Goal: Task Accomplishment & Management: Use online tool/utility

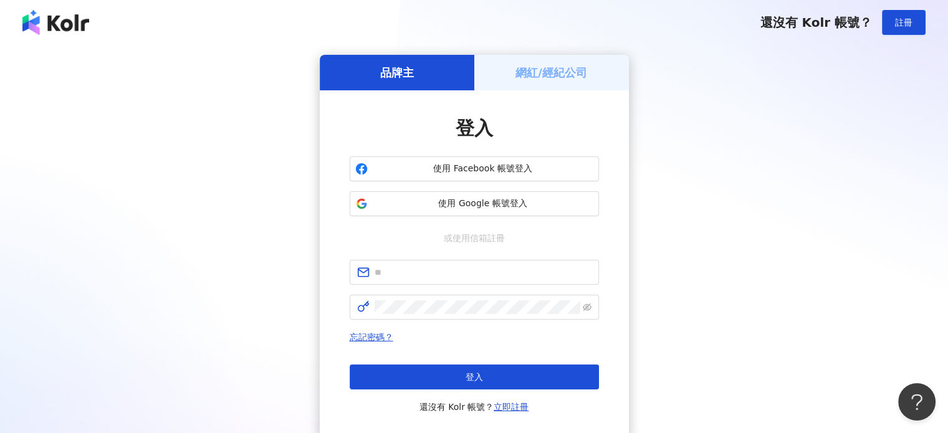
click at [543, 206] on span "使用 Google 帳號登入" at bounding box center [483, 204] width 221 height 12
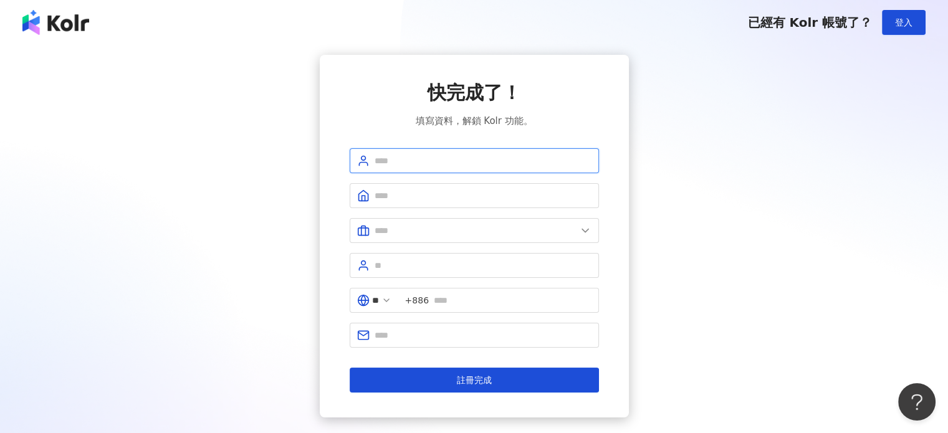
click at [484, 156] on input "text" at bounding box center [483, 161] width 217 height 14
type input "*******"
click at [463, 197] on input "text" at bounding box center [483, 196] width 217 height 14
type input "**********"
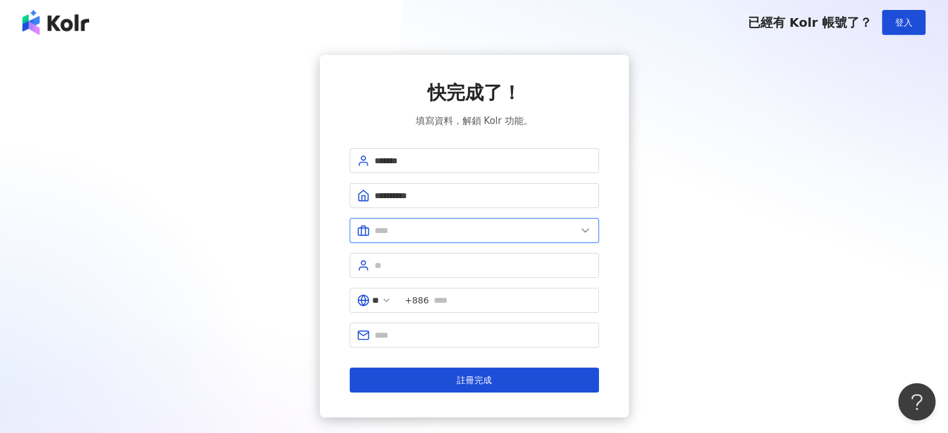
click at [478, 229] on input "text" at bounding box center [476, 231] width 202 height 14
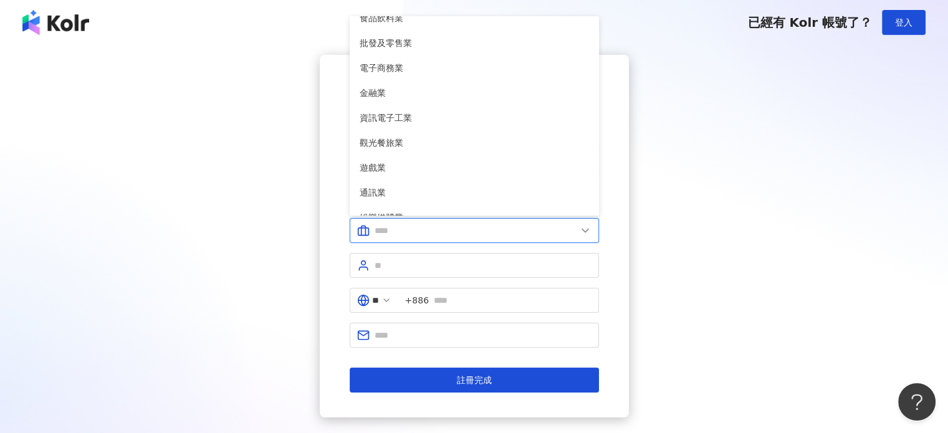
scroll to position [5, 0]
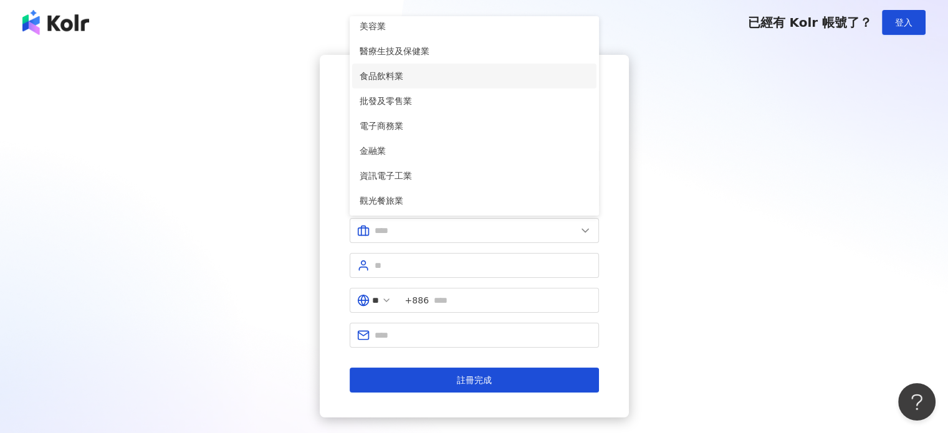
click at [388, 70] on span "食品飲料業" at bounding box center [474, 76] width 229 height 14
type input "*****"
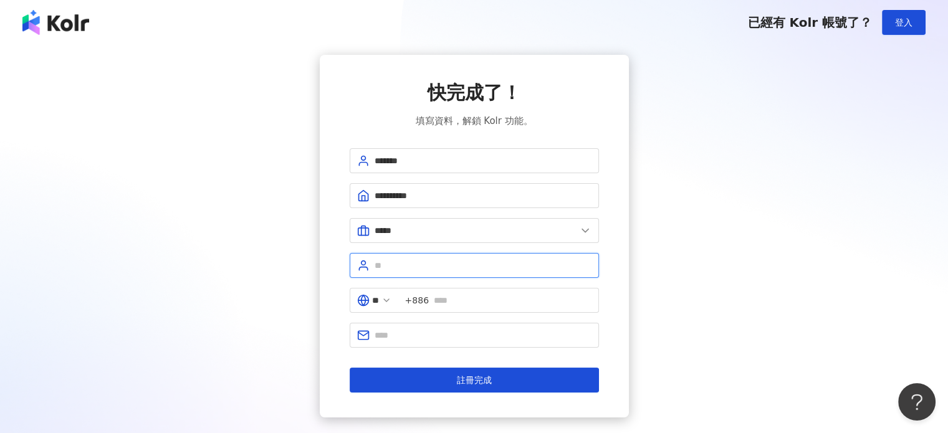
click at [411, 265] on input "text" at bounding box center [483, 266] width 217 height 14
type input "**"
click at [463, 304] on input "text" at bounding box center [513, 301] width 158 height 14
click at [493, 304] on input "**********" at bounding box center [513, 301] width 158 height 14
drag, startPoint x: 491, startPoint y: 302, endPoint x: 484, endPoint y: 301, distance: 6.4
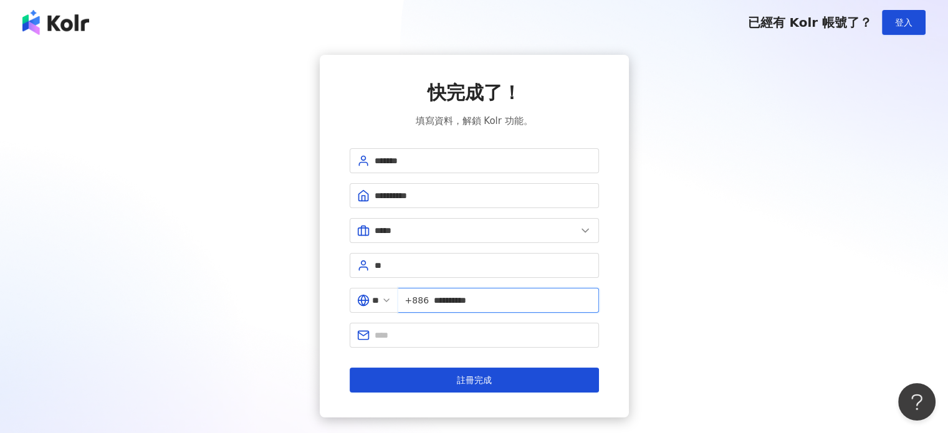
click at [484, 301] on input "**********" at bounding box center [513, 301] width 158 height 14
drag, startPoint x: 483, startPoint y: 298, endPoint x: 474, endPoint y: 299, distance: 8.8
click at [474, 299] on input "**********" at bounding box center [513, 301] width 158 height 14
type input "**********"
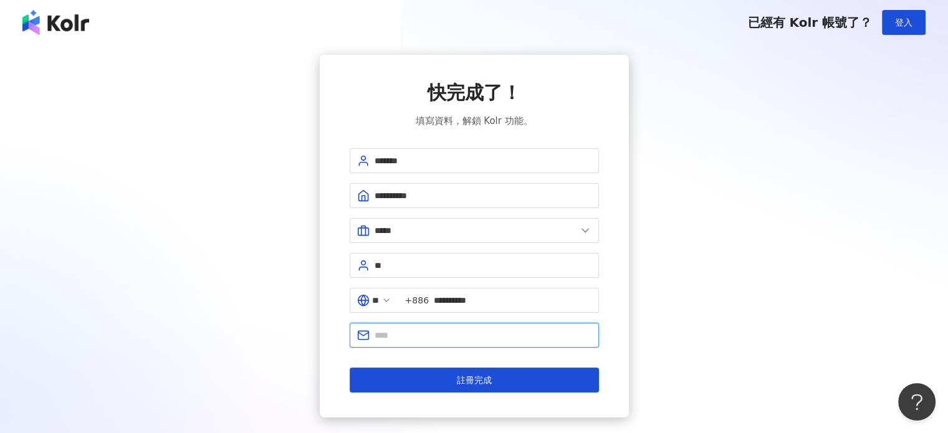
click at [483, 329] on input "text" at bounding box center [483, 336] width 217 height 14
type input "**********"
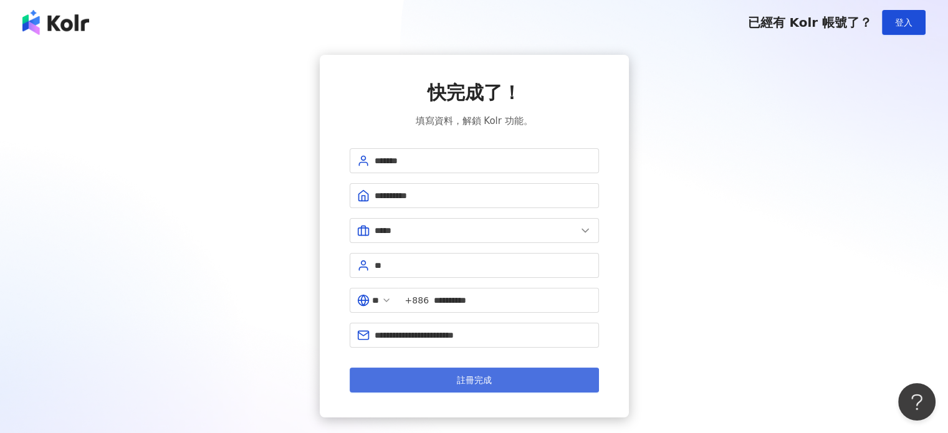
click at [480, 375] on span "註冊完成" at bounding box center [474, 380] width 35 height 10
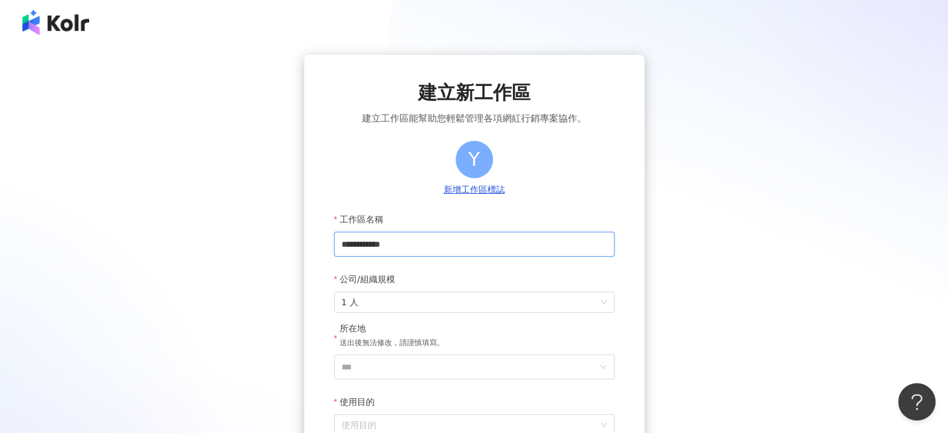
click at [449, 241] on input "**********" at bounding box center [474, 244] width 281 height 25
click at [446, 297] on span "1 人" at bounding box center [475, 302] width 266 height 20
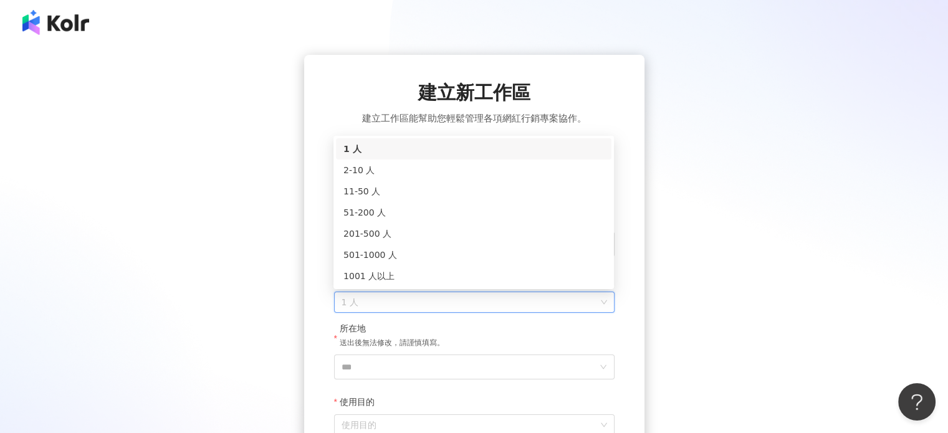
click at [429, 322] on form "**********" at bounding box center [474, 339] width 281 height 264
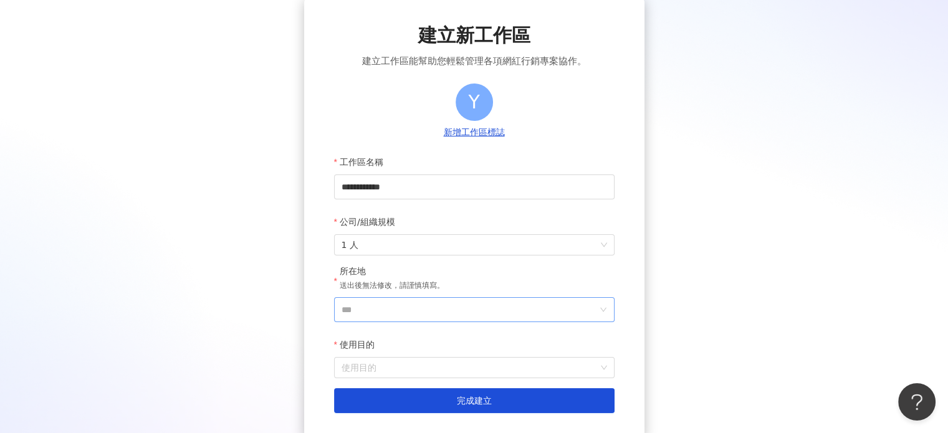
scroll to position [62, 0]
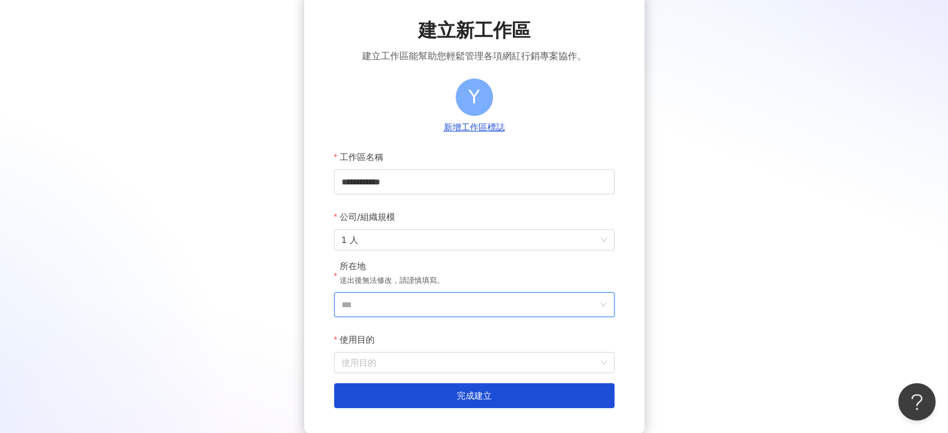
click at [452, 296] on input "***" at bounding box center [470, 305] width 256 height 24
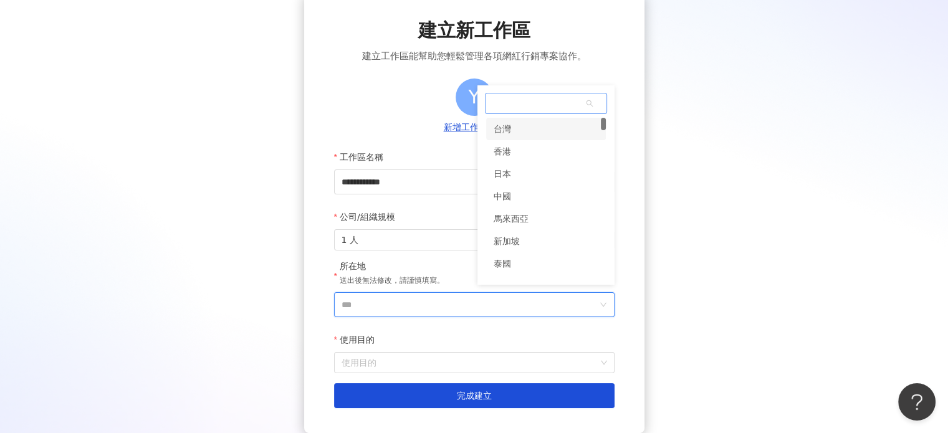
click at [529, 134] on div "台灣" at bounding box center [546, 129] width 120 height 22
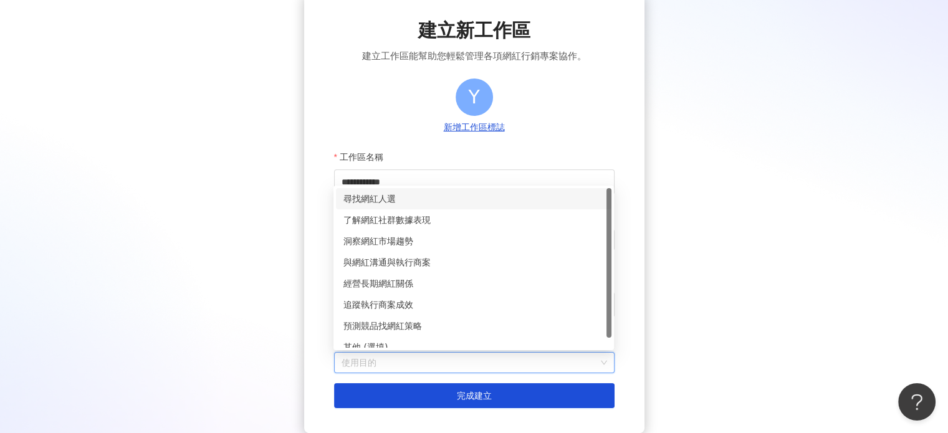
click at [441, 358] on input "使用目的" at bounding box center [475, 363] width 266 height 20
click at [430, 218] on div "了解網紅社群數據表現" at bounding box center [474, 220] width 261 height 14
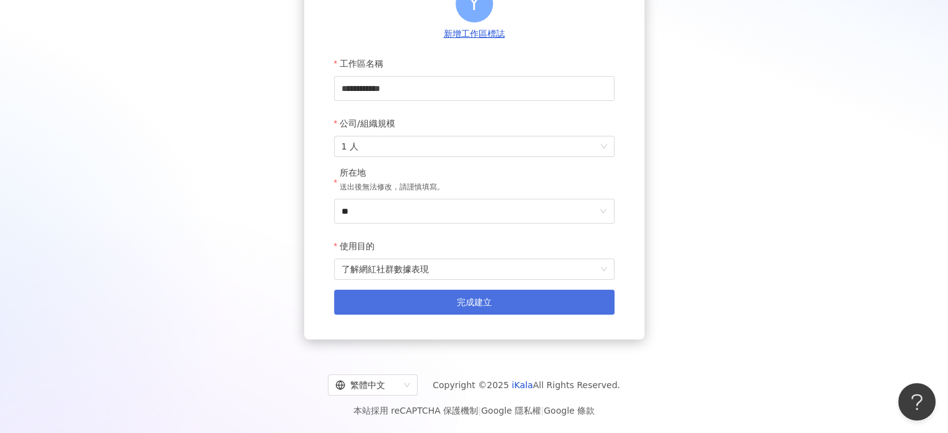
click at [484, 304] on span "完成建立" at bounding box center [474, 302] width 35 height 10
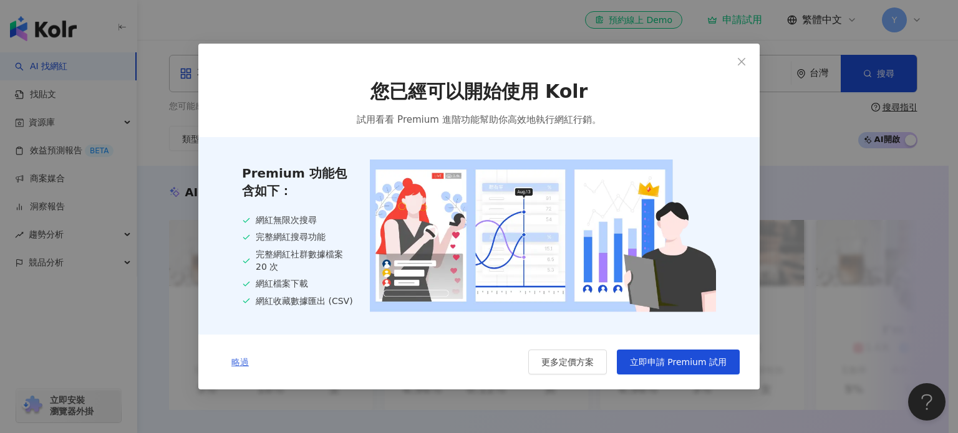
click at [243, 362] on span "略過" at bounding box center [239, 362] width 17 height 10
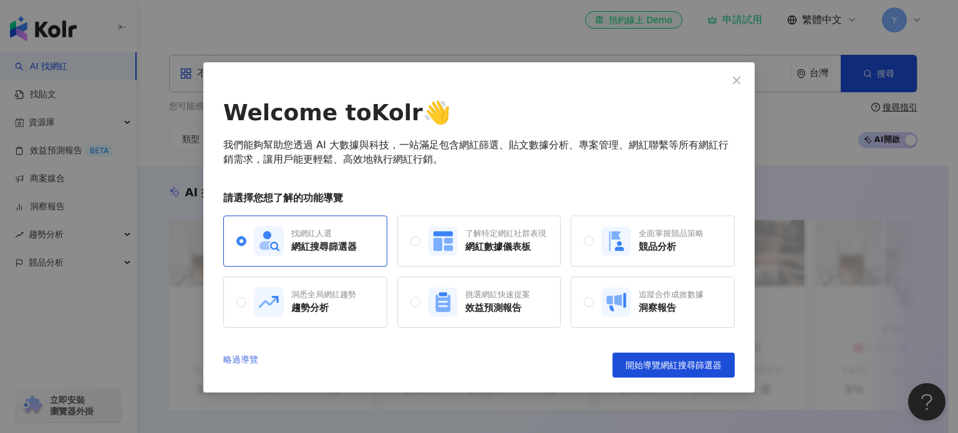
click at [254, 360] on link "略過導覽" at bounding box center [240, 365] width 35 height 25
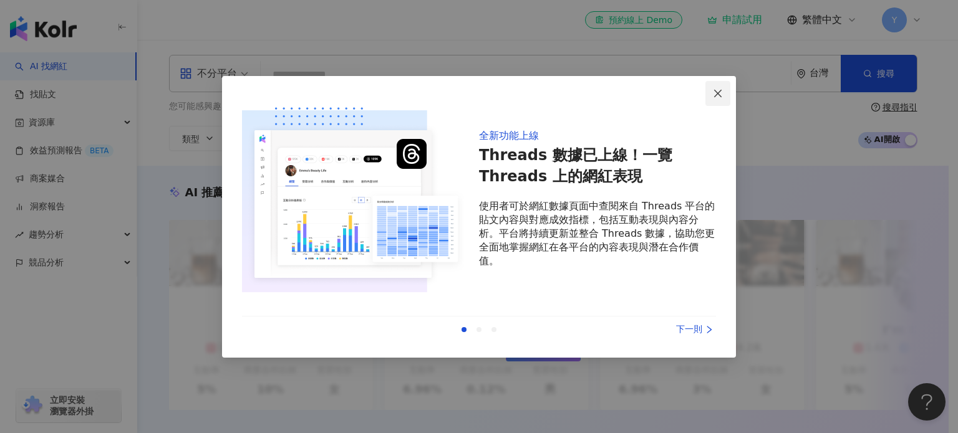
click at [721, 90] on icon "close" at bounding box center [717, 93] width 7 height 7
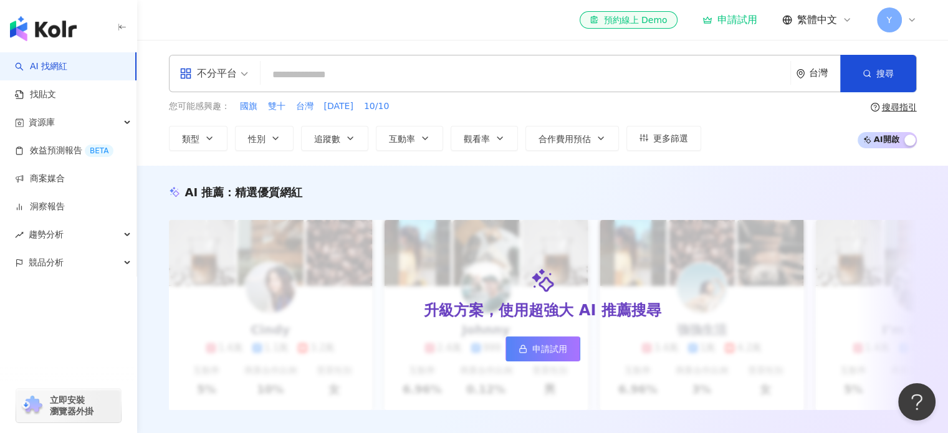
click at [334, 75] on input "search" at bounding box center [526, 75] width 520 height 24
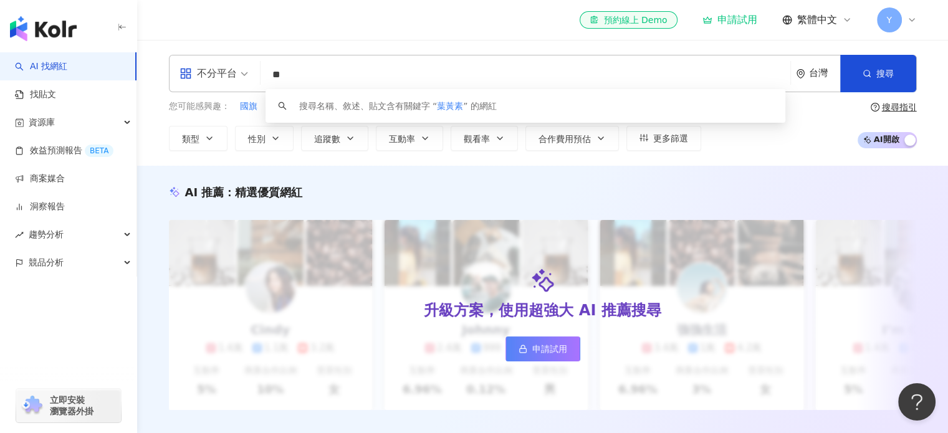
type input "*"
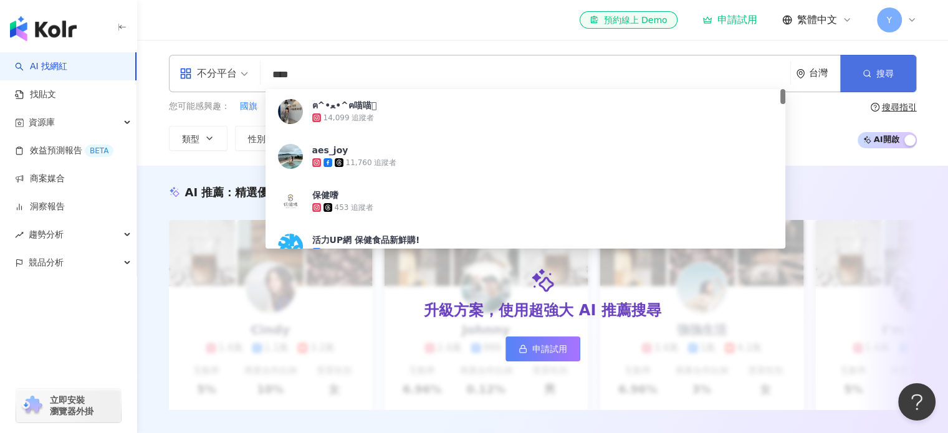
click at [868, 75] on icon "button" at bounding box center [867, 73] width 9 height 9
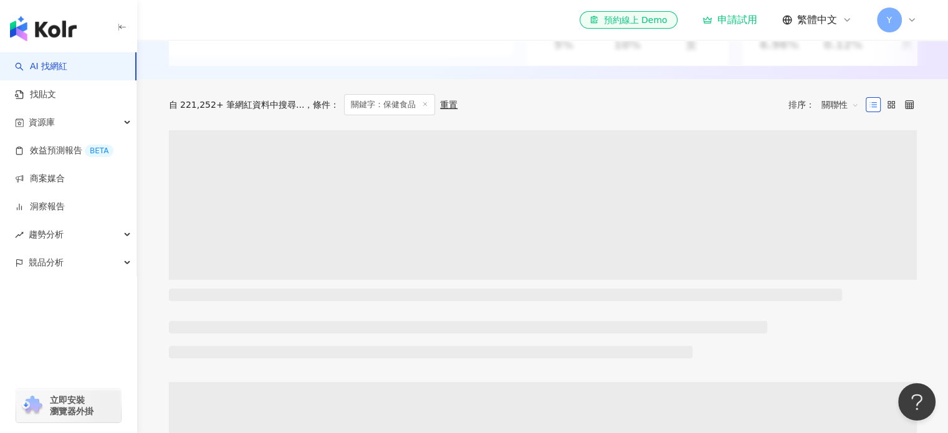
scroll to position [374, 0]
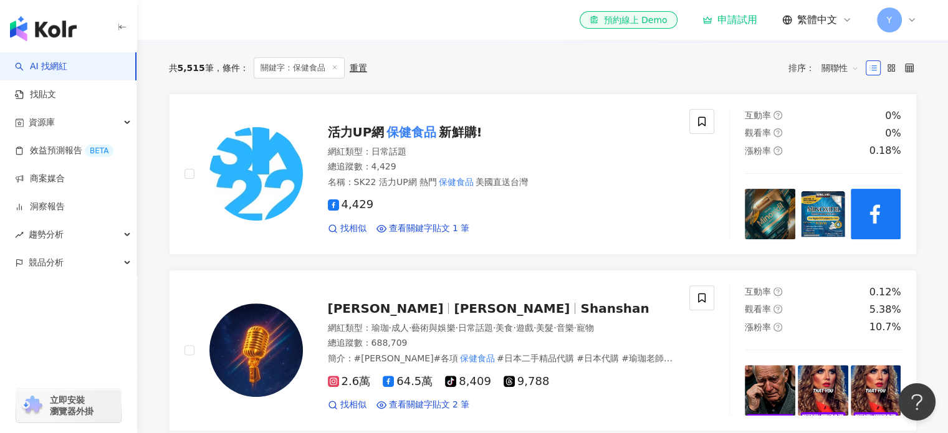
click at [772, 91] on div "共 5,515 筆 條件 ： 關鍵字：保健食品 重置 排序： 關聯性" at bounding box center [543, 67] width 748 height 51
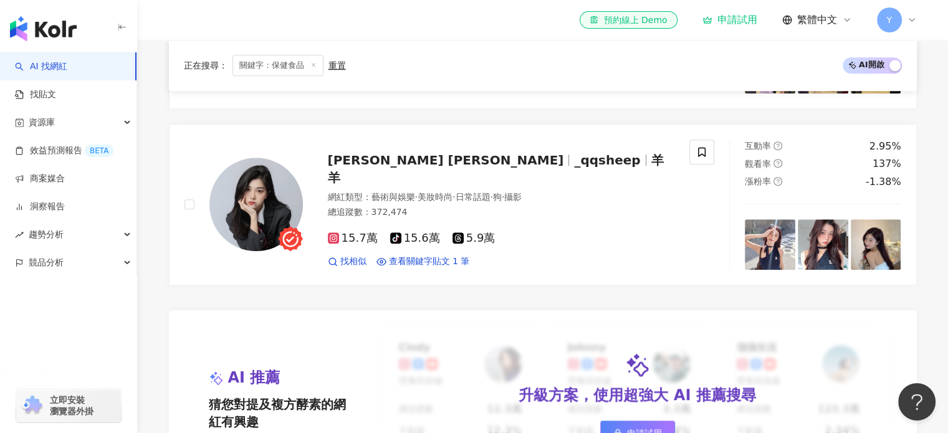
scroll to position [873, 0]
click at [574, 168] on span "_qqsheep" at bounding box center [607, 160] width 66 height 15
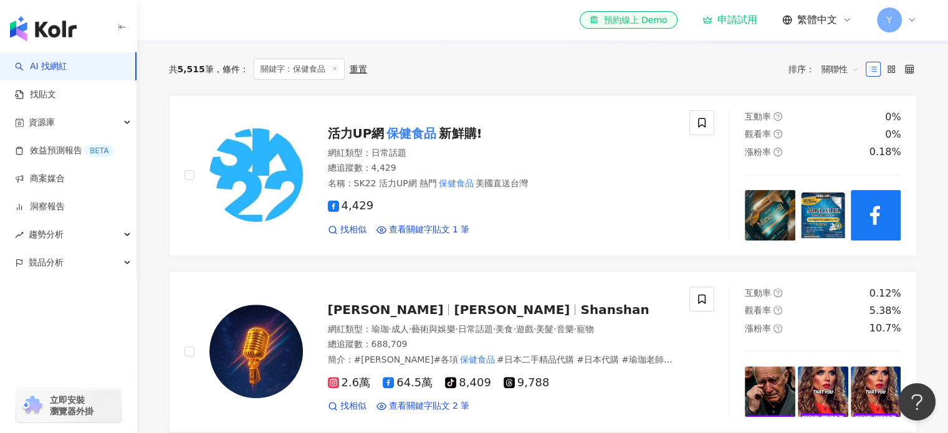
scroll to position [0, 0]
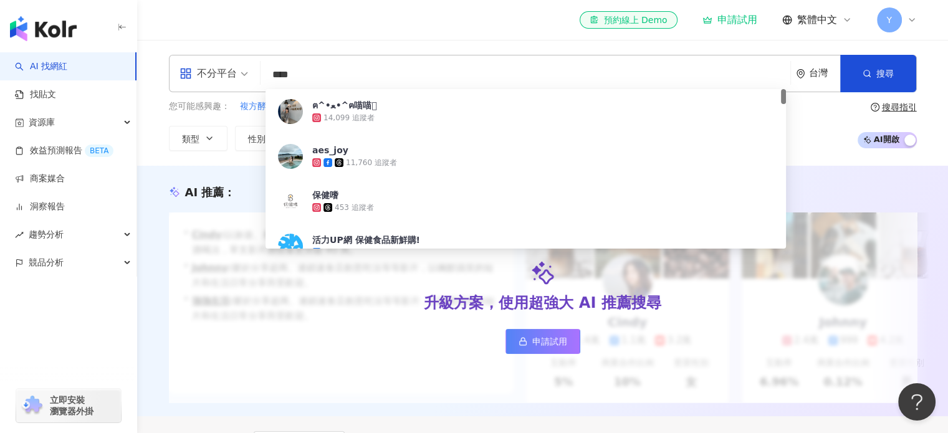
drag, startPoint x: 315, startPoint y: 76, endPoint x: 243, endPoint y: 74, distance: 72.3
click at [243, 74] on div "不分平台 **** 台灣 搜尋 ef9a25c3-e5c1-4ead-9c88-a94ffcf744c9 ฅ^•ﻌ•^ฅ喵喵𓃠 14,099 追蹤者 aes_…" at bounding box center [543, 73] width 748 height 37
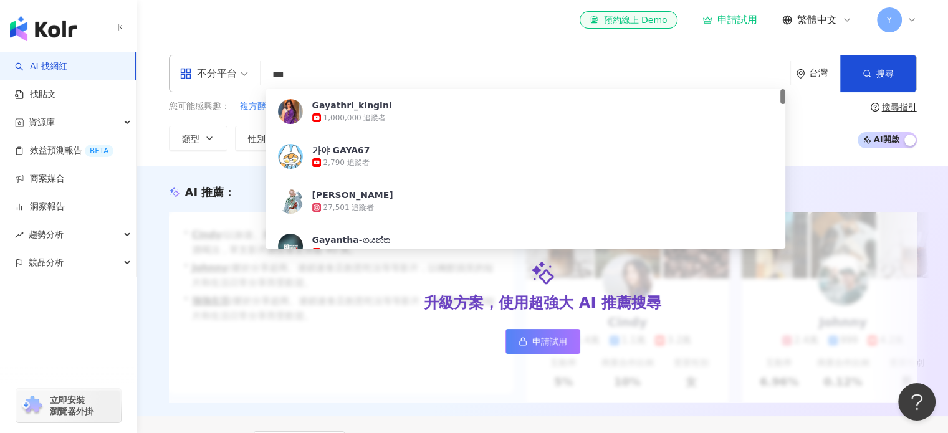
click at [230, 79] on div "不分平台" at bounding box center [208, 74] width 57 height 20
type input "***"
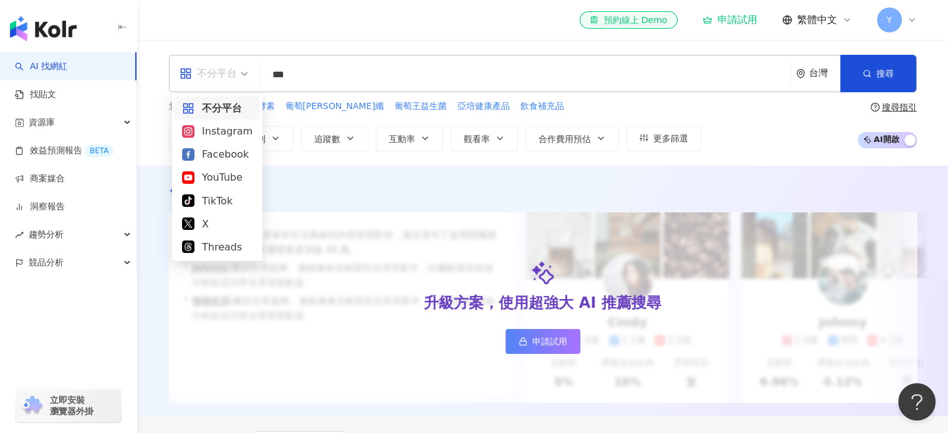
click at [307, 82] on input "***" at bounding box center [526, 75] width 520 height 24
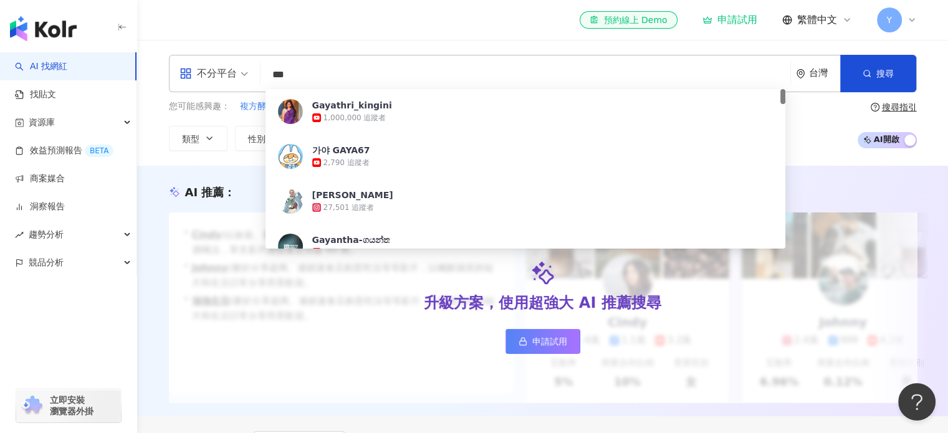
click at [346, 76] on input "***" at bounding box center [526, 75] width 520 height 24
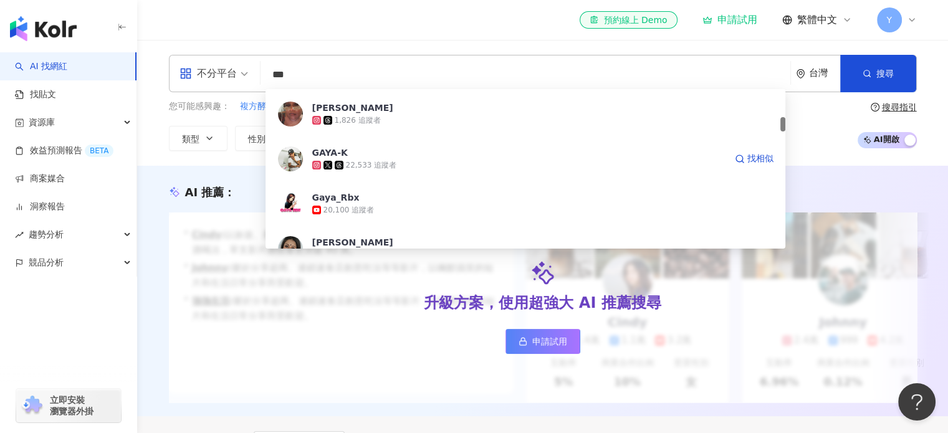
scroll to position [374, 0]
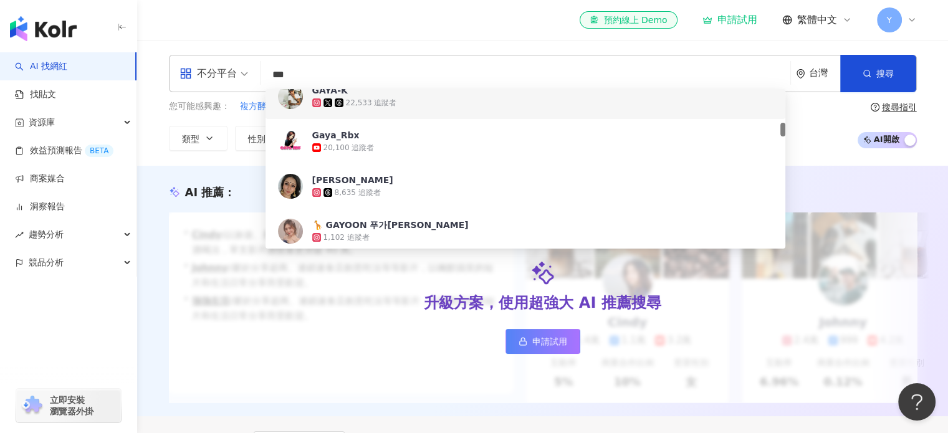
click at [374, 24] on div "el-icon-cs 預約線上 Demo 申請試用 繁體中文 Y" at bounding box center [543, 20] width 748 height 40
drag, startPoint x: 327, startPoint y: 74, endPoint x: 235, endPoint y: 72, distance: 91.7
click at [235, 72] on div "不分平台 *** 台灣 搜尋 f8d830b5-04d2-4b66-89bb-3156b83424f0 6bcdd6cb-afe0-4dbd-8efe-a5a…" at bounding box center [543, 73] width 748 height 37
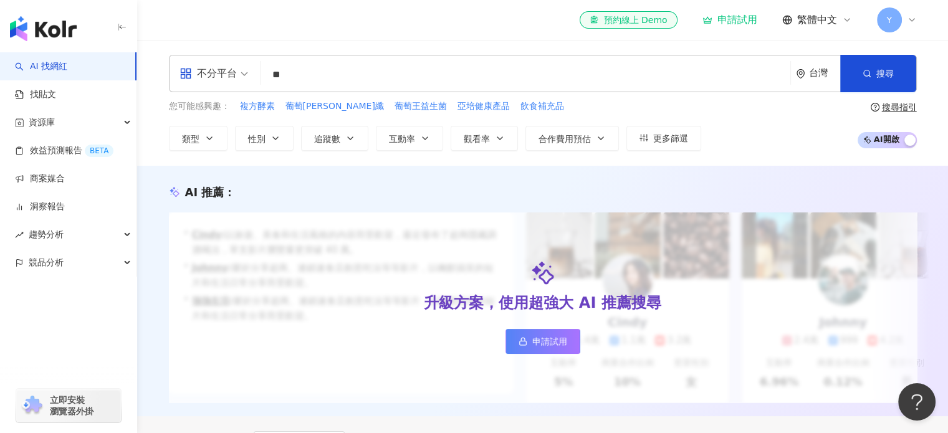
type input "**"
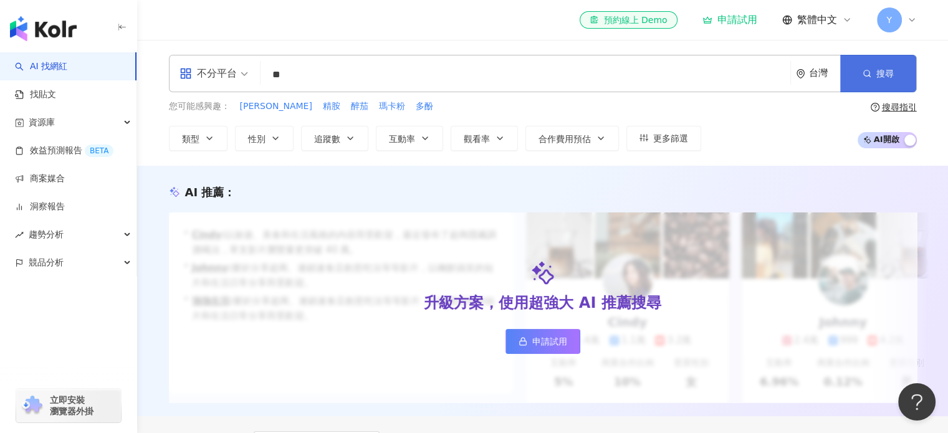
click at [895, 80] on button "搜尋" at bounding box center [878, 73] width 76 height 37
click at [865, 74] on icon "button" at bounding box center [867, 73] width 9 height 9
click at [734, 128] on div "您可能感興趣： 黑瑪卡 精胺 醉茄 瑪卡粉 多酚 類型 性別 追蹤數 互動率 觀看率 合作費用預估 更多篩選 搜尋指引 AI 開啟 AI 關閉" at bounding box center [543, 125] width 748 height 51
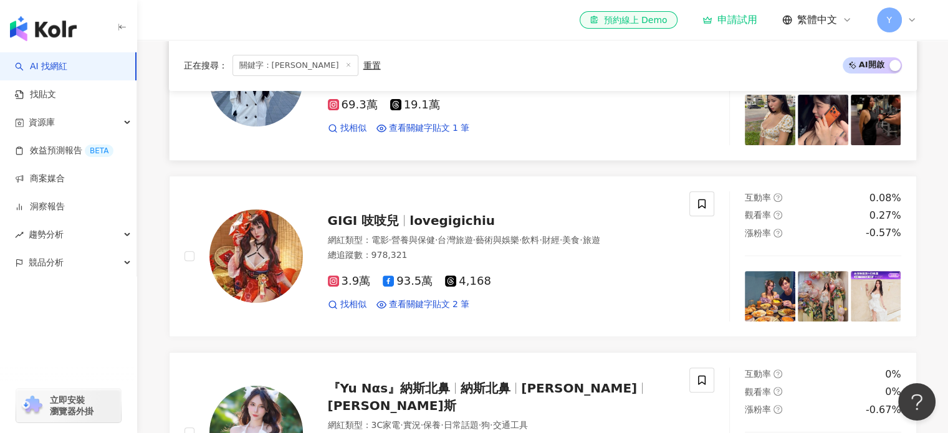
scroll to position [436, 0]
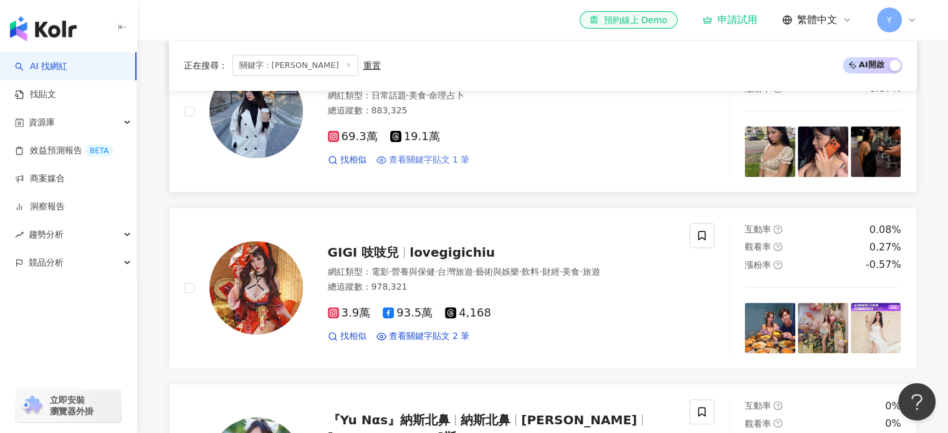
click at [451, 166] on span "查看關鍵字貼文 1 筆" at bounding box center [429, 160] width 81 height 12
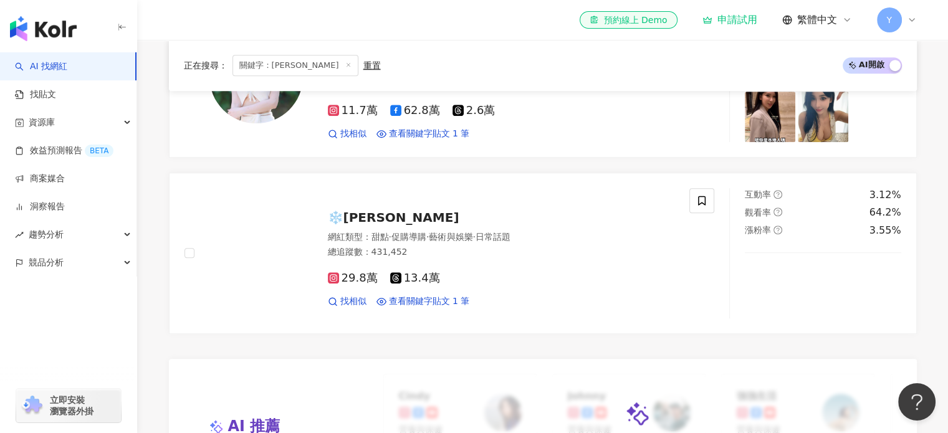
scroll to position [873, 0]
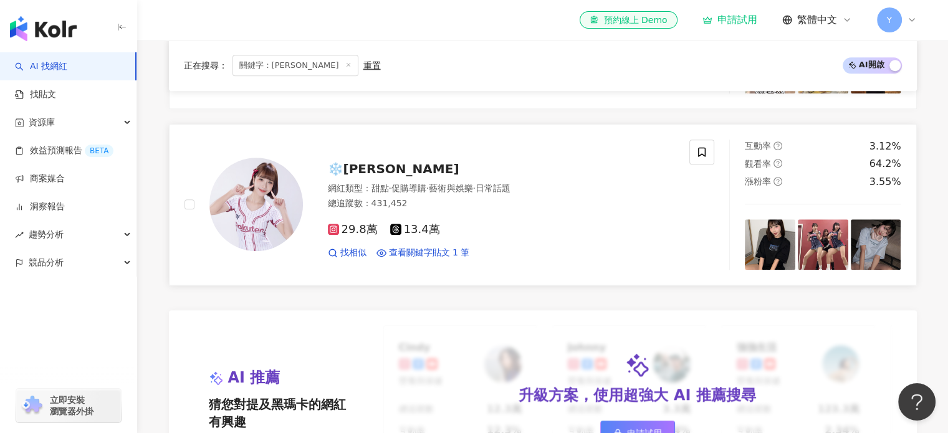
click at [511, 193] on span "日常話題" at bounding box center [493, 188] width 35 height 10
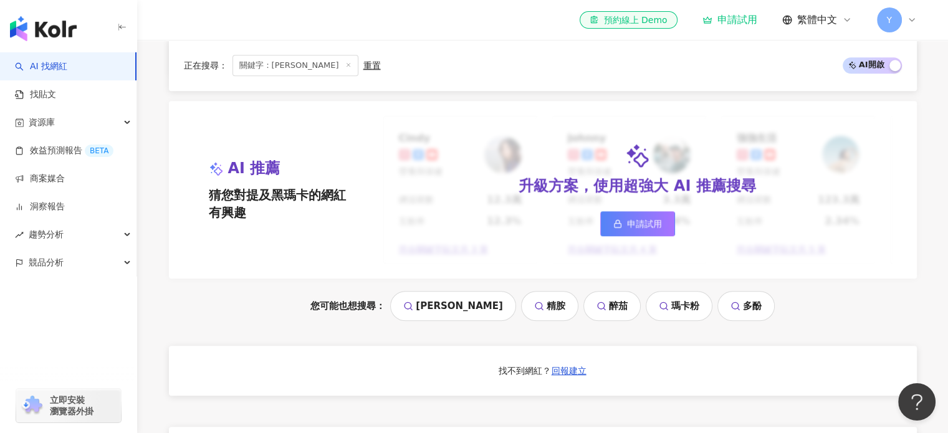
scroll to position [1060, 0]
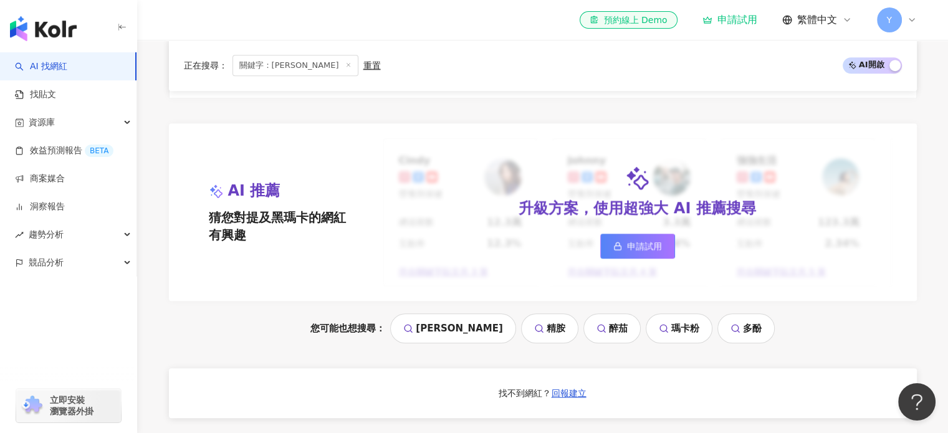
click at [655, 251] on span "申請試用" at bounding box center [644, 246] width 35 height 10
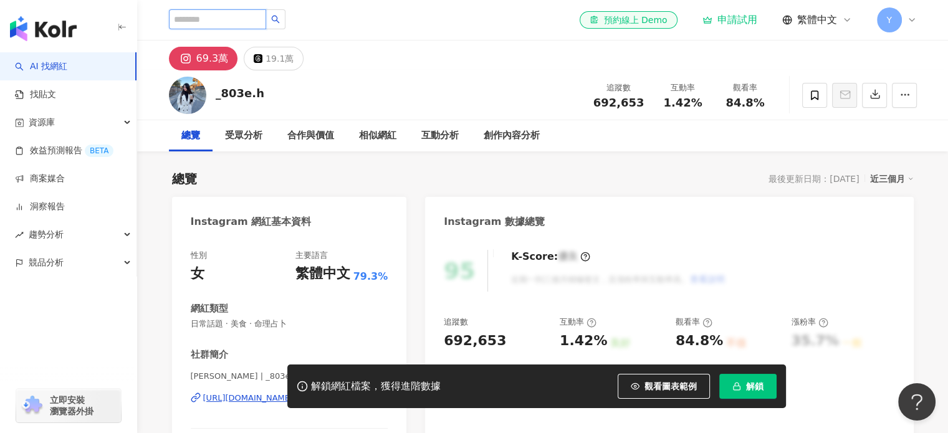
click at [254, 17] on input "search" at bounding box center [217, 19] width 97 height 20
paste input "********"
type input "********"
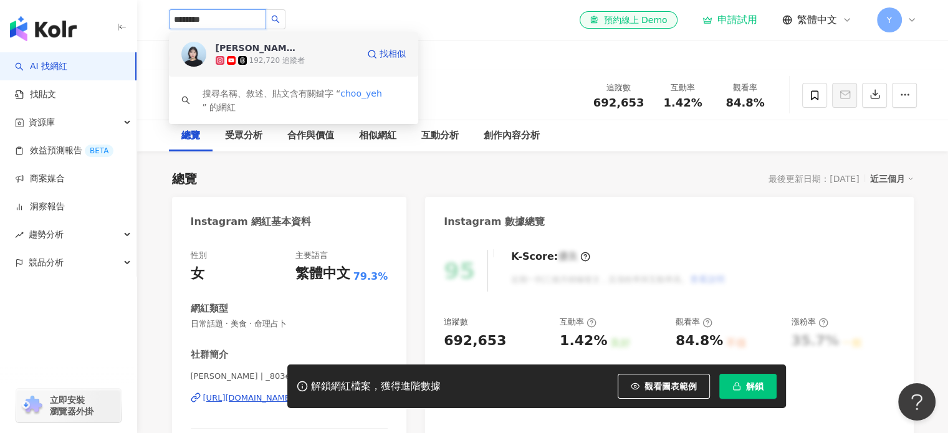
click at [289, 55] on div "192,720 追蹤者" at bounding box center [276, 60] width 55 height 11
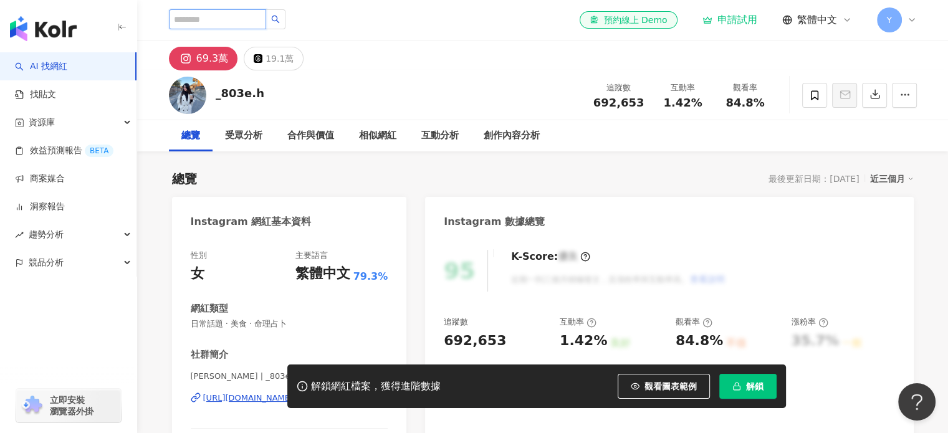
click at [239, 22] on input "search" at bounding box center [217, 19] width 97 height 20
paste input "**********"
type input "**********"
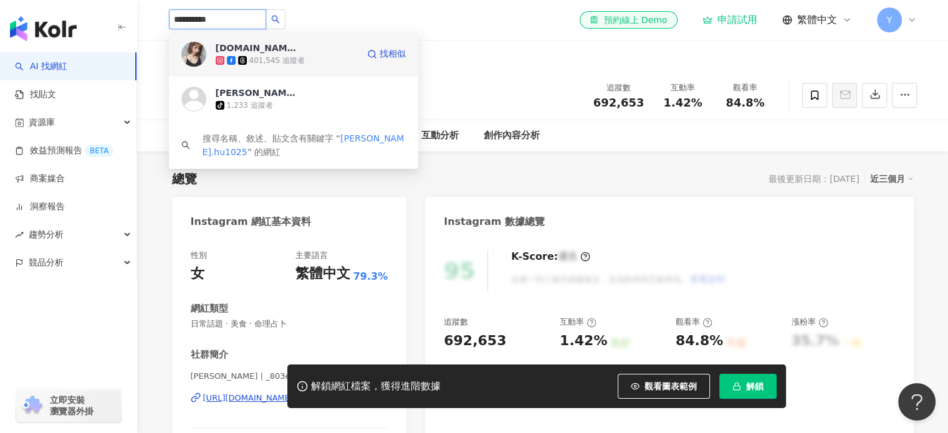
click at [315, 53] on div "Kimy.Hu 401,545 追蹤者" at bounding box center [287, 54] width 142 height 25
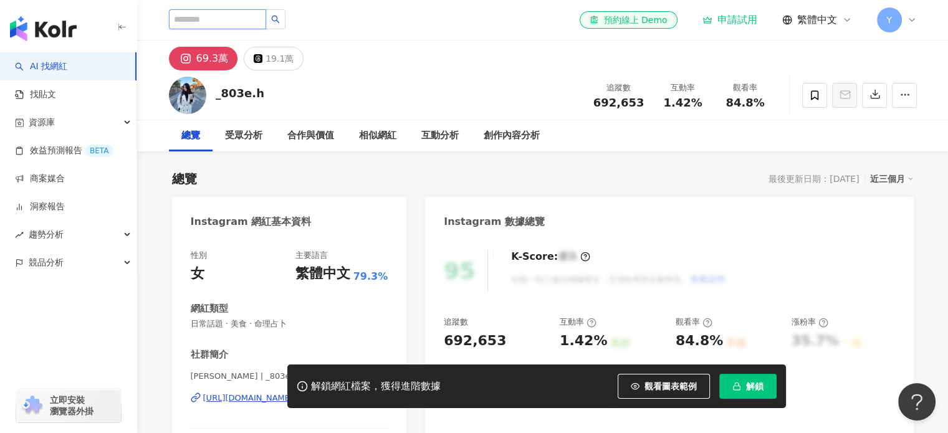
paste input "**********"
drag, startPoint x: 223, startPoint y: 18, endPoint x: 155, endPoint y: 11, distance: 68.9
click at [155, 11] on div "**********" at bounding box center [543, 20] width 798 height 40
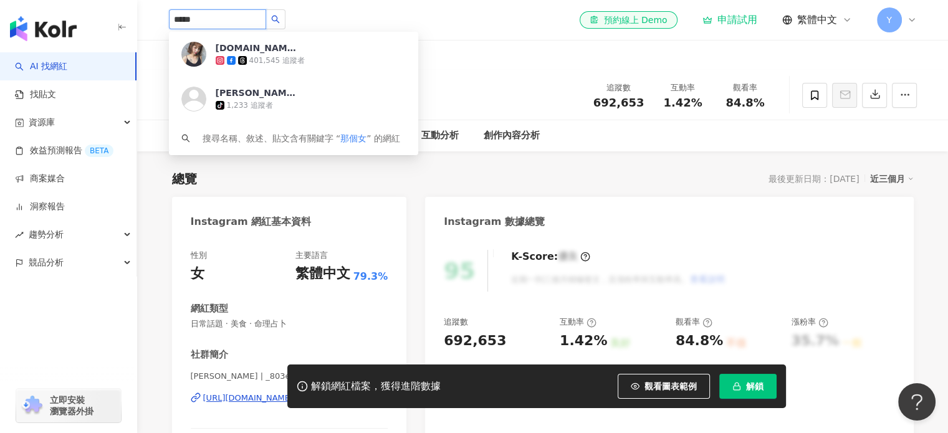
type input "****"
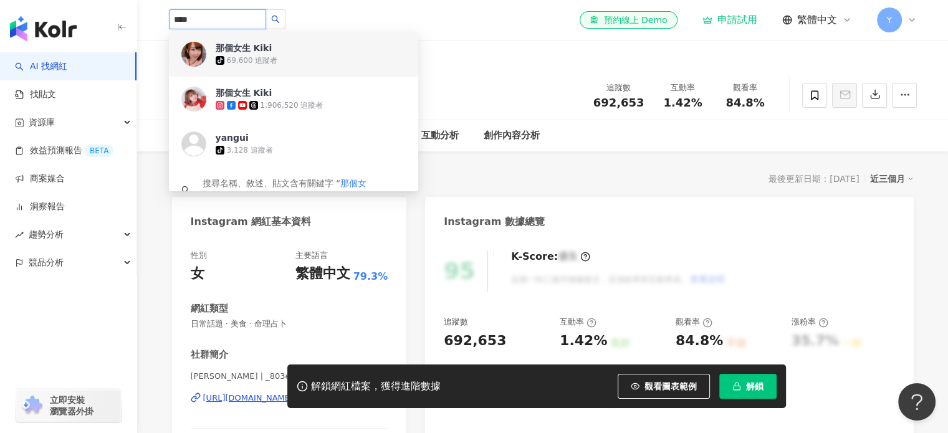
drag, startPoint x: 272, startPoint y: 45, endPoint x: 347, endPoint y: 72, distance: 80.1
click at [347, 72] on div "那個女生 Kiki tiktok-icon 69,600 追蹤者" at bounding box center [293, 54] width 249 height 45
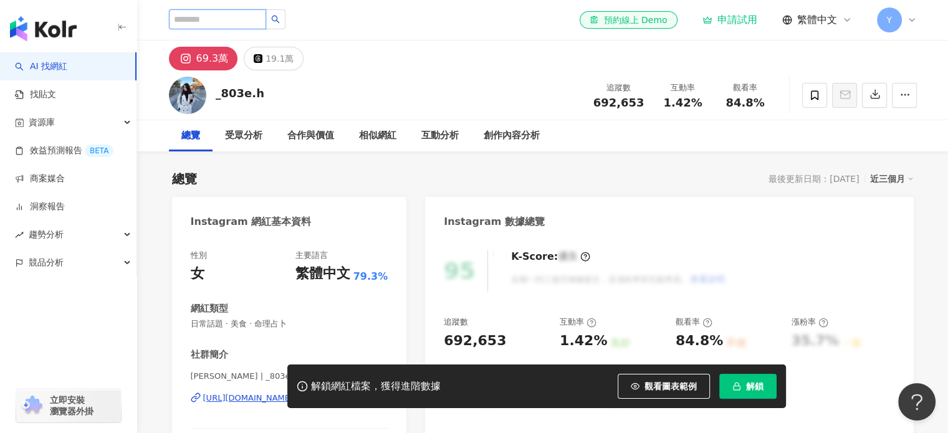
click at [226, 17] on input "search" at bounding box center [217, 19] width 97 height 20
type input "****"
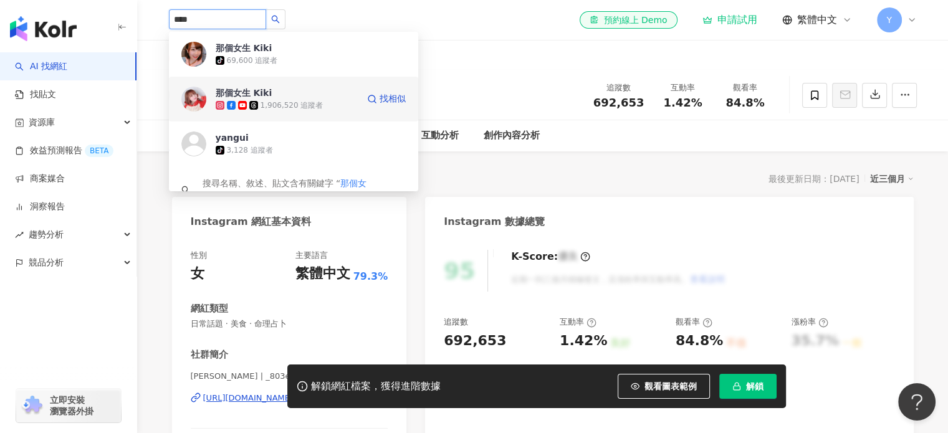
click at [313, 105] on div "1,906,520 追蹤者" at bounding box center [292, 105] width 63 height 11
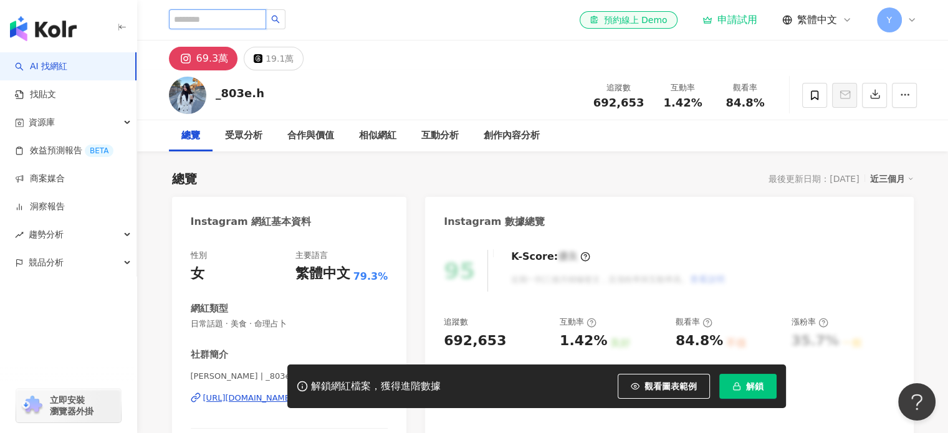
click at [237, 19] on input "search" at bounding box center [217, 19] width 97 height 20
type input "*"
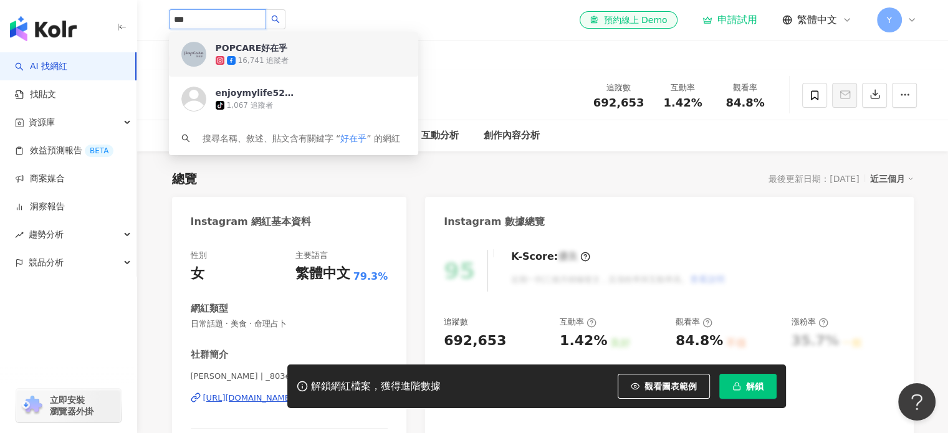
type input "***"
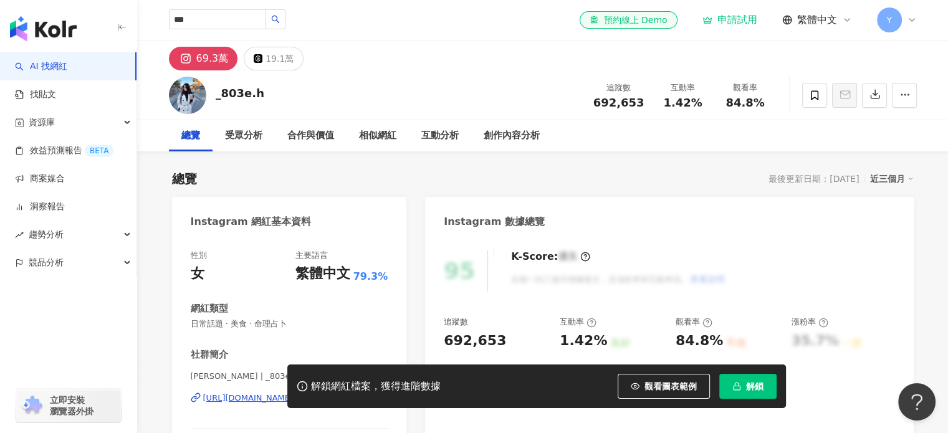
click at [456, 23] on div "*** POPCARE好在乎 16,741 追蹤者 enjoymylife5201314 tiktok-icon 1,067 追蹤者 搜尋名稱、敘述、貼文含有…" at bounding box center [543, 20] width 748 height 40
click at [56, 94] on link "找貼文" at bounding box center [35, 95] width 41 height 12
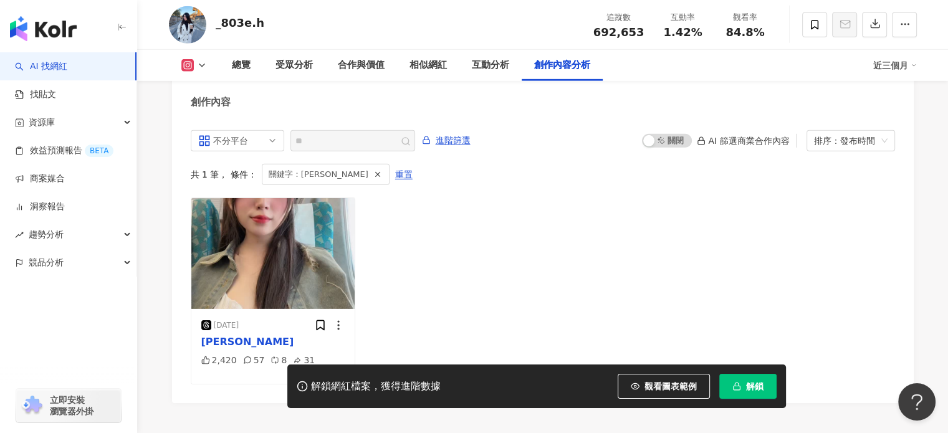
scroll to position [3875, 0]
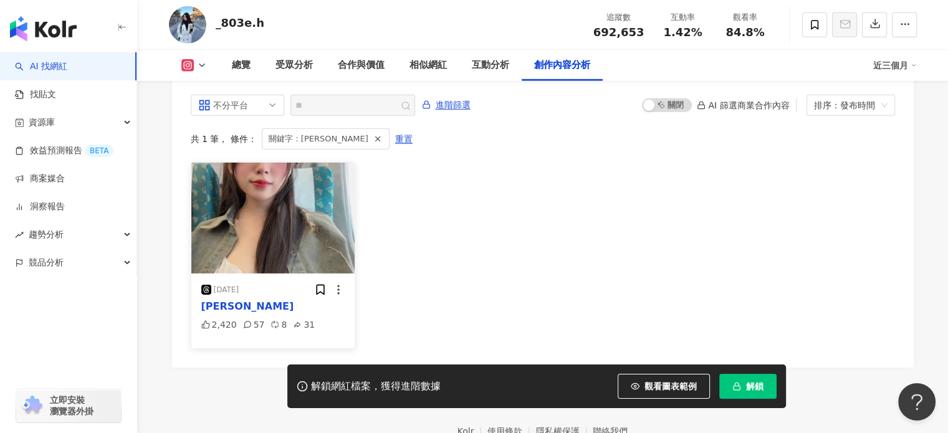
click at [244, 300] on div "瑪卡瑪卡" at bounding box center [273, 307] width 144 height 14
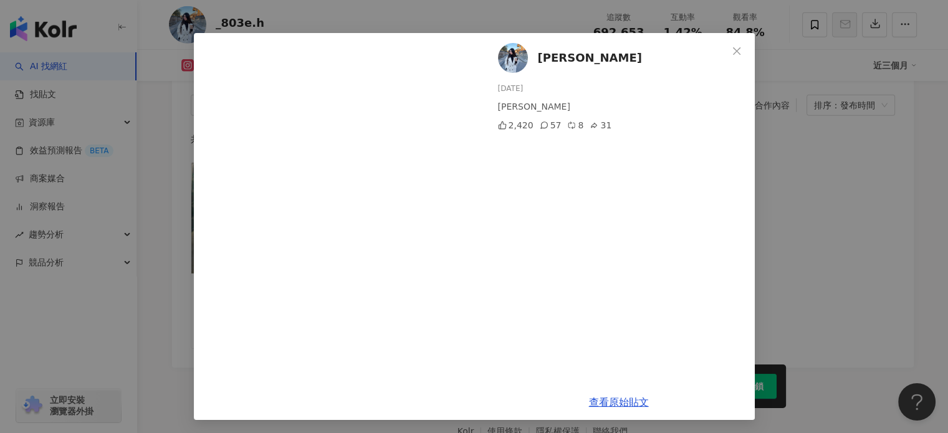
scroll to position [31, 0]
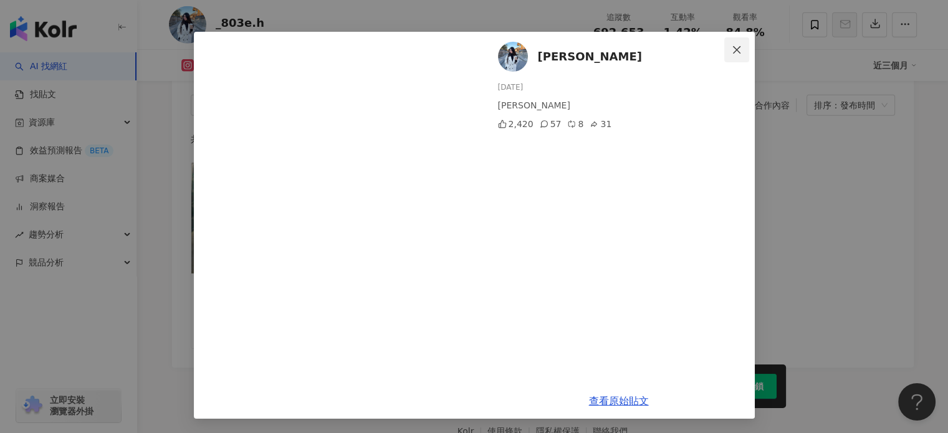
click at [732, 50] on icon "close" at bounding box center [737, 50] width 10 height 10
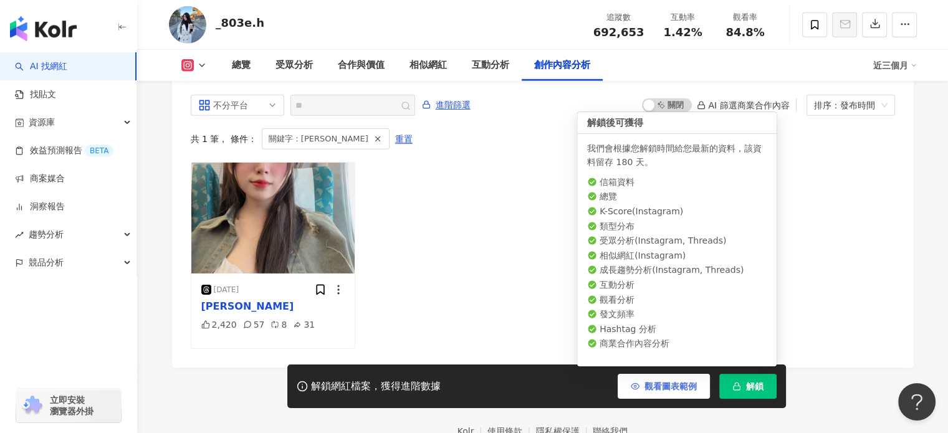
click at [695, 389] on span "觀看圖表範例" at bounding box center [671, 387] width 52 height 10
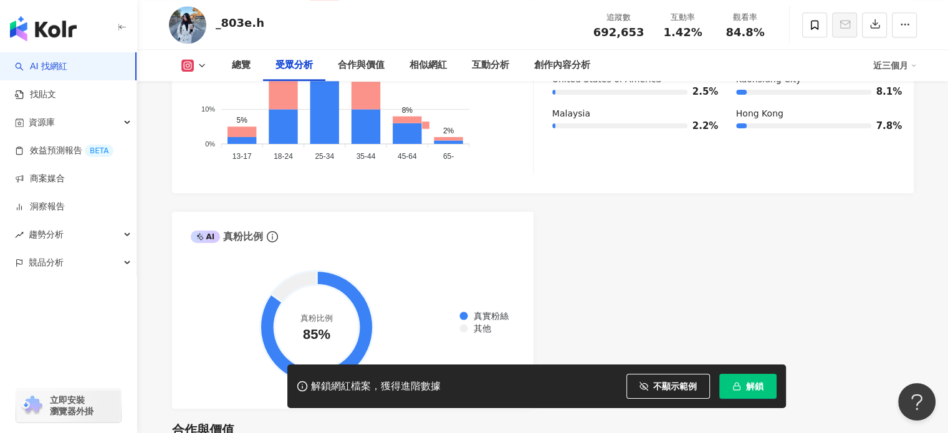
scroll to position [1617, 0]
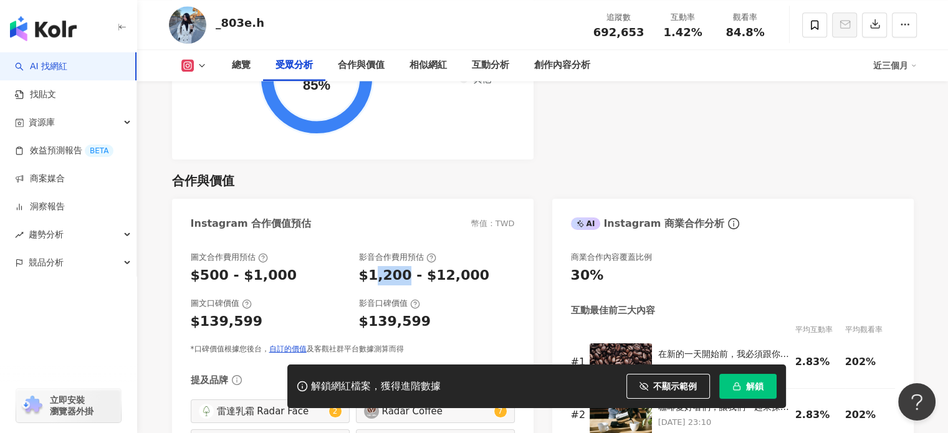
drag, startPoint x: 372, startPoint y: 257, endPoint x: 430, endPoint y: 259, distance: 58.0
click at [404, 266] on div "$1,200 - $12,000" at bounding box center [424, 275] width 131 height 19
click at [432, 266] on div "$1,200 - $12,000" at bounding box center [424, 275] width 131 height 19
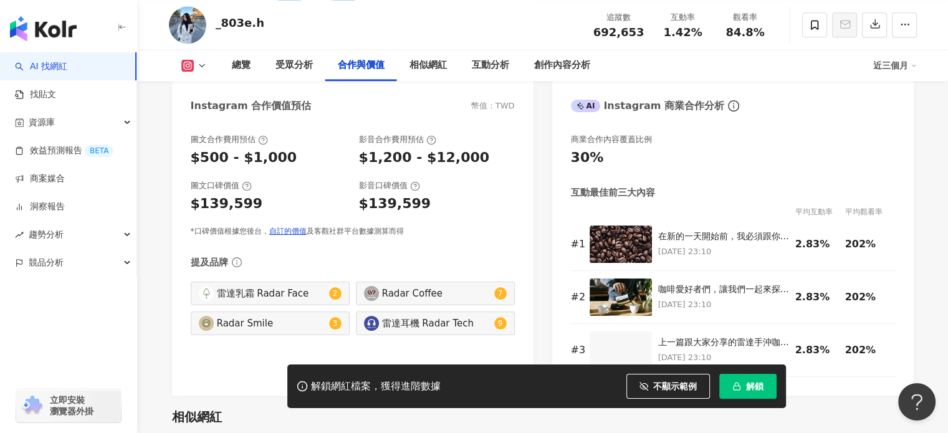
scroll to position [1742, 0]
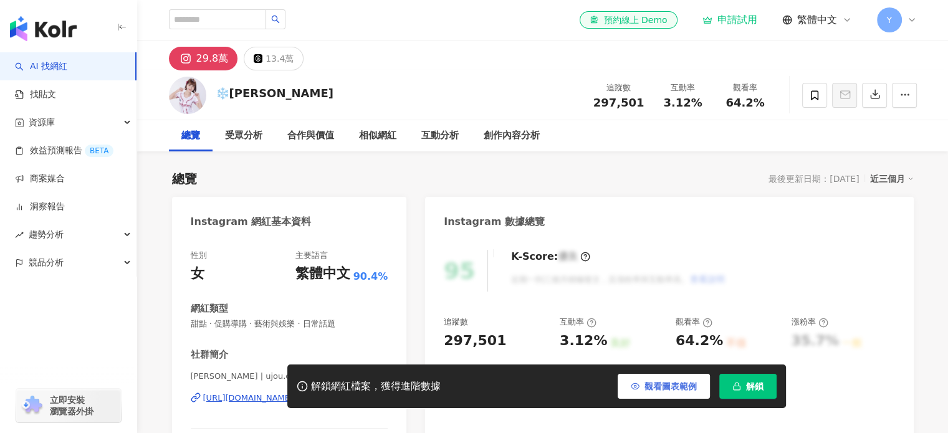
click at [669, 385] on span "觀看圖表範例" at bounding box center [671, 387] width 52 height 10
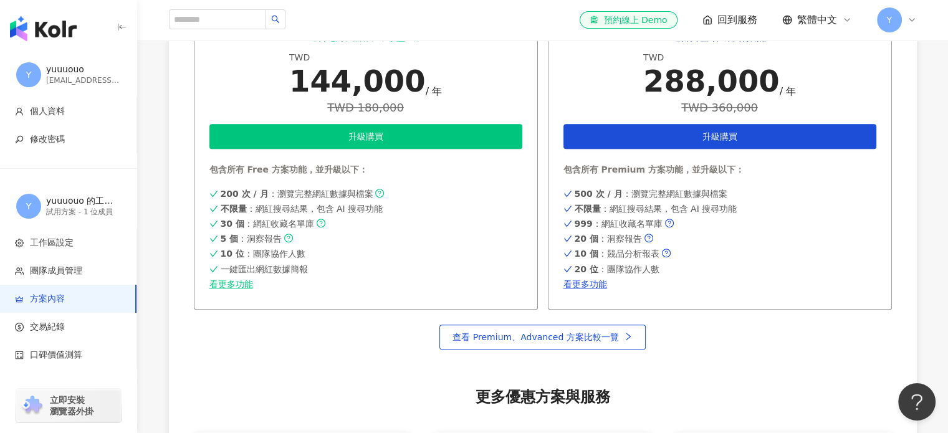
scroll to position [436, 0]
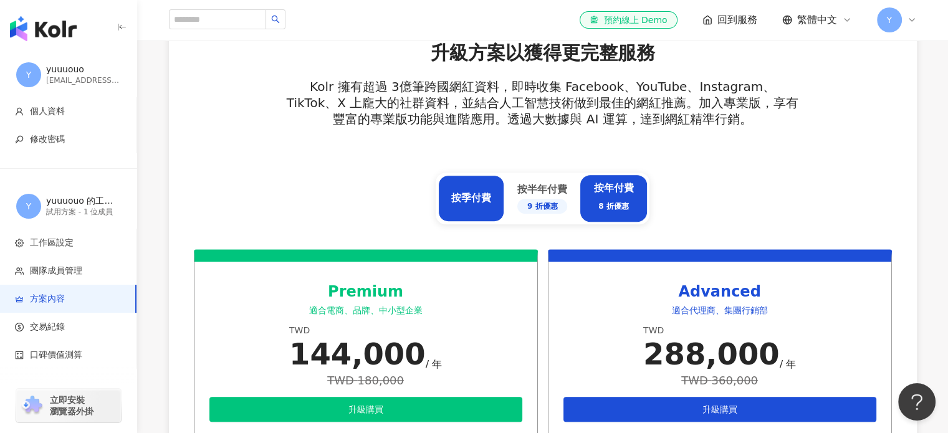
click at [478, 196] on div "按季付費" at bounding box center [471, 198] width 40 height 14
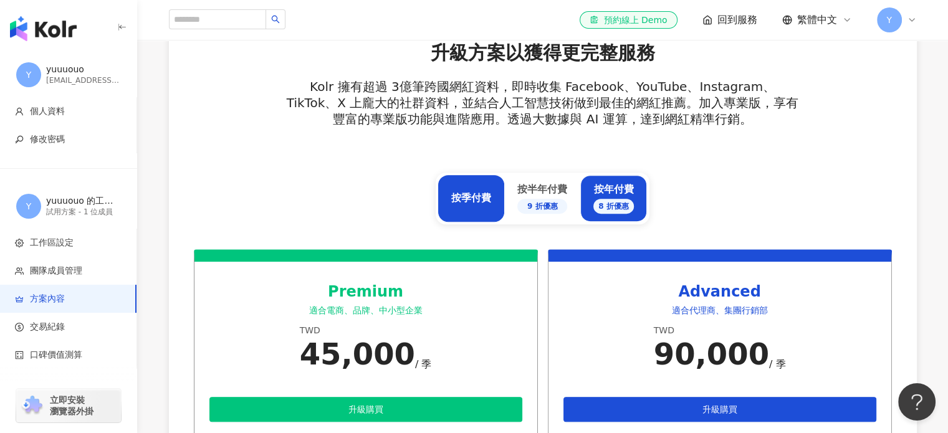
click at [638, 184] on div "按年付費 8 折優惠" at bounding box center [613, 198] width 67 height 47
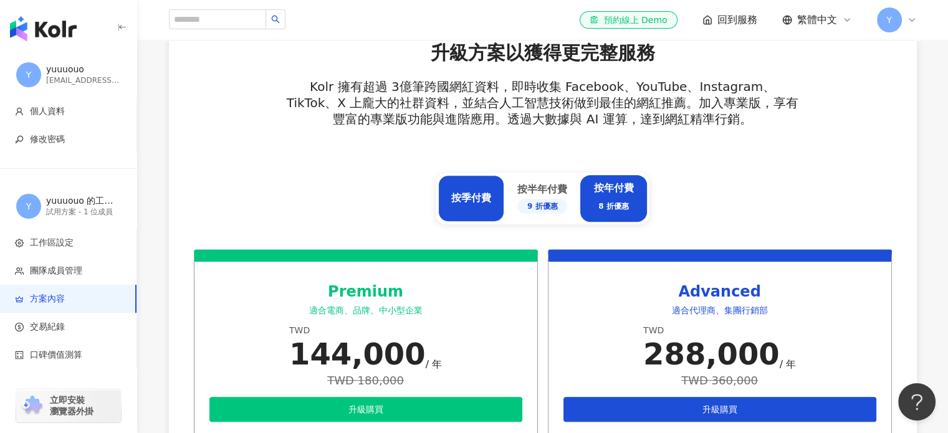
click at [479, 181] on div "按季付費" at bounding box center [471, 198] width 66 height 47
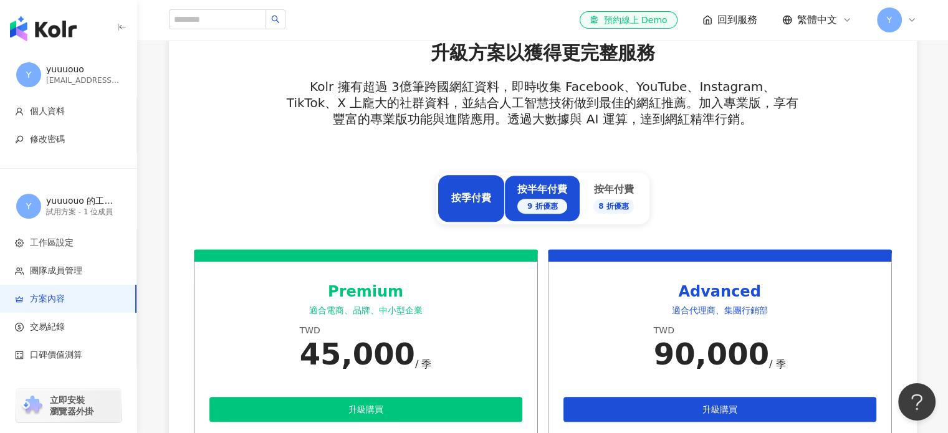
click at [552, 185] on div "按半年付費 9 折優惠" at bounding box center [542, 198] width 50 height 31
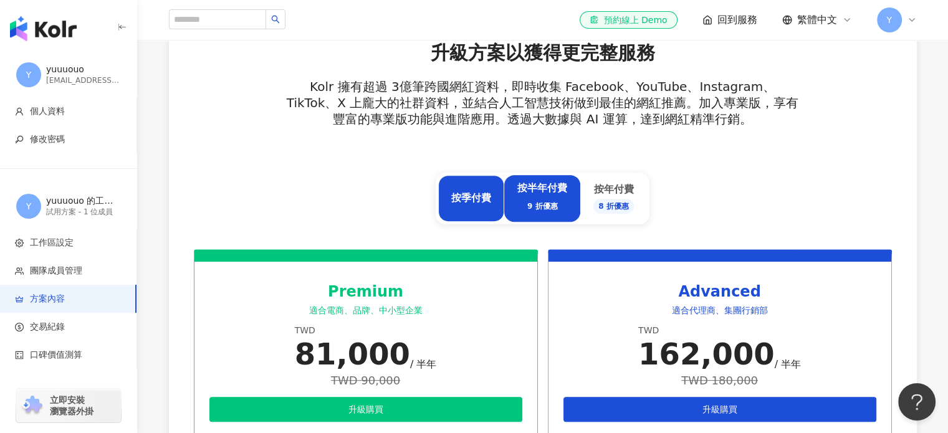
click at [482, 186] on div "按季付費" at bounding box center [471, 198] width 66 height 47
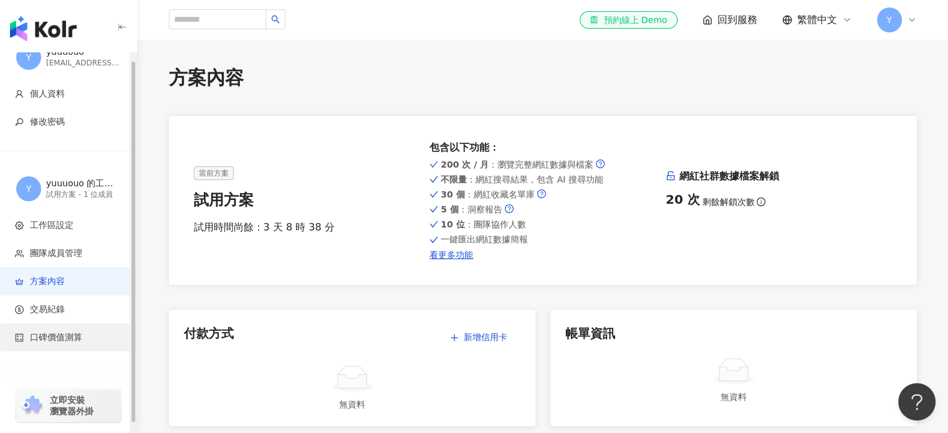
scroll to position [17, 0]
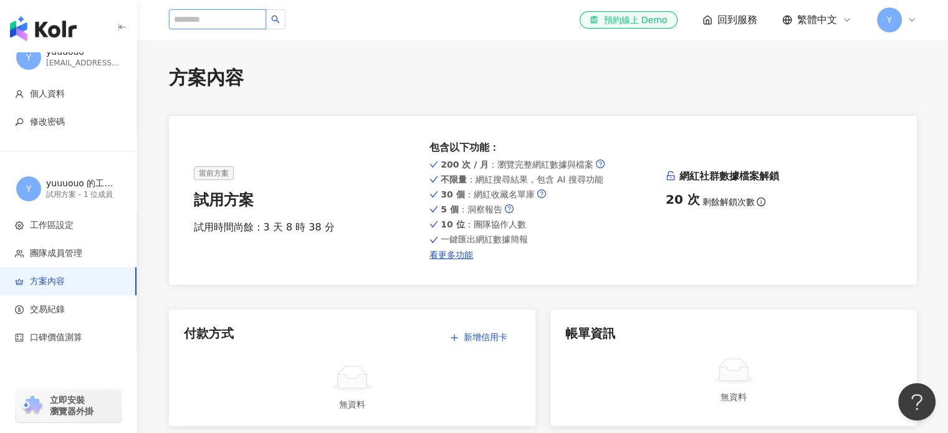
click at [228, 24] on input "search" at bounding box center [217, 19] width 97 height 20
click at [236, 24] on input "search" at bounding box center [217, 19] width 97 height 20
paste input "**********"
type input "**********"
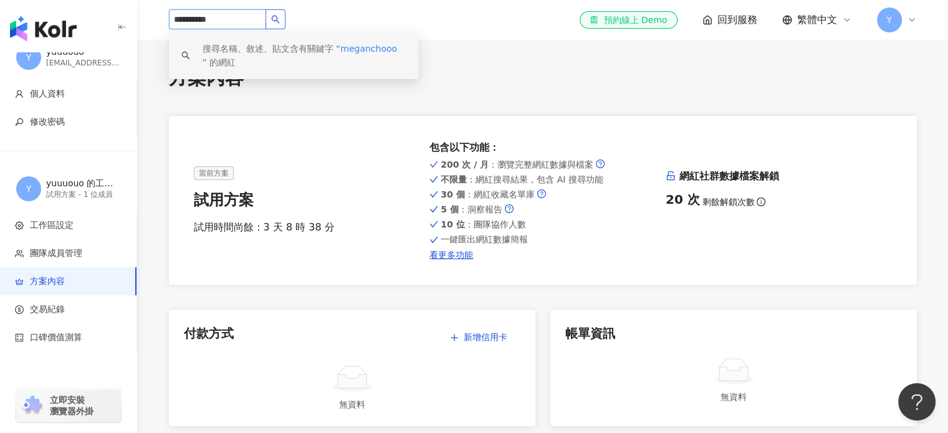
click at [280, 20] on icon "search" at bounding box center [275, 19] width 9 height 9
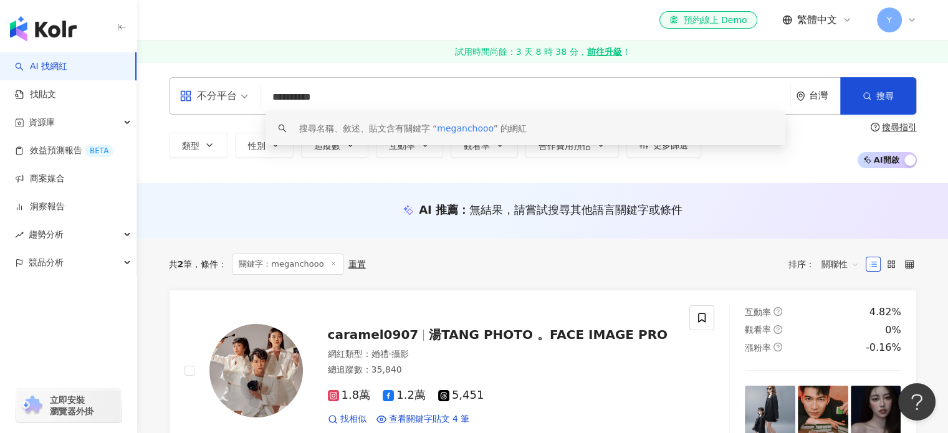
click at [527, 269] on div "共 2 筆 條件 ： 關鍵字：meganchooo 重置 排序： 關聯性" at bounding box center [543, 264] width 748 height 21
drag, startPoint x: 344, startPoint y: 102, endPoint x: 193, endPoint y: 94, distance: 151.1
click at [193, 94] on div "**********" at bounding box center [543, 95] width 748 height 37
paste input "search"
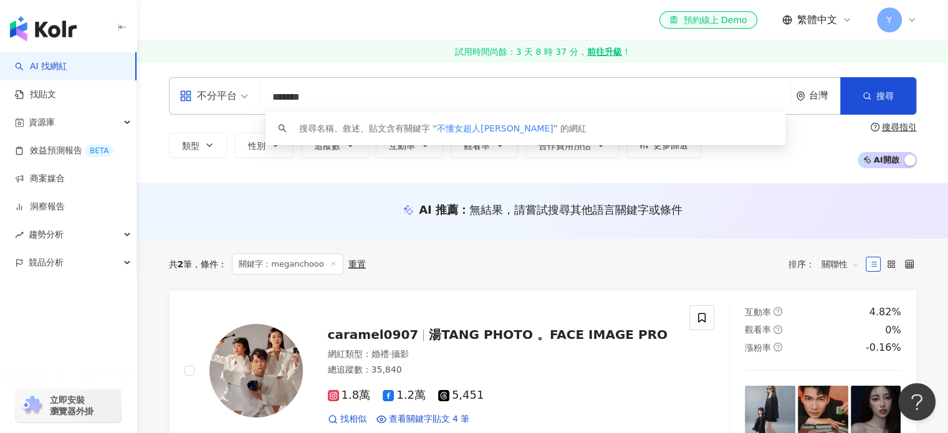
drag, startPoint x: 320, startPoint y: 95, endPoint x: 234, endPoint y: 93, distance: 85.4
click at [234, 93] on div "不分平台 ******* 台灣 搜尋 keyword 搜尋名稱、敘述、貼文含有關鍵字 “ 不懂女超人梅根 ” 的網紅" at bounding box center [543, 95] width 748 height 37
type input "**"
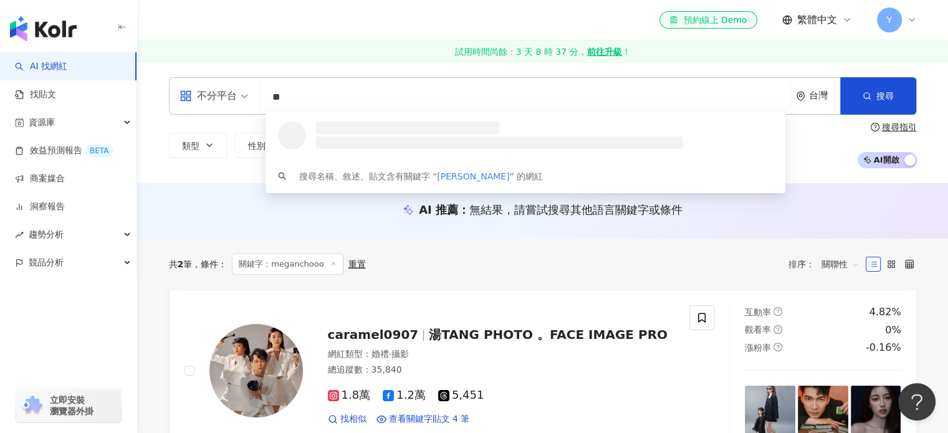
click at [364, 97] on input "**" at bounding box center [526, 97] width 520 height 24
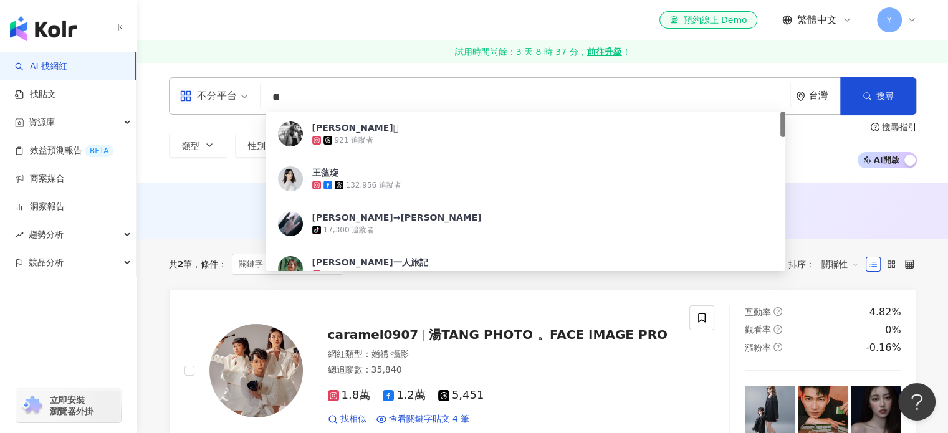
drag, startPoint x: 358, startPoint y: 98, endPoint x: 170, endPoint y: 83, distance: 189.5
click at [170, 83] on div "不分平台 ** 台灣 搜尋 7da21a0e-21a8-40b8-99d9-f3ac4a29293a 梅根𓃟 921 追蹤者 王薀琁 132,956 追蹤者 …" at bounding box center [543, 95] width 748 height 37
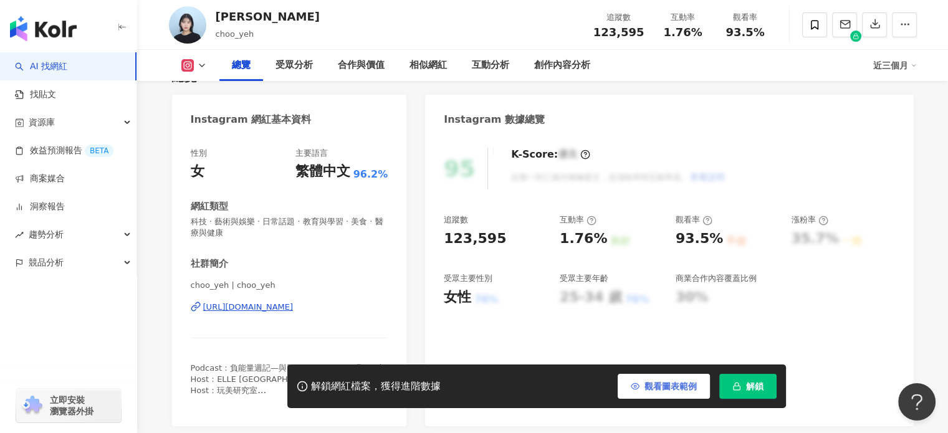
click at [665, 385] on span "觀看圖表範例" at bounding box center [671, 387] width 52 height 10
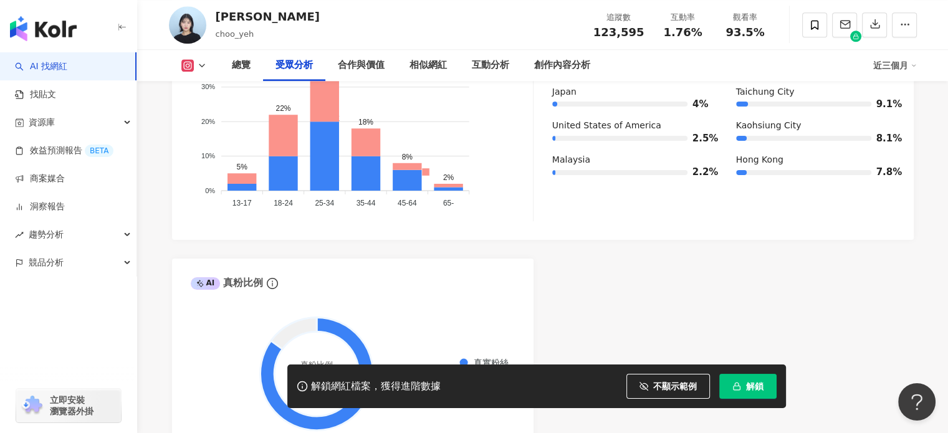
scroll to position [1372, 0]
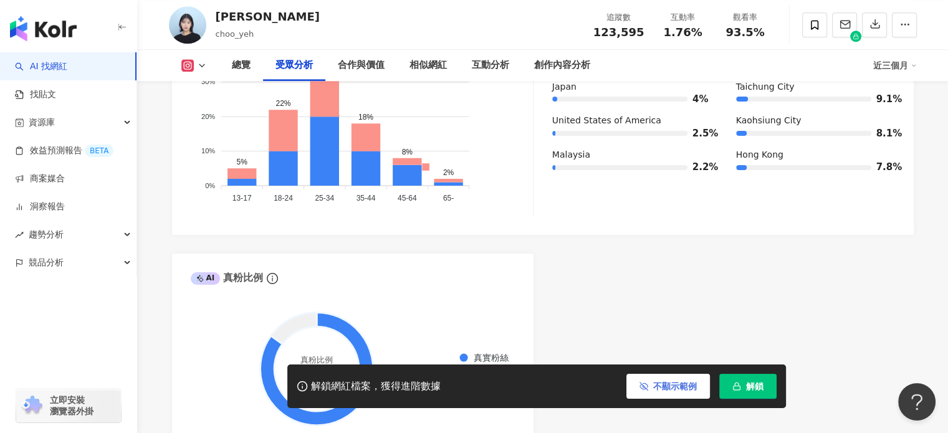
click at [647, 384] on icon "button" at bounding box center [644, 386] width 9 height 9
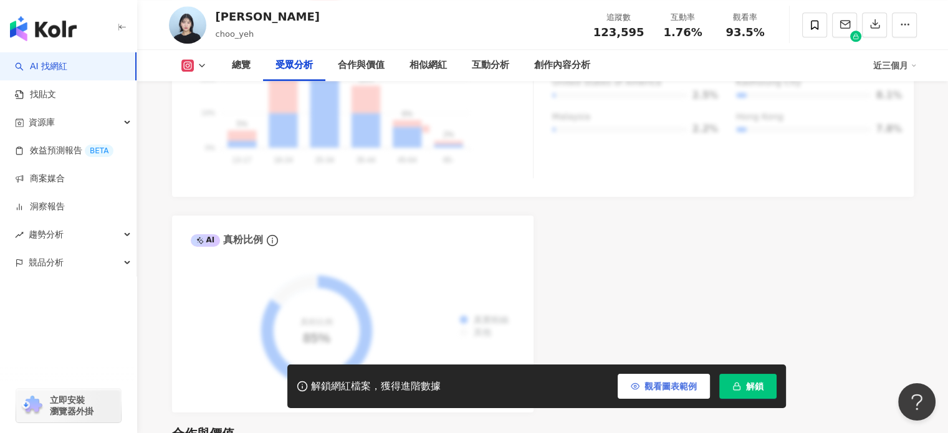
scroll to position [1434, 0]
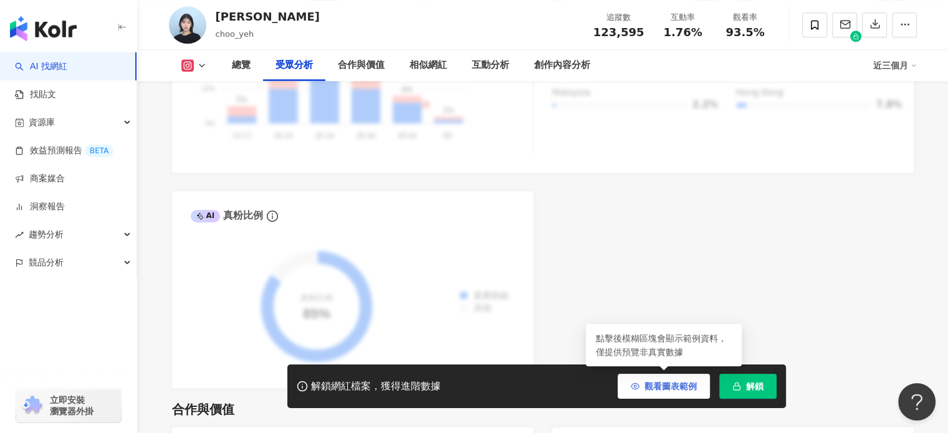
click at [681, 388] on span "觀看圖表範例" at bounding box center [671, 387] width 52 height 10
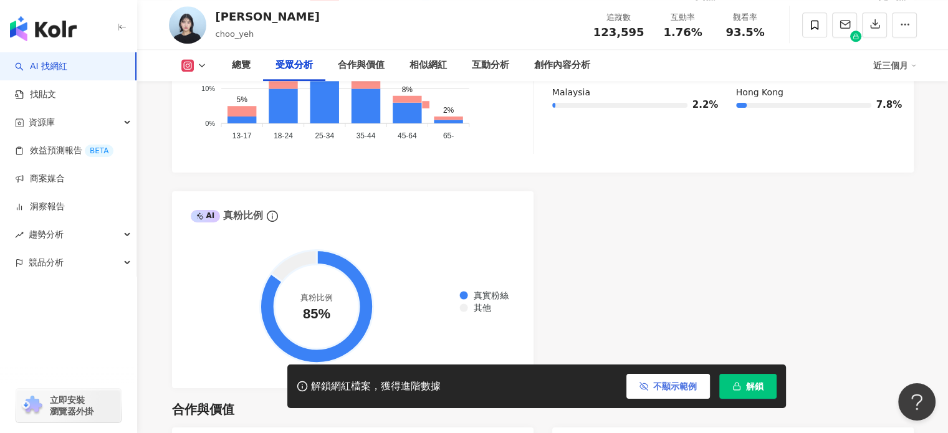
click at [686, 388] on span "不顯示範例" at bounding box center [675, 387] width 44 height 10
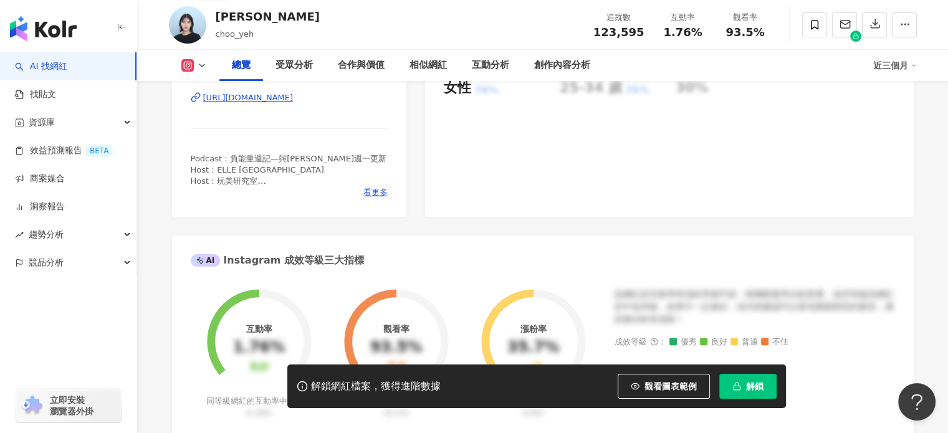
scroll to position [312, 0]
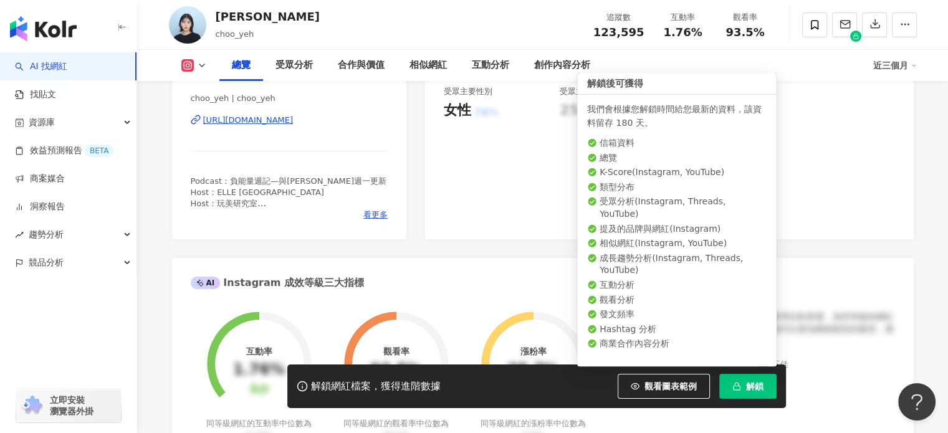
click at [763, 391] on span "解鎖" at bounding box center [754, 387] width 17 height 10
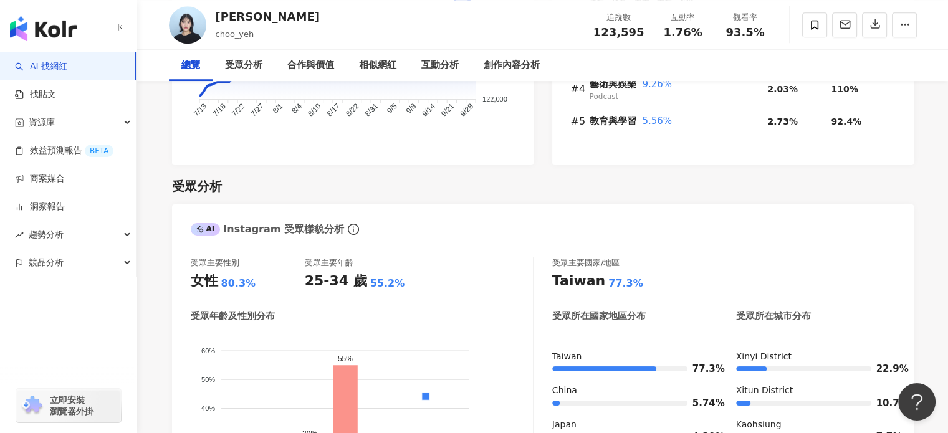
scroll to position [1185, 0]
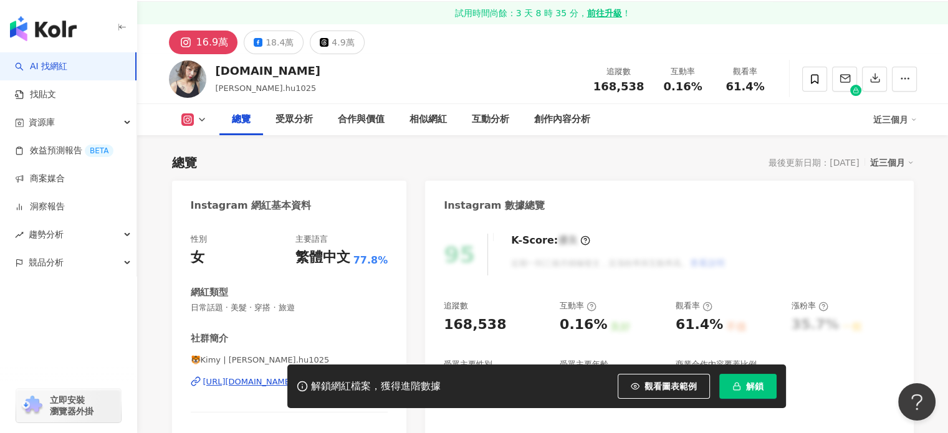
scroll to position [125, 0]
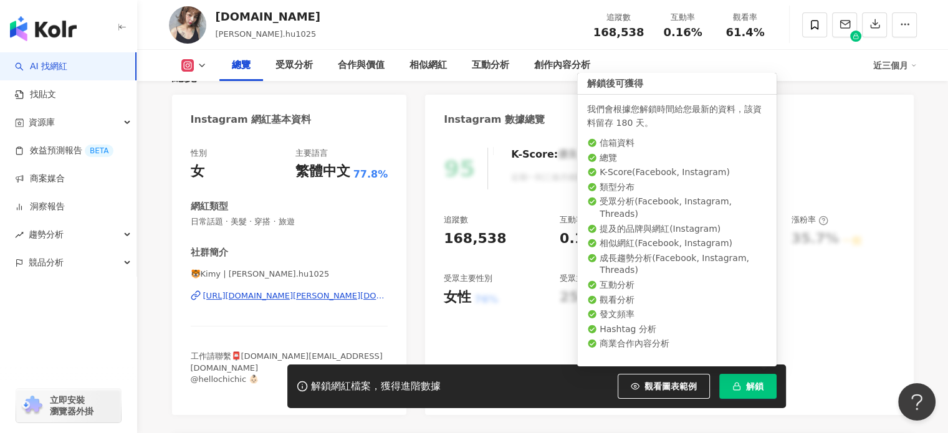
click at [756, 383] on span "解鎖" at bounding box center [754, 387] width 17 height 10
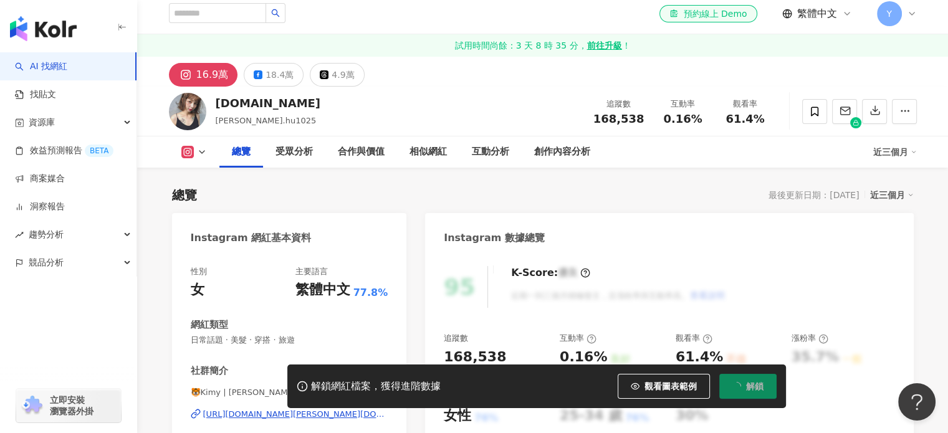
scroll to position [0, 0]
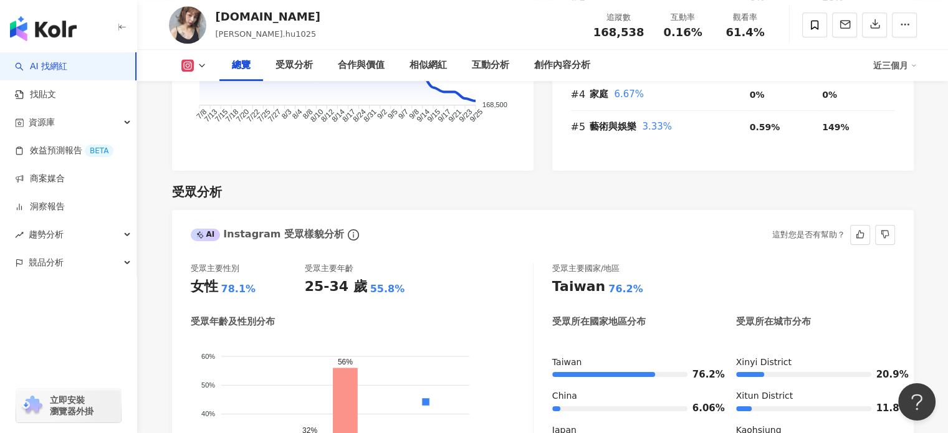
scroll to position [1122, 0]
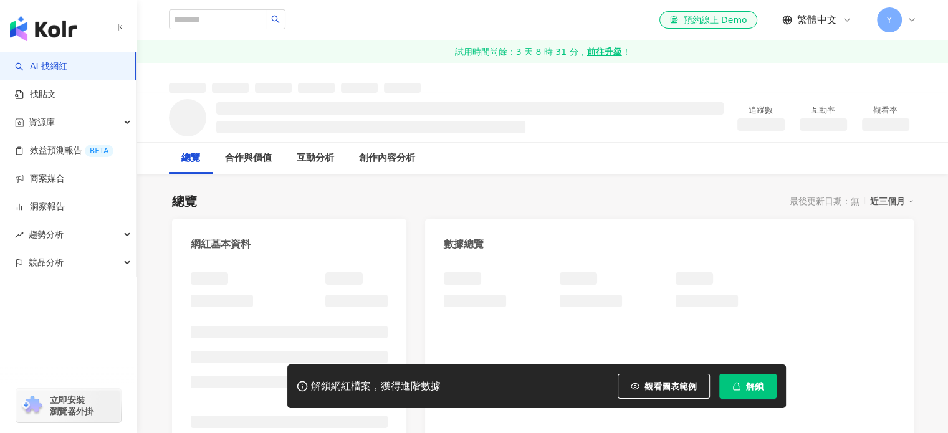
click at [750, 388] on span "解鎖" at bounding box center [754, 387] width 17 height 10
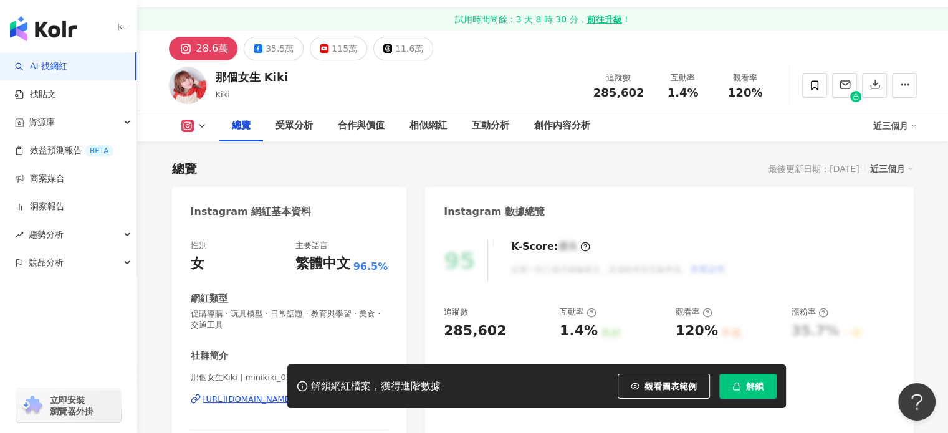
scroll to position [249, 0]
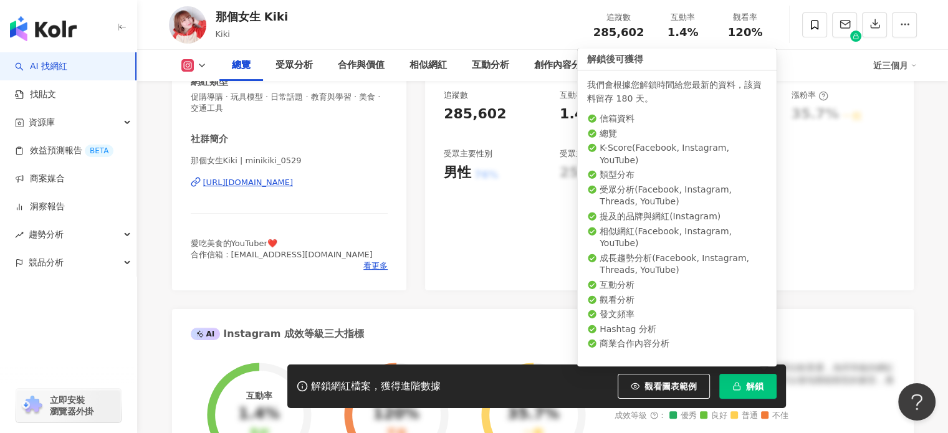
click at [743, 378] on button "解鎖" at bounding box center [747, 386] width 57 height 25
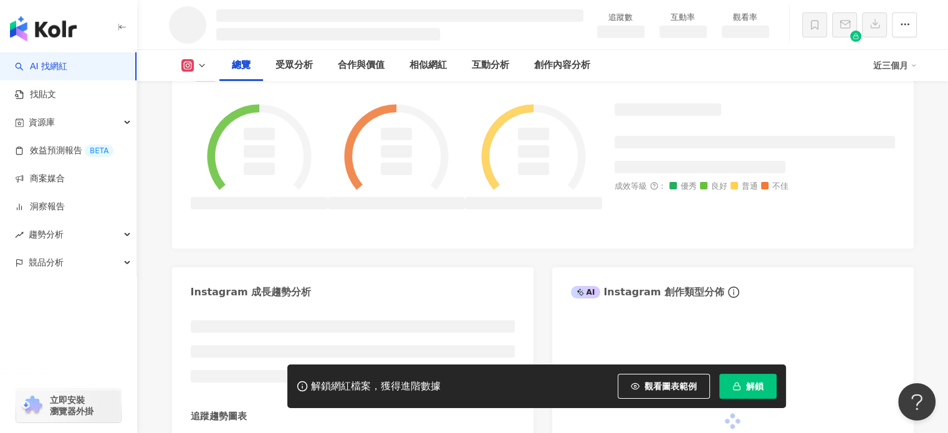
scroll to position [532, 0]
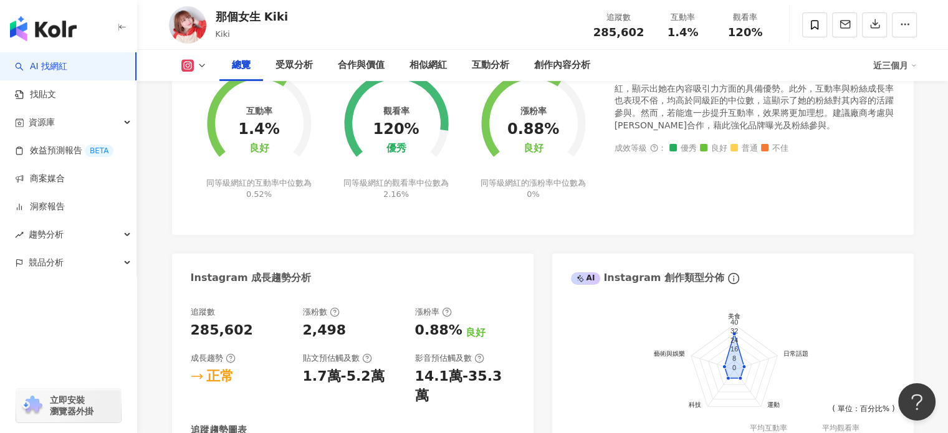
scroll to position [105, 0]
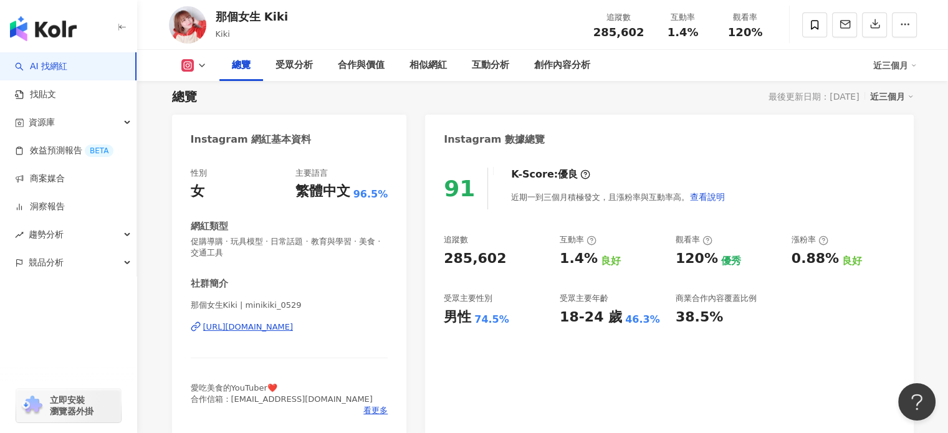
click at [200, 64] on polyline at bounding box center [202, 65] width 5 height 2
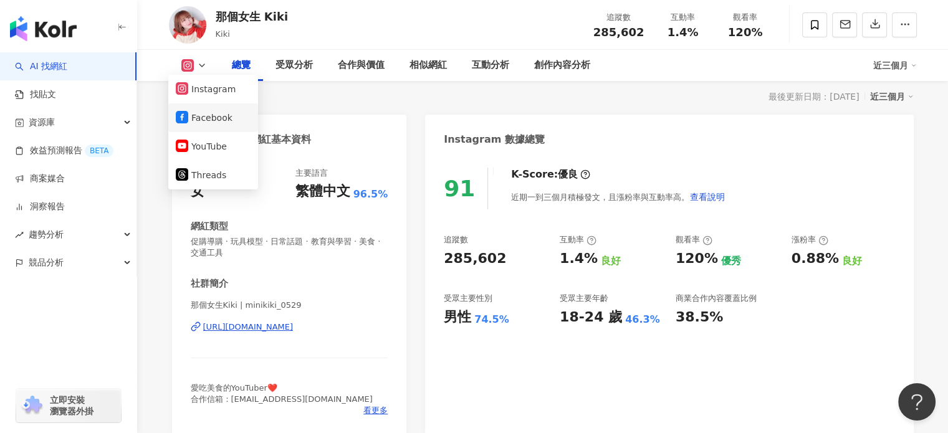
click at [204, 112] on button "Facebook" at bounding box center [213, 117] width 75 height 17
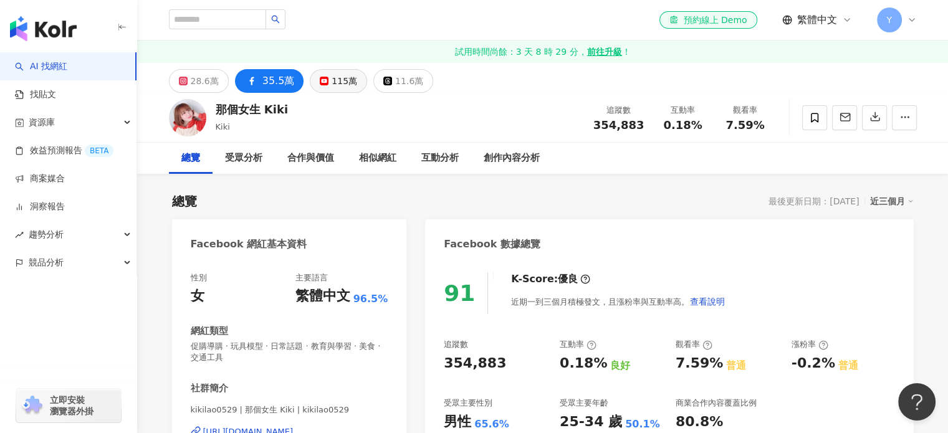
click at [350, 84] on div "115萬" at bounding box center [345, 80] width 26 height 17
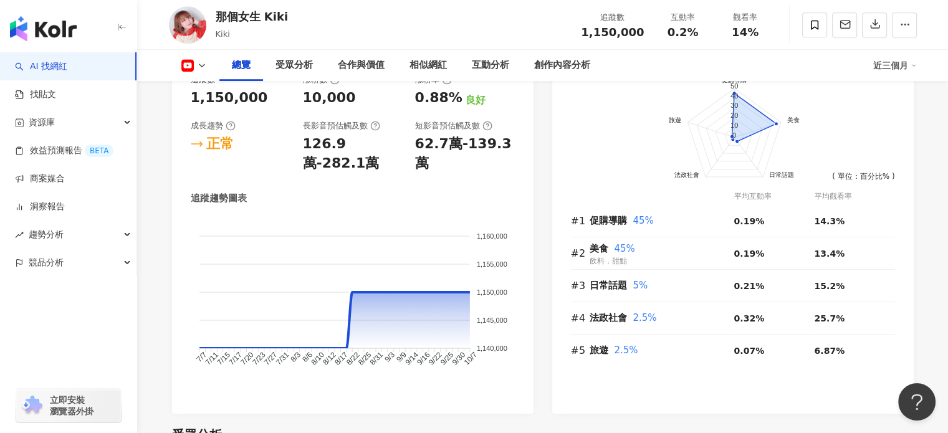
scroll to position [748, 0]
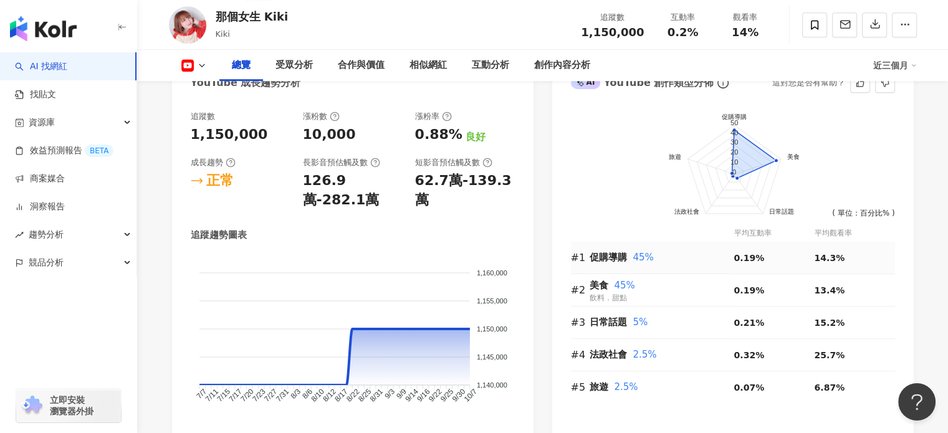
click at [610, 259] on span "促購導購" at bounding box center [608, 257] width 37 height 11
click at [680, 259] on div "促購導購 45%" at bounding box center [662, 258] width 145 height 15
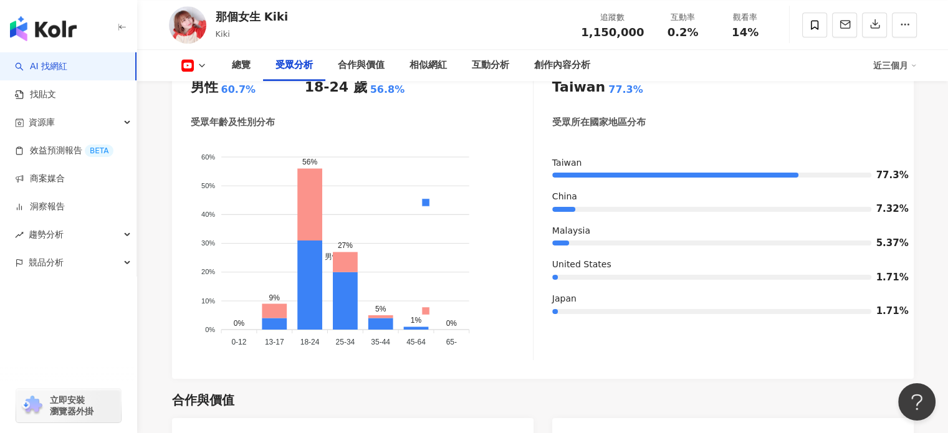
scroll to position [1247, 0]
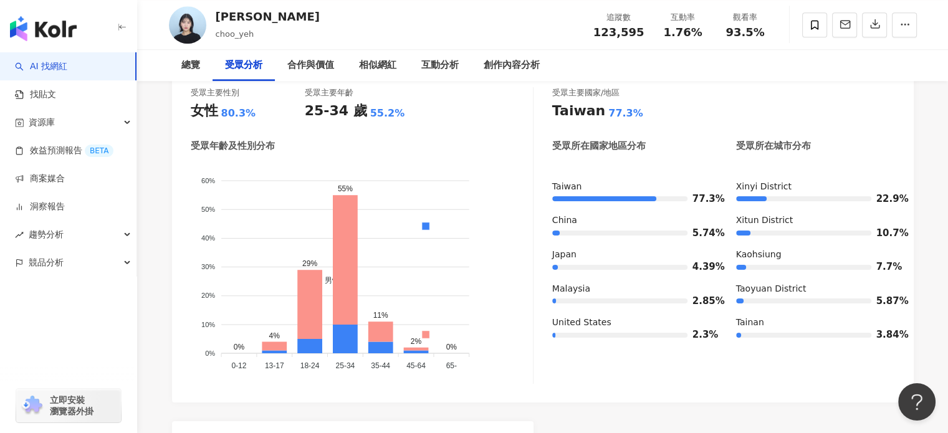
scroll to position [1185, 0]
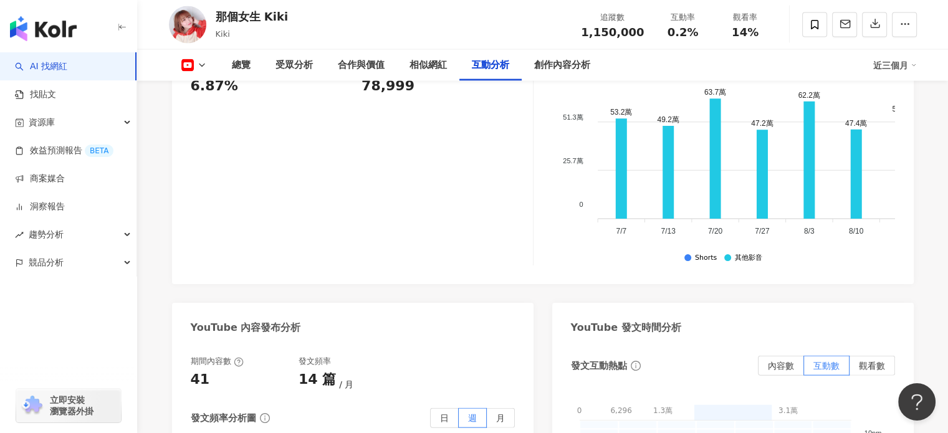
scroll to position [2369, 0]
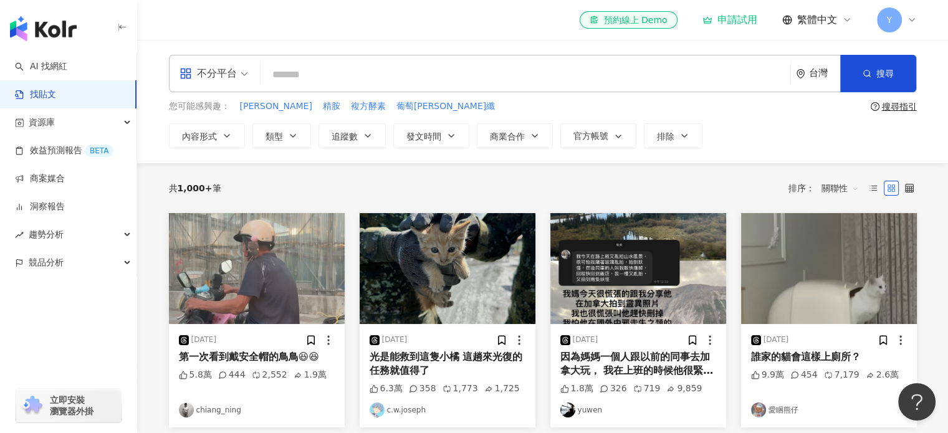
click at [345, 71] on input "search" at bounding box center [526, 74] width 520 height 27
type input "***"
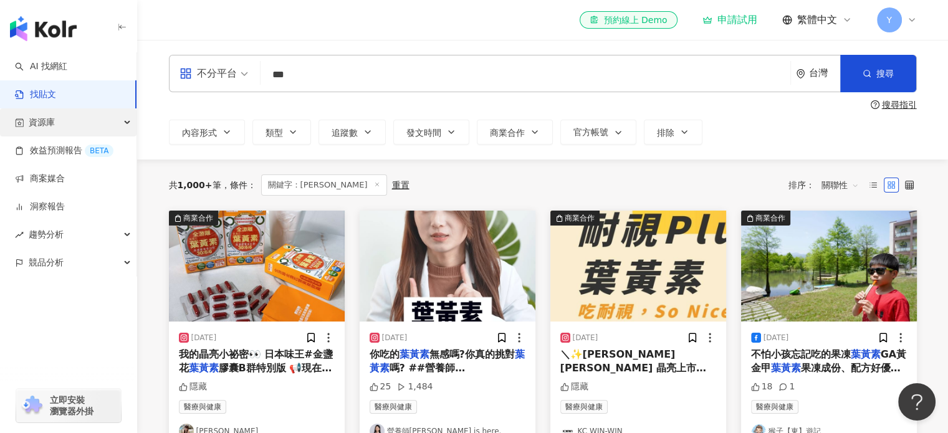
click at [82, 127] on div "資源庫" at bounding box center [68, 122] width 137 height 28
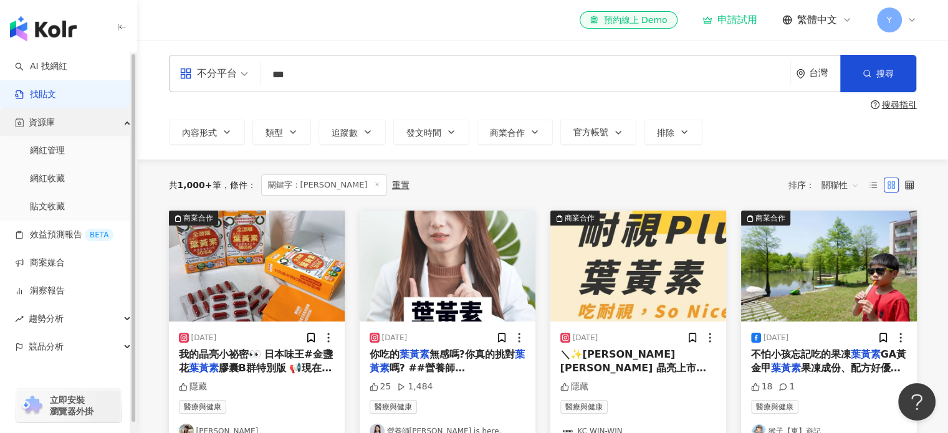
click at [83, 127] on div "資源庫" at bounding box center [68, 122] width 137 height 28
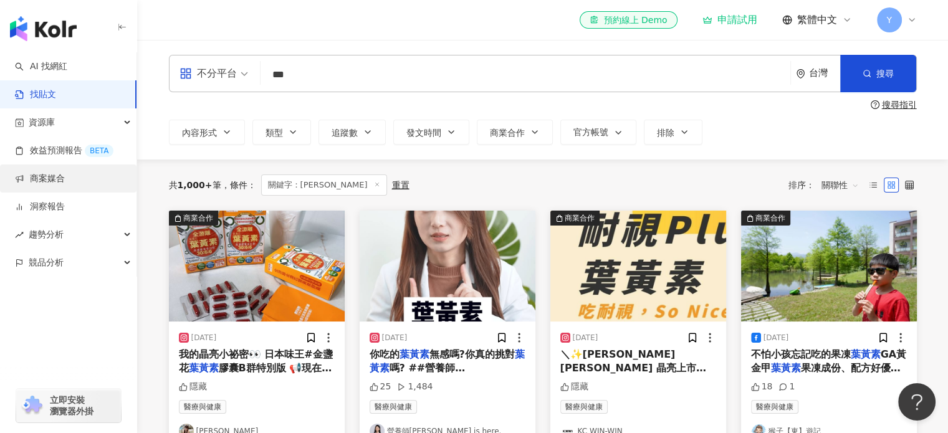
click at [65, 183] on link "商案媒合" at bounding box center [40, 179] width 50 height 12
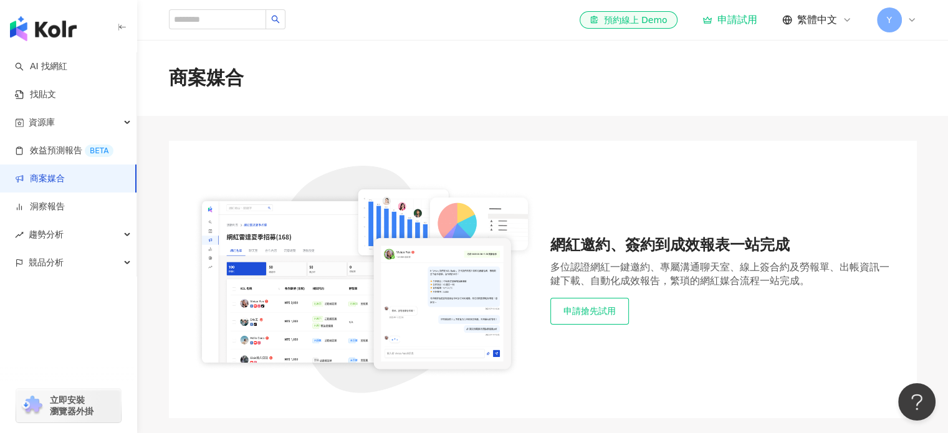
click at [594, 310] on button "申請搶先試用" at bounding box center [589, 311] width 79 height 26
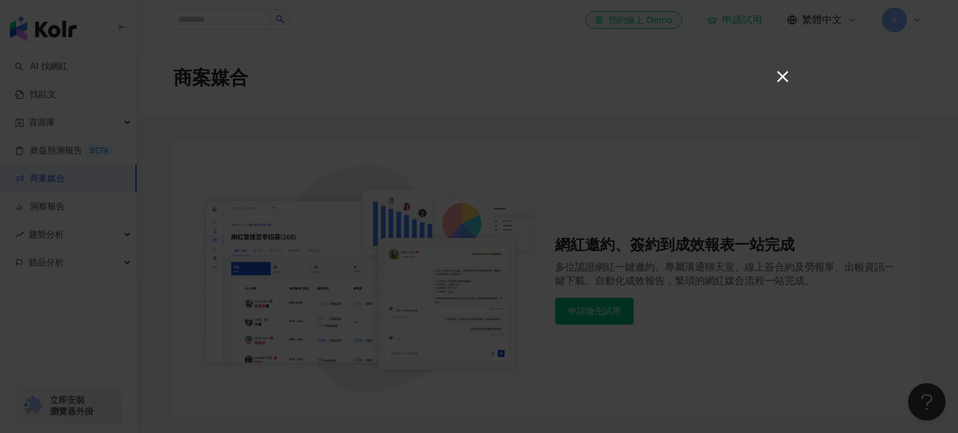
click at [786, 74] on button "×" at bounding box center [781, 76] width 15 height 15
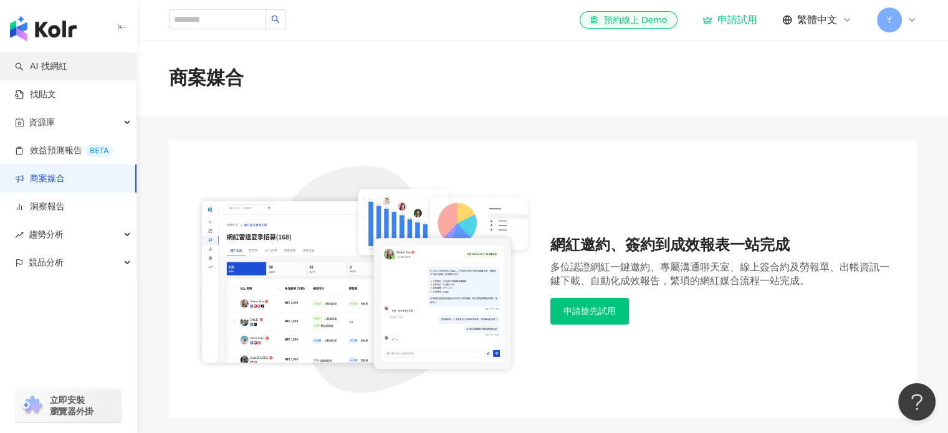
click at [67, 60] on link "AI 找網紅" at bounding box center [41, 66] width 52 height 12
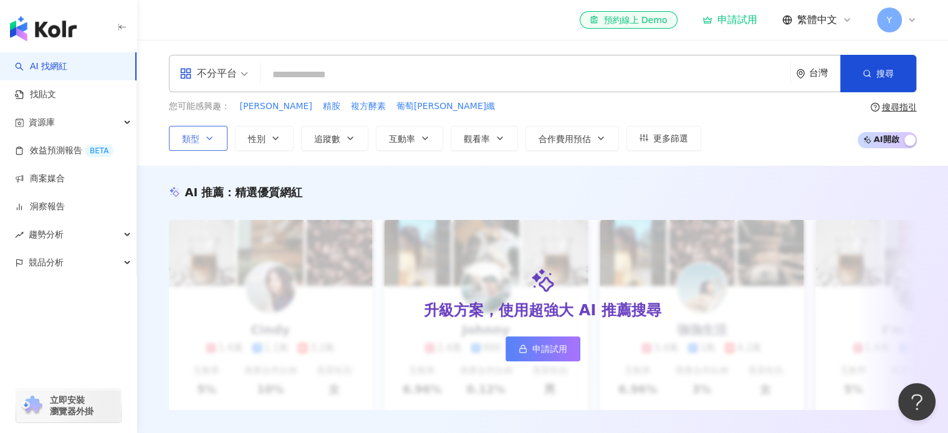
click at [207, 137] on icon "button" at bounding box center [209, 138] width 5 height 2
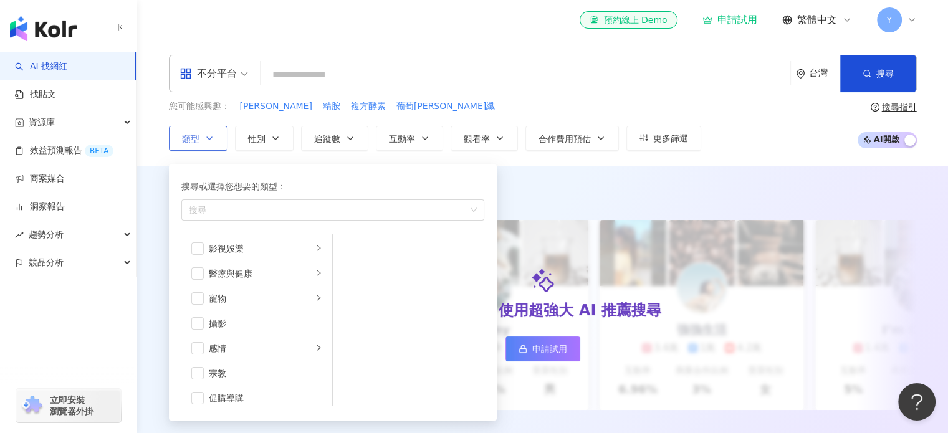
scroll to position [312, 0]
click at [196, 259] on span "button" at bounding box center [197, 262] width 12 height 12
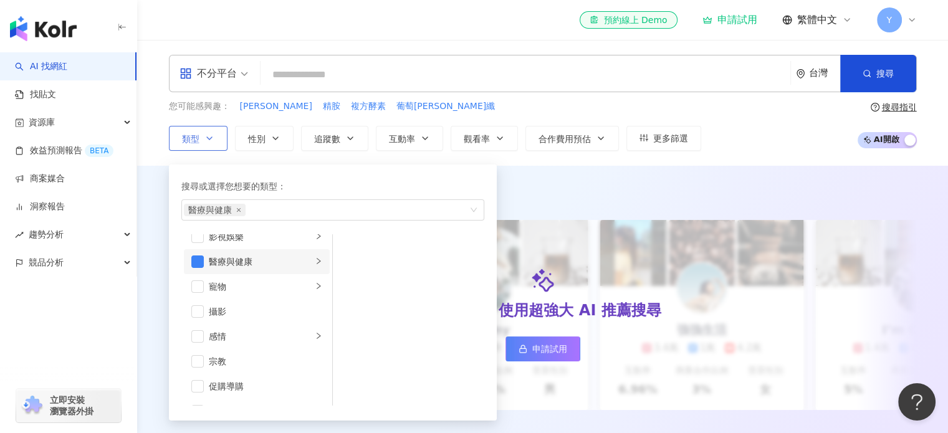
click at [284, 261] on div "醫療與健康" at bounding box center [260, 262] width 103 height 14
click at [347, 272] on span "button" at bounding box center [349, 274] width 12 height 12
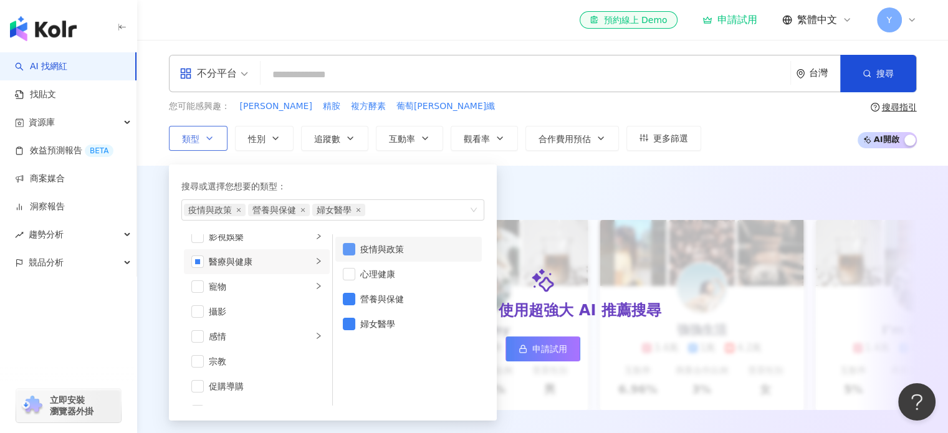
click at [353, 244] on span "button" at bounding box center [349, 249] width 12 height 12
click at [348, 329] on li "婦女醫學" at bounding box center [408, 324] width 147 height 25
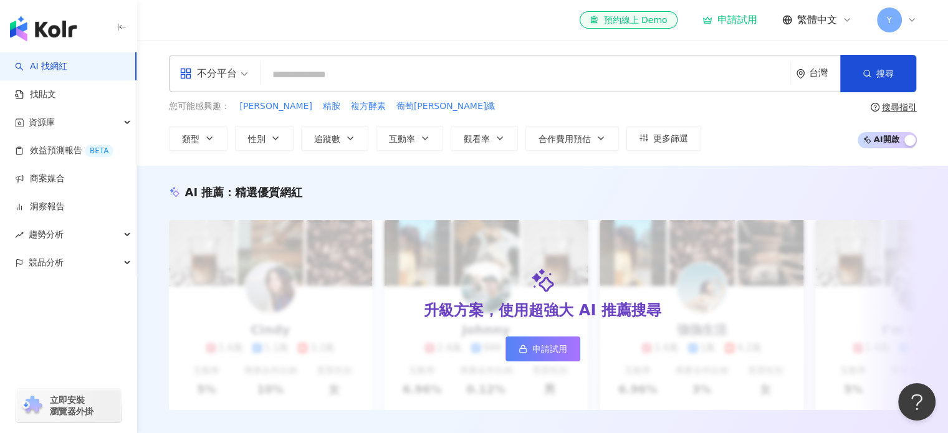
click at [565, 168] on div "AI 推薦 ： 精選優質網紅 升級方案，使用超強大 AI 推薦搜尋 申請試用 Cindy 1.4萬 1.1萬 3.2萬 互動率 5% 商業合作比例 10% 受…" at bounding box center [542, 310] width 811 height 289
click at [268, 138] on button "性別" at bounding box center [264, 138] width 59 height 25
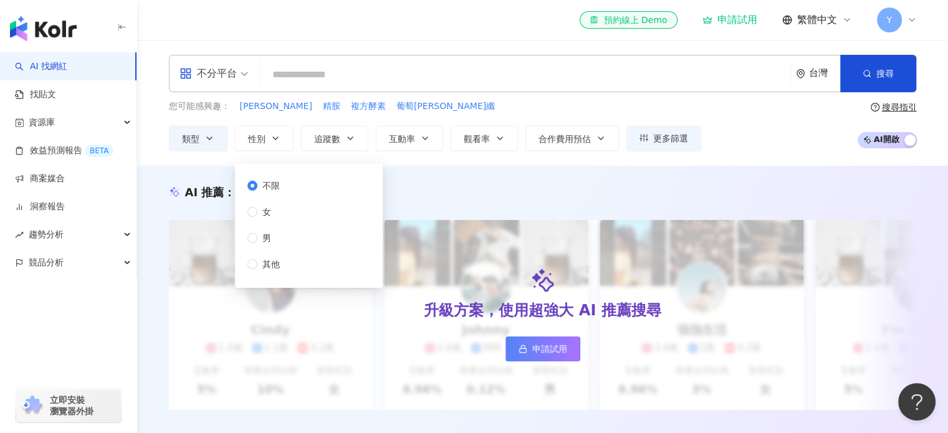
click at [471, 180] on div "AI 推薦 ： 精選優質網紅 升級方案，使用超強大 AI 推薦搜尋 申請試用 Cindy 1.4萬 1.1萬 3.2萬 互動率 5% 商業合作比例 10% 受…" at bounding box center [542, 310] width 811 height 289
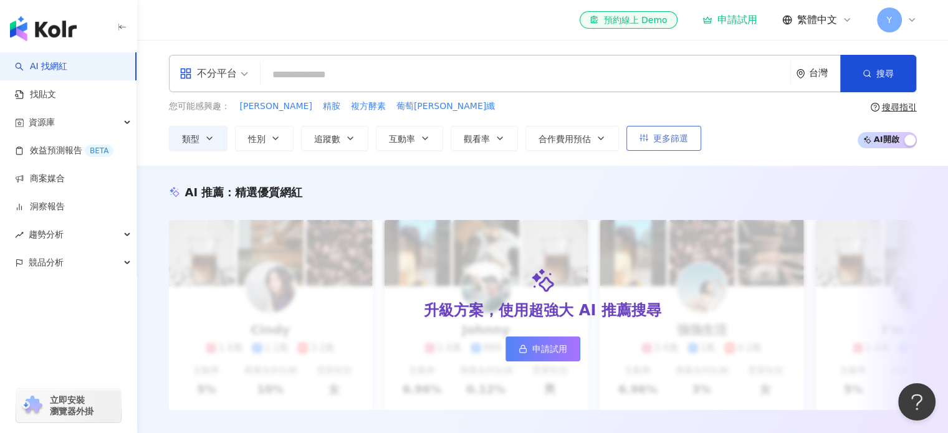
click at [642, 138] on icon "button" at bounding box center [644, 137] width 9 height 9
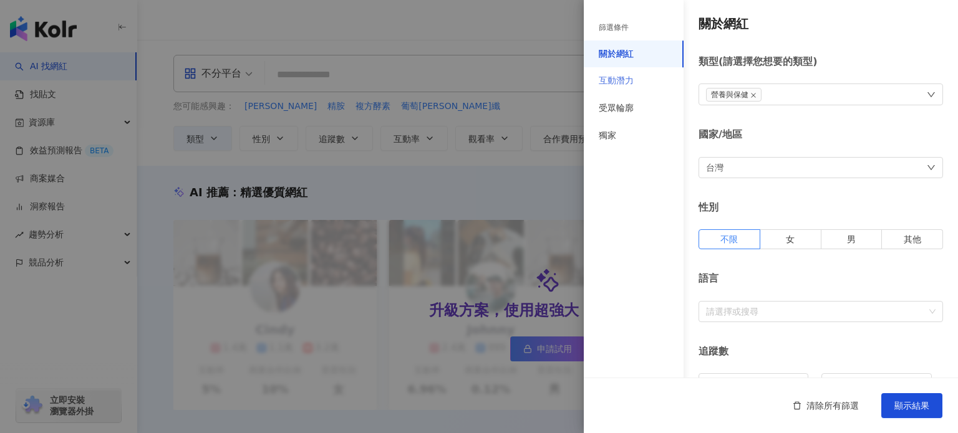
click at [637, 81] on div "互動潛力" at bounding box center [634, 80] width 100 height 27
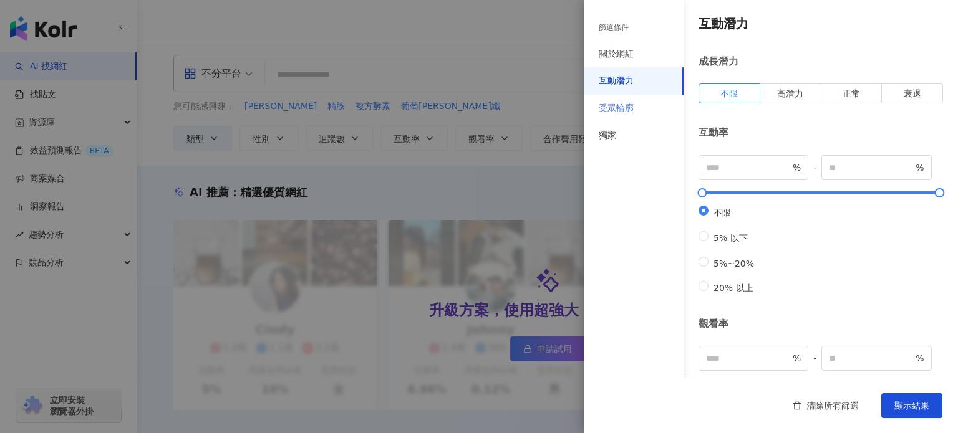
click at [631, 99] on div "受眾輪廓" at bounding box center [634, 108] width 100 height 27
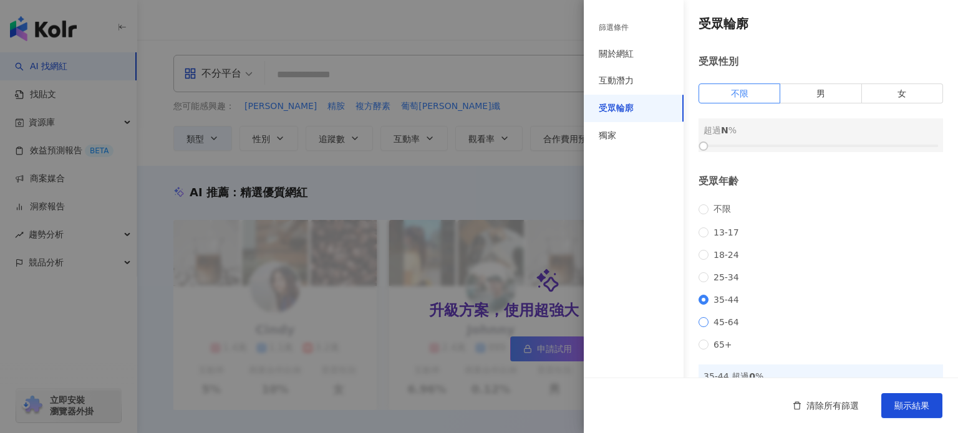
click at [703, 327] on label "45-64" at bounding box center [721, 322] width 46 height 10
click at [816, 97] on span "男" at bounding box center [820, 94] width 9 height 10
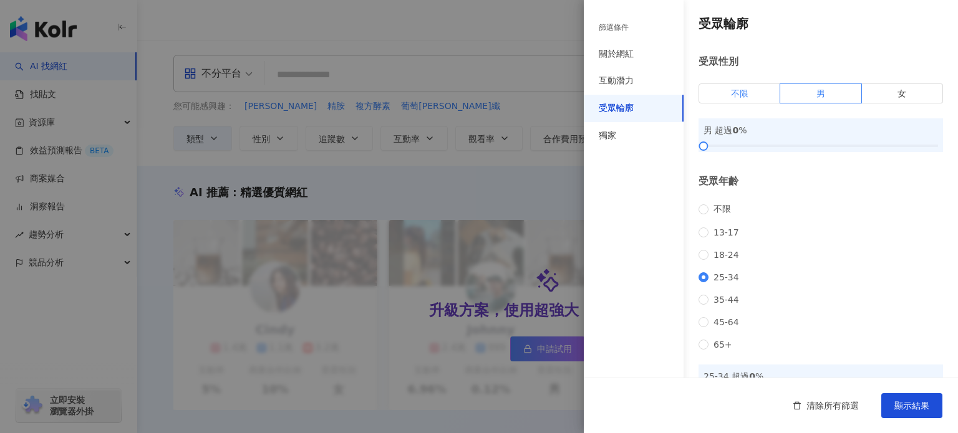
click at [739, 93] on span "不限" at bounding box center [739, 94] width 17 height 10
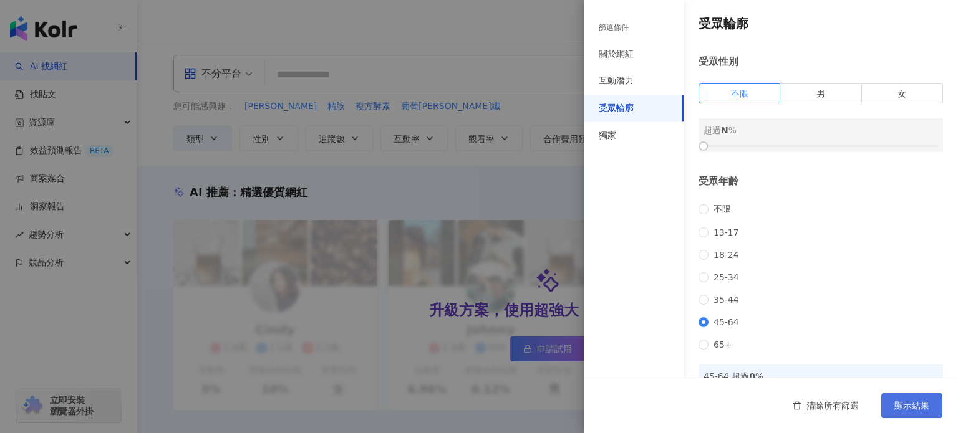
click at [906, 398] on button "顯示結果" at bounding box center [911, 405] width 61 height 25
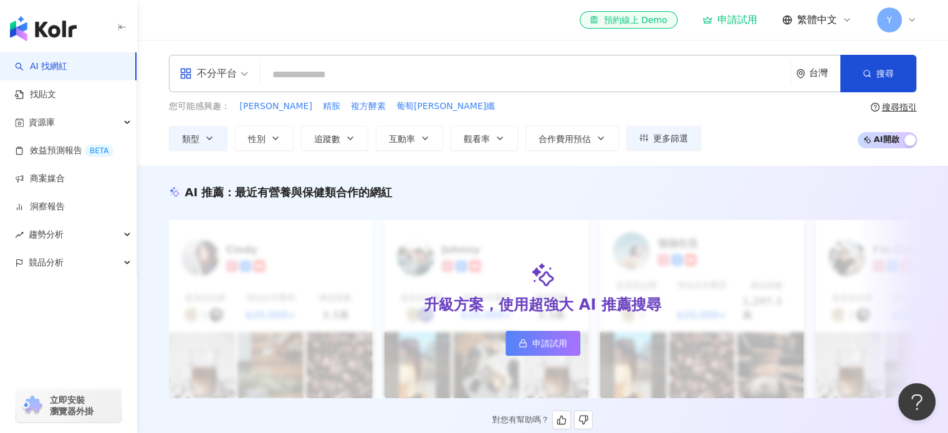
click at [559, 339] on span "申請試用" at bounding box center [549, 344] width 35 height 10
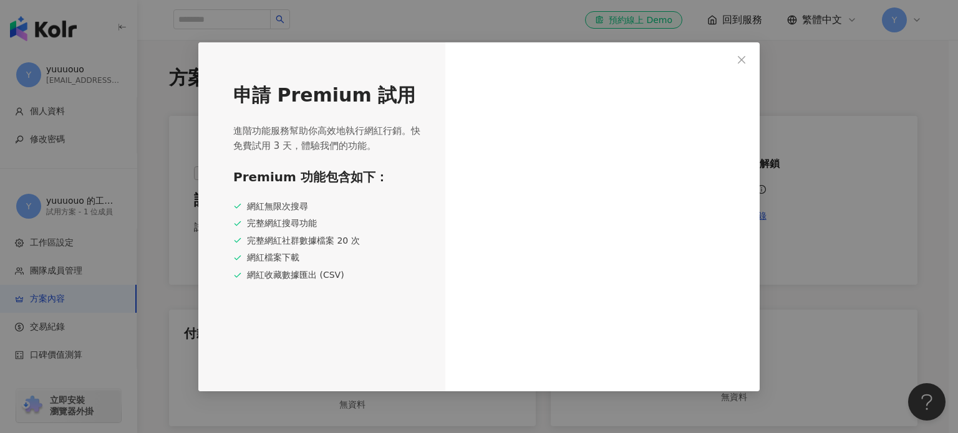
click at [743, 59] on icon "close" at bounding box center [741, 60] width 10 height 10
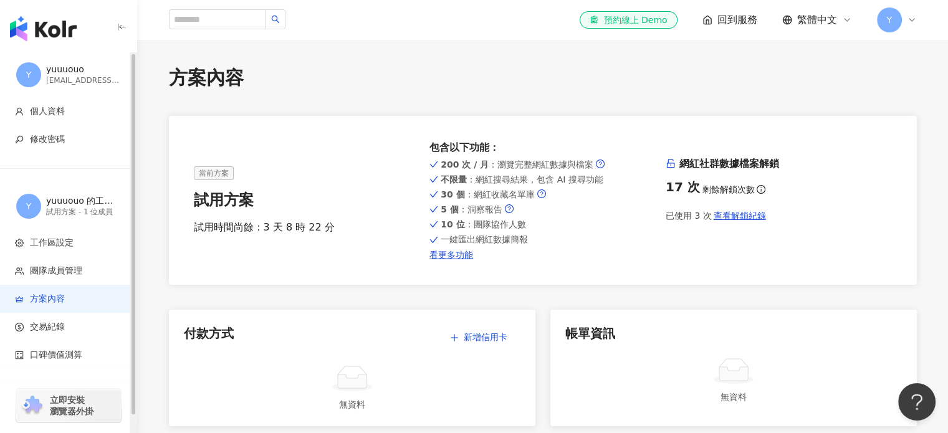
click at [62, 27] on img "button" at bounding box center [43, 28] width 67 height 25
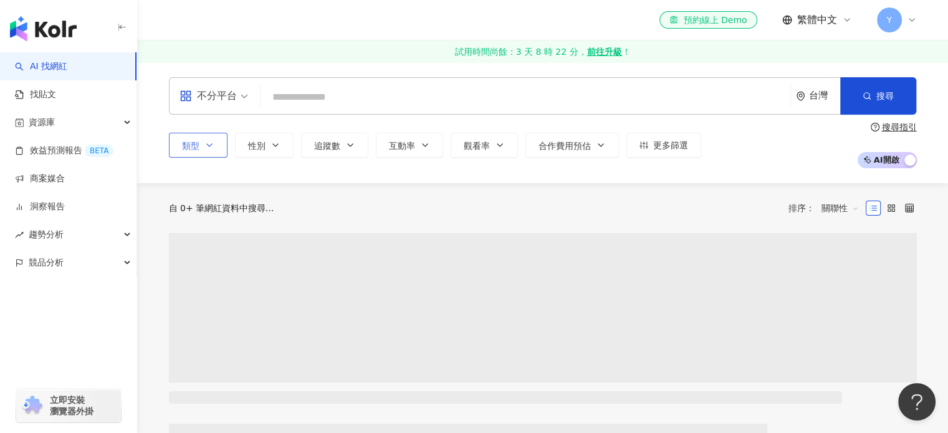
click at [200, 150] on button "類型" at bounding box center [198, 145] width 59 height 25
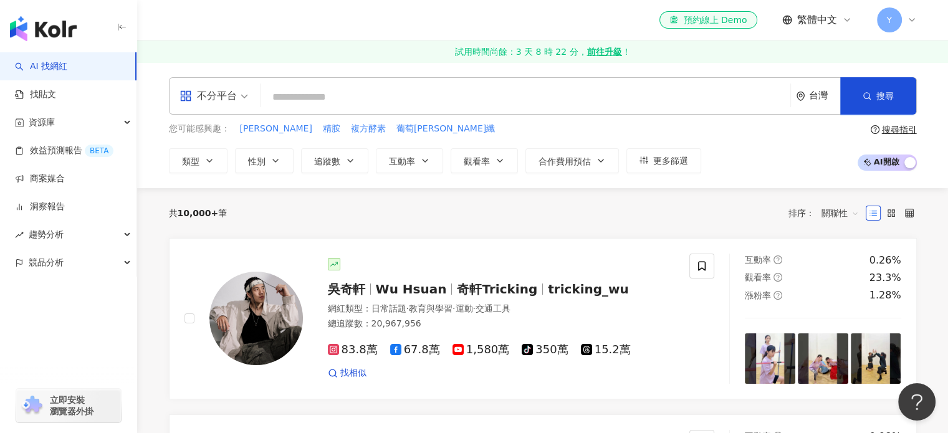
click at [774, 144] on div "您可能感興趣： 黑瑪卡 精胺 複方酵素 葡萄王易得纖 類型 搜尋或選擇您想要的類型： 搜尋 藝術與娛樂 美妝時尚 氣候和環境 日常話題 教育與學習 家庭 財經…" at bounding box center [543, 147] width 748 height 51
click at [650, 151] on button "更多篩選" at bounding box center [664, 160] width 75 height 25
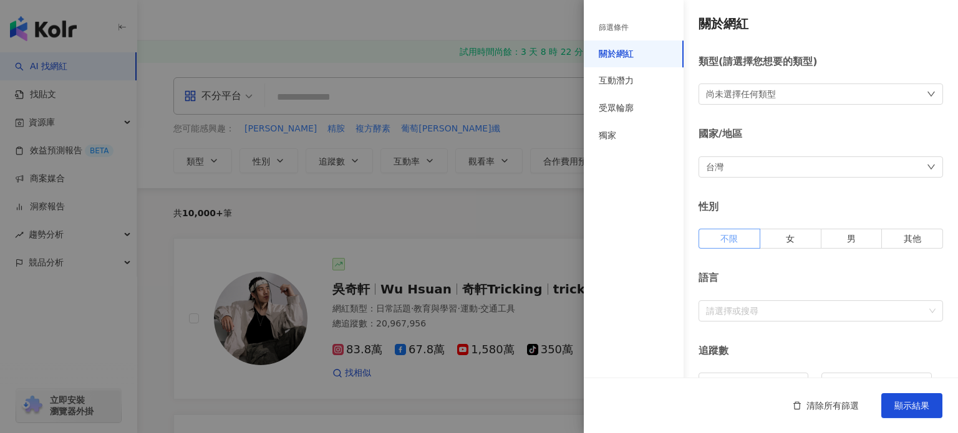
click at [740, 234] on span at bounding box center [729, 238] width 60 height 19
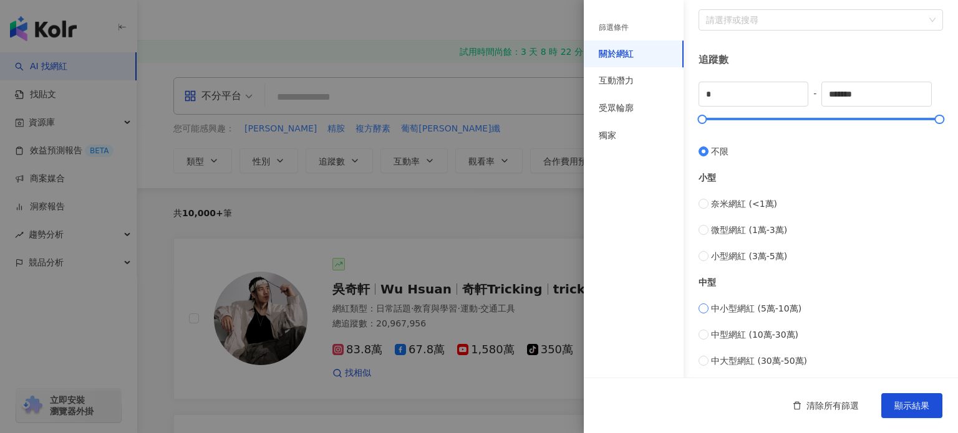
scroll to position [312, 0]
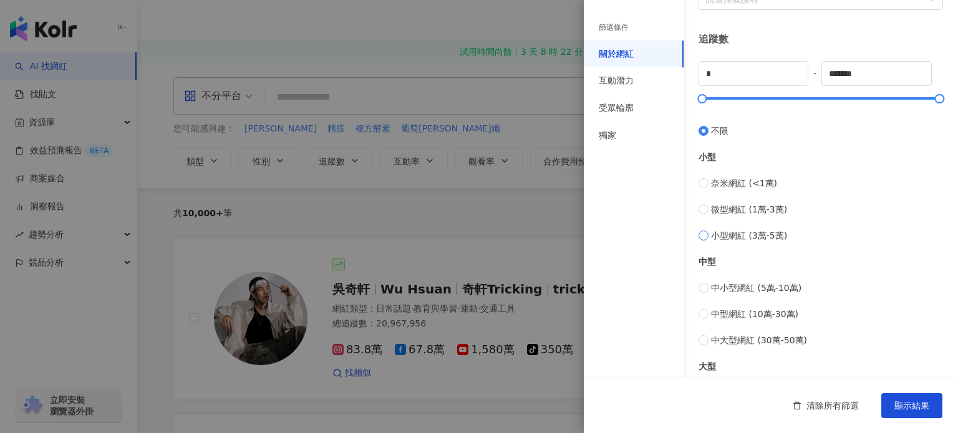
click at [722, 234] on span "小型網紅 (3萬-5萬)" at bounding box center [749, 236] width 76 height 14
type input "*****"
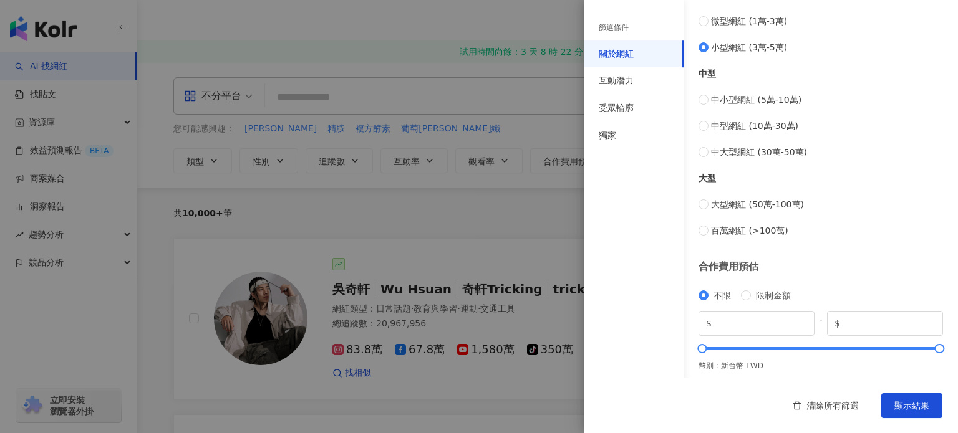
scroll to position [506, 0]
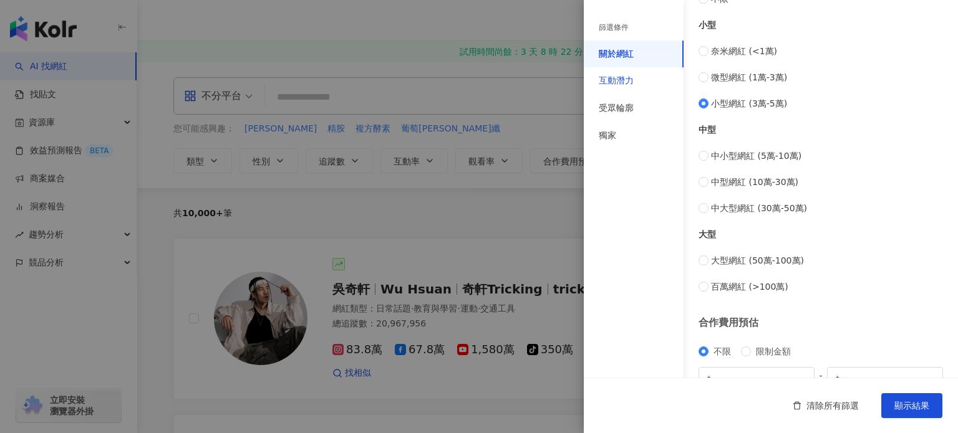
click at [623, 85] on div "互動潛力" at bounding box center [616, 81] width 35 height 12
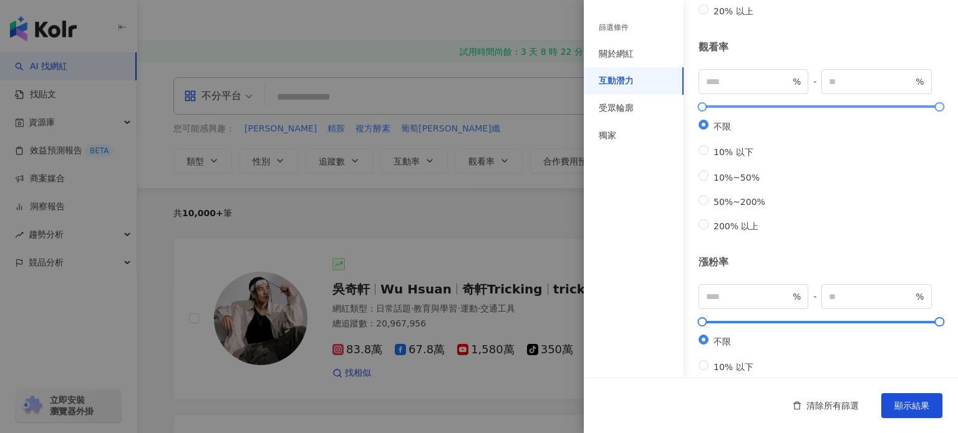
scroll to position [27, 0]
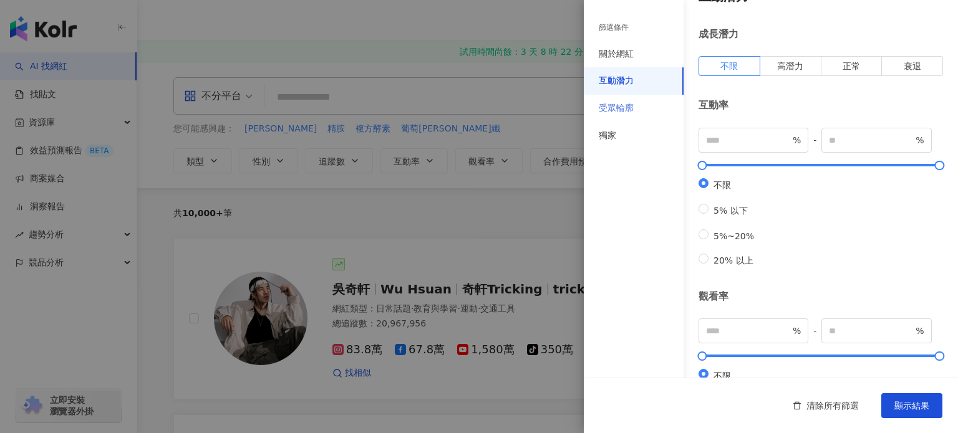
click at [624, 115] on div "受眾輪廓" at bounding box center [634, 108] width 100 height 27
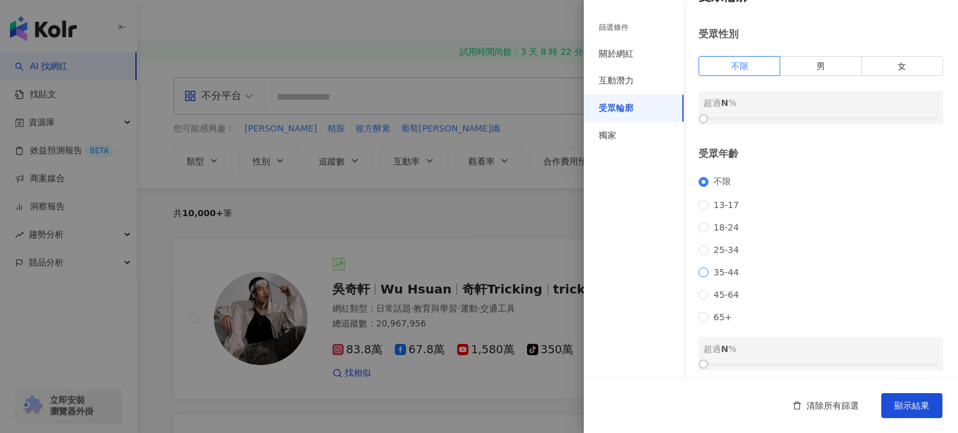
click at [724, 277] on span "35-44" at bounding box center [726, 272] width 36 height 10
click at [726, 277] on span "35-44" at bounding box center [726, 272] width 36 height 10
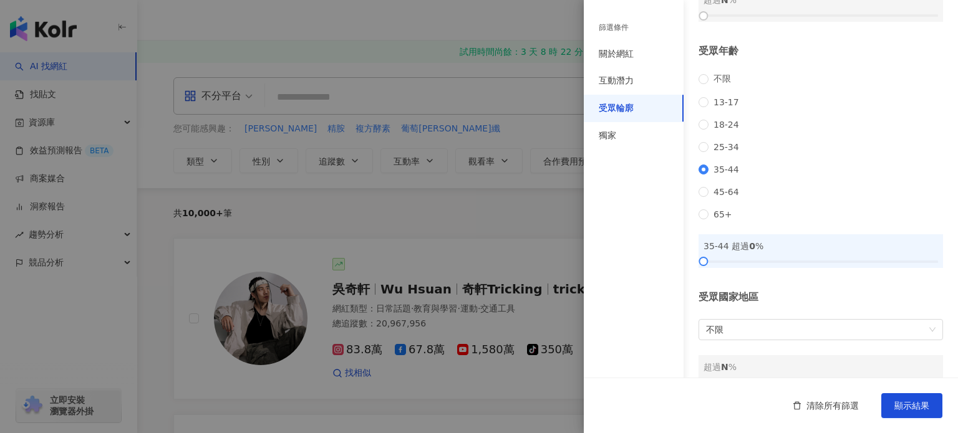
scroll to position [152, 0]
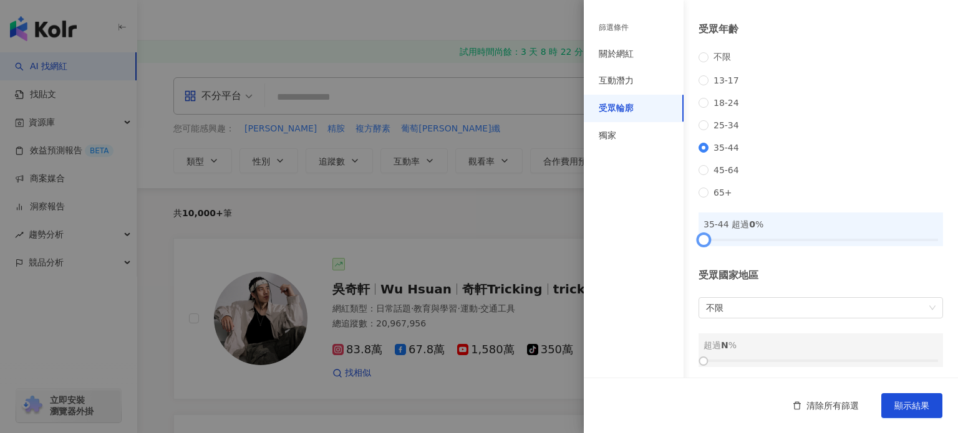
drag, startPoint x: 706, startPoint y: 254, endPoint x: 688, endPoint y: 256, distance: 18.2
click at [688, 256] on div "受眾輪廓 受眾性別 不限 男 女 超過 N % 受眾年齡 不限 13-17 18-24 25-34 35-44 45-64 65+ 35-44 超過 0 % …" at bounding box center [771, 115] width 374 height 534
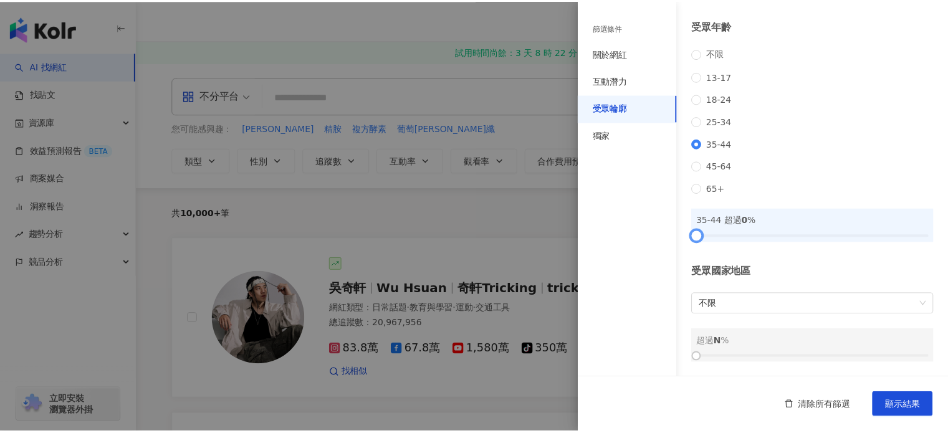
scroll to position [172, 0]
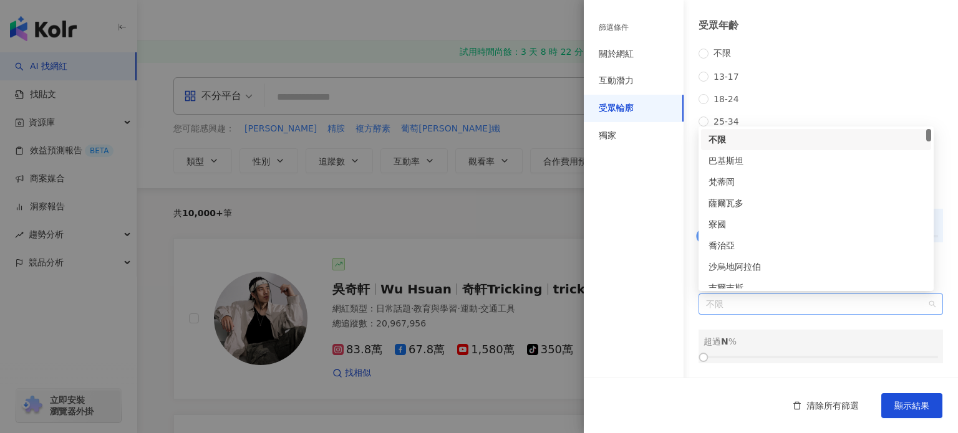
click at [830, 305] on span "不限" at bounding box center [820, 304] width 229 height 20
click at [621, 230] on div "篩選條件 關於網紅 互動潛力 受眾輪廓 獨家" at bounding box center [634, 224] width 100 height 418
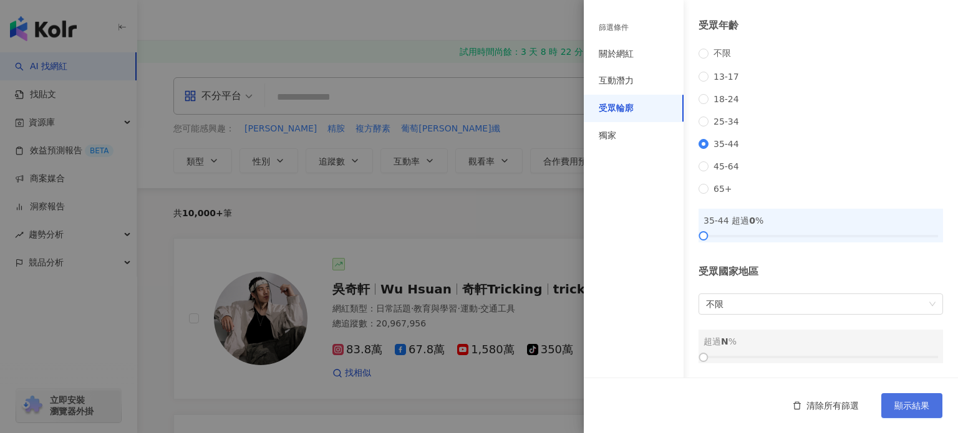
click at [908, 405] on span "顯示結果" at bounding box center [911, 406] width 35 height 10
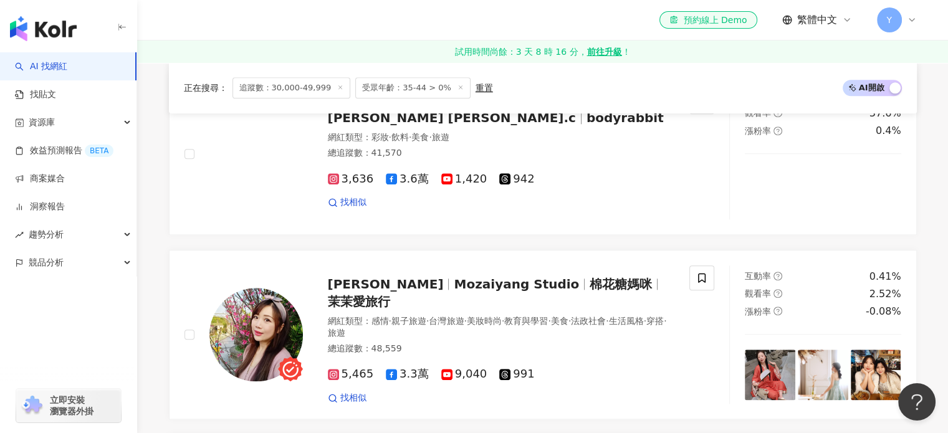
scroll to position [1372, 0]
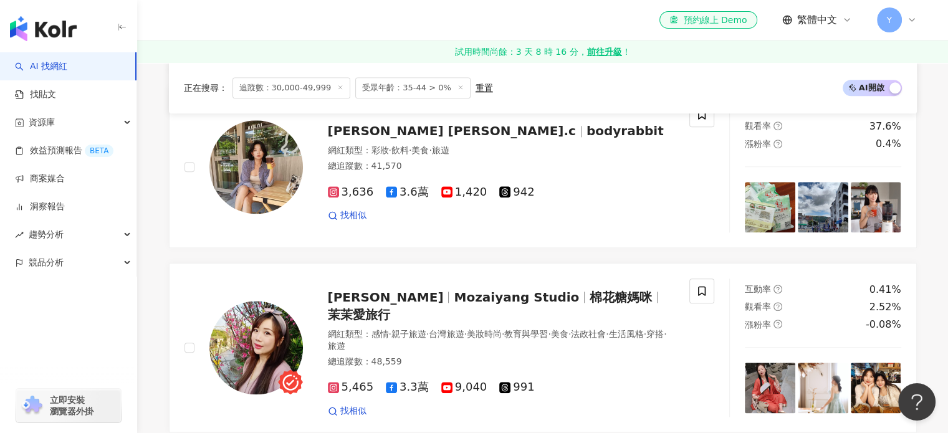
click at [304, 87] on span "追蹤數：30,000-49,999" at bounding box center [292, 87] width 118 height 21
click at [308, 86] on span "追蹤數：30,000-49,999" at bounding box center [292, 87] width 118 height 21
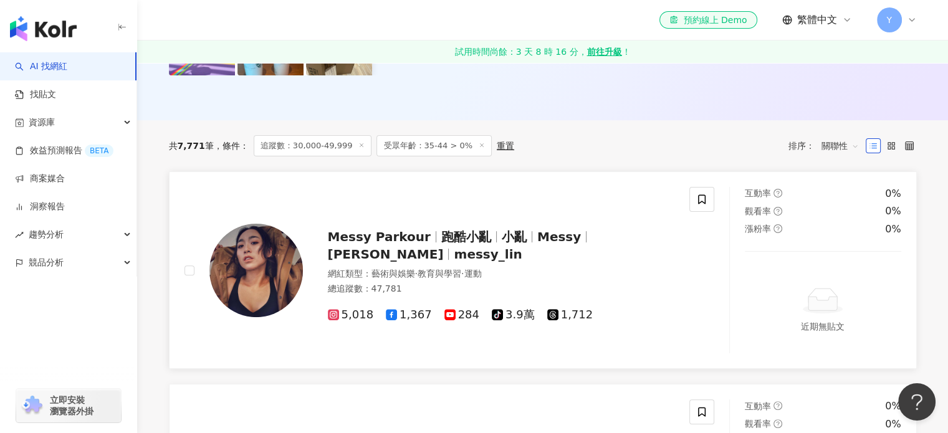
scroll to position [187, 0]
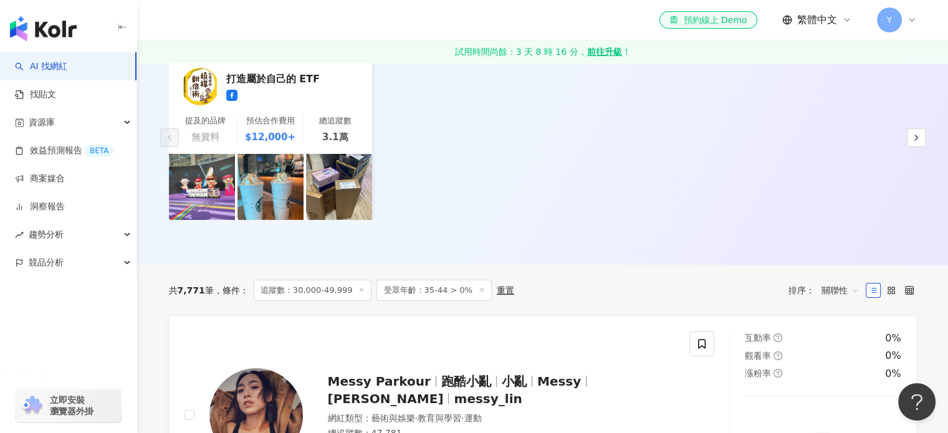
click at [497, 296] on div "重置" at bounding box center [505, 291] width 17 height 10
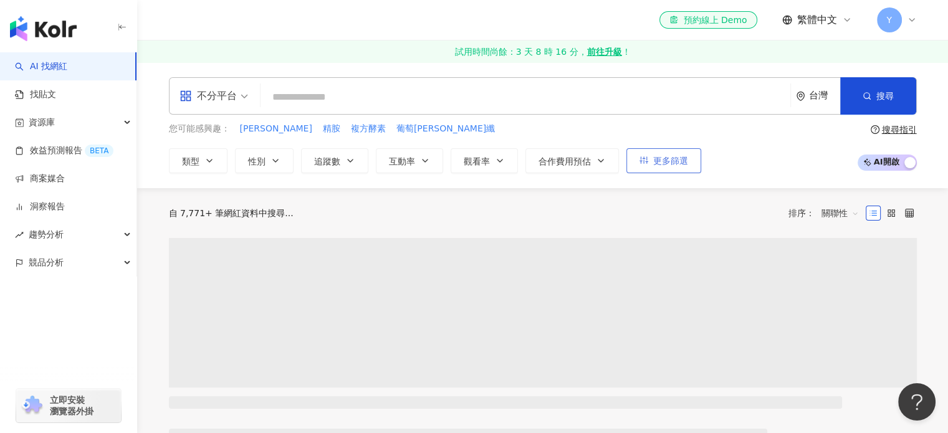
click at [698, 156] on button "更多篩選" at bounding box center [664, 160] width 75 height 25
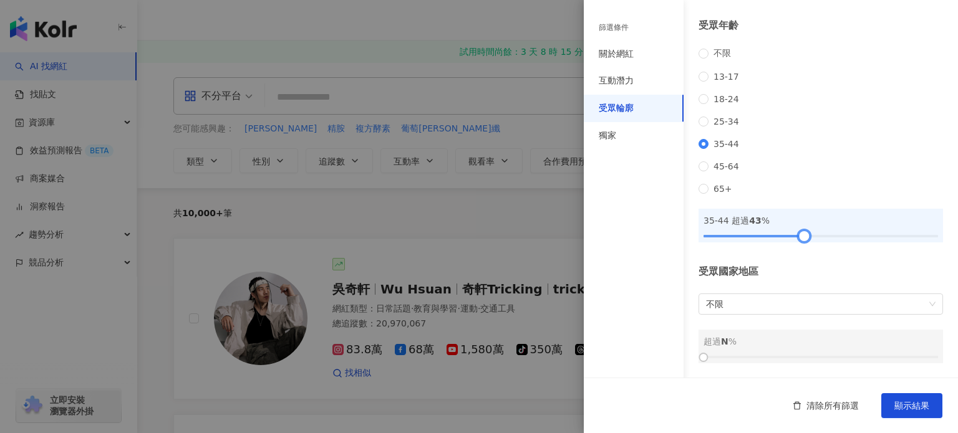
drag, startPoint x: 707, startPoint y: 234, endPoint x: 804, endPoint y: 236, distance: 96.7
click at [804, 236] on div at bounding box center [803, 236] width 7 height 7
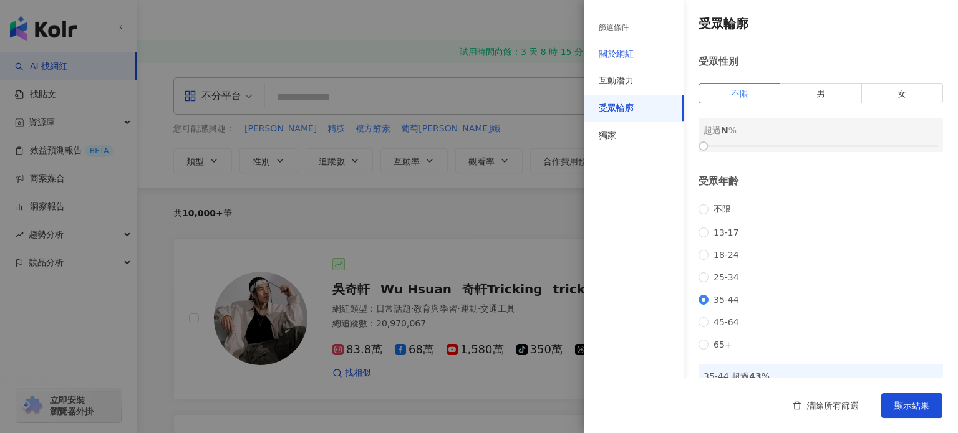
click at [632, 57] on div "關於網紅" at bounding box center [616, 54] width 35 height 12
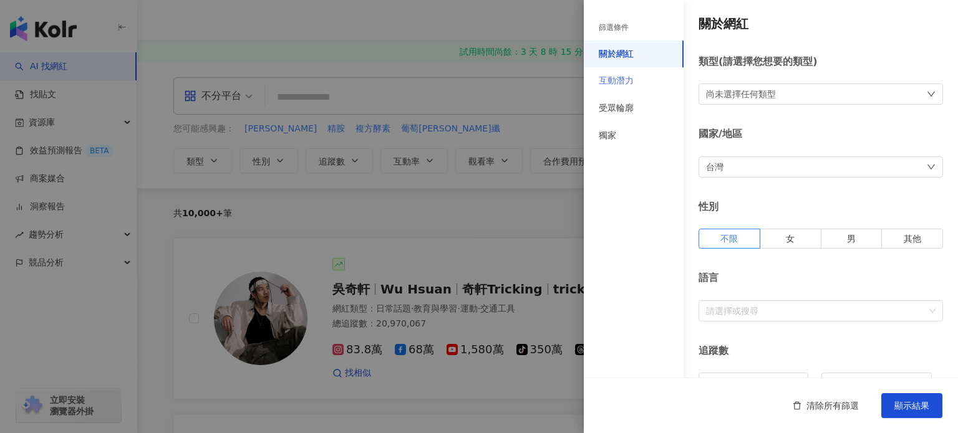
click at [633, 81] on div "互動潛力" at bounding box center [634, 80] width 100 height 27
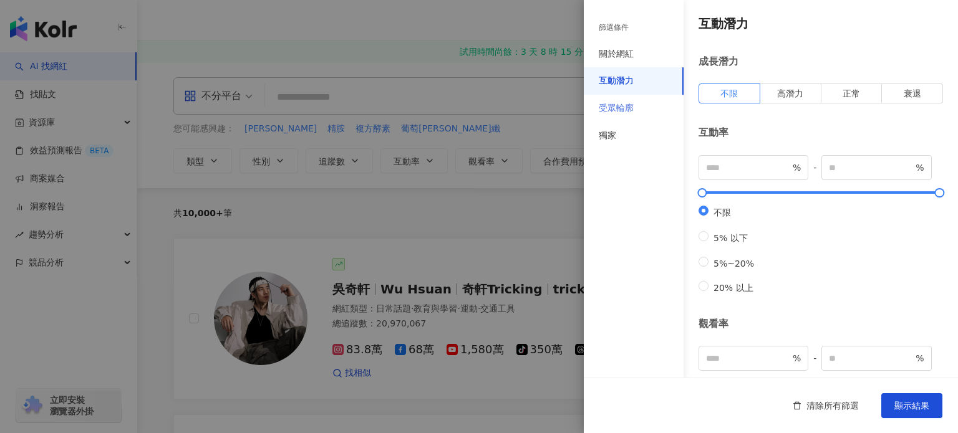
click at [640, 112] on div "受眾輪廓" at bounding box center [634, 108] width 100 height 27
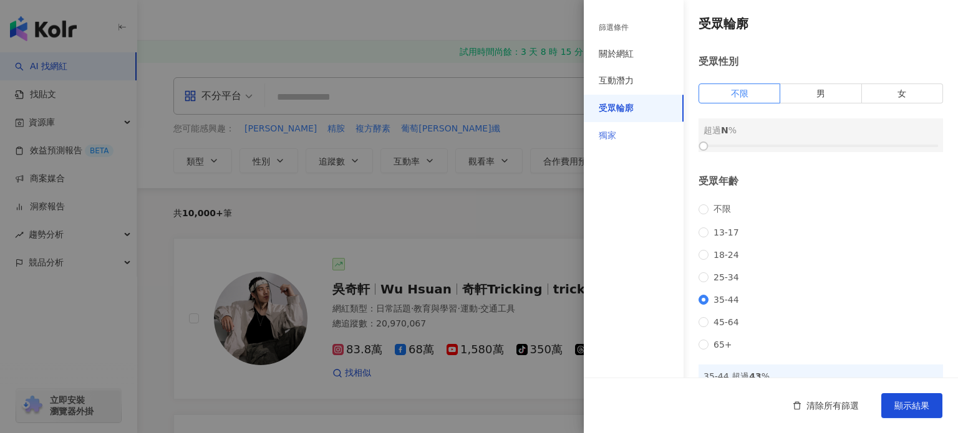
click at [628, 143] on div "獨家" at bounding box center [634, 135] width 100 height 27
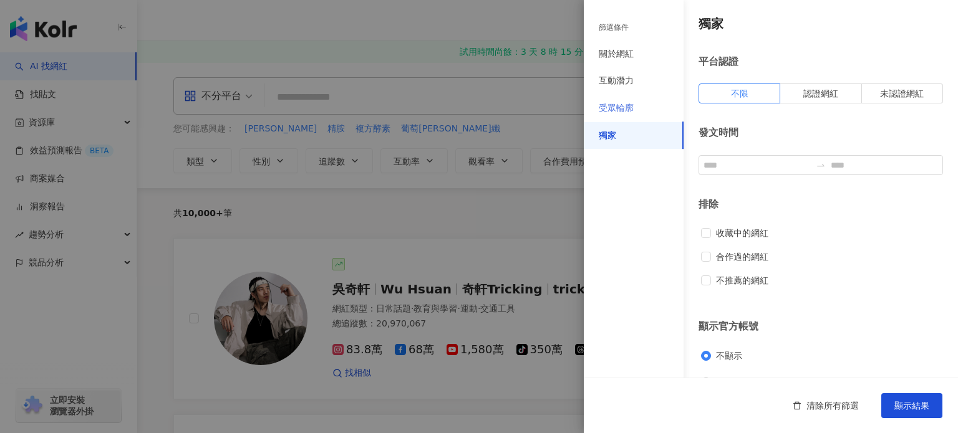
click at [624, 117] on div "受眾輪廓" at bounding box center [634, 108] width 100 height 27
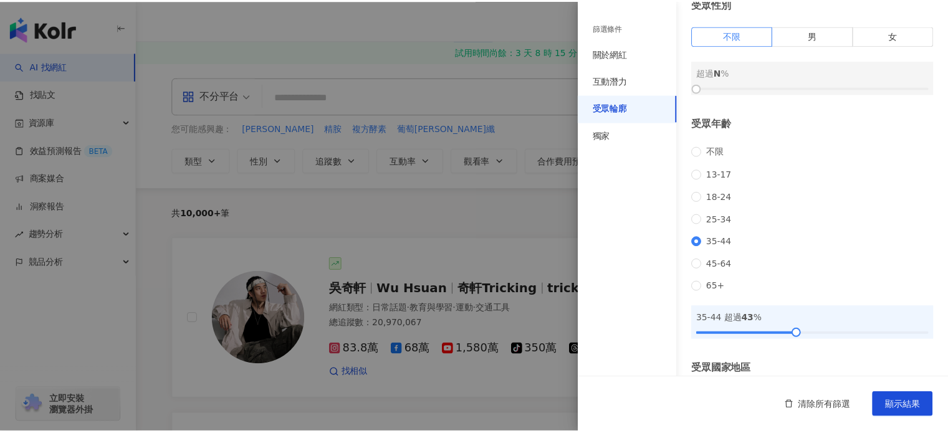
scroll to position [62, 0]
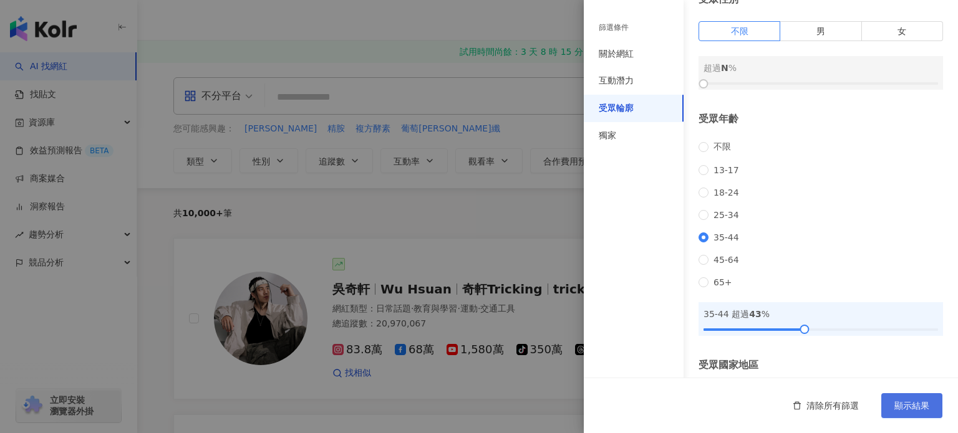
click at [908, 407] on span "顯示結果" at bounding box center [911, 406] width 35 height 10
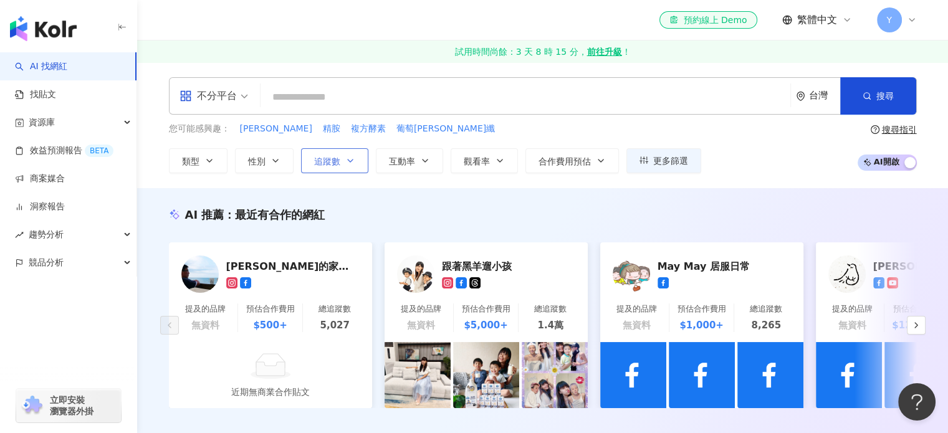
click at [333, 166] on span "追蹤數" at bounding box center [327, 161] width 26 height 10
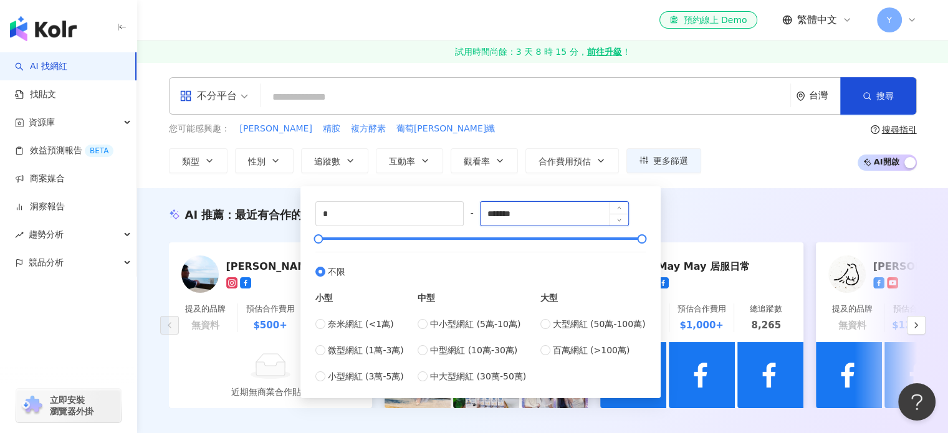
drag, startPoint x: 529, startPoint y: 213, endPoint x: 494, endPoint y: 214, distance: 34.9
click at [494, 214] on input "*******" at bounding box center [555, 214] width 148 height 24
click at [752, 201] on div "AI 推薦 ： 最近有合作的網紅 史蒂文的家 - 藍天 提及的品牌 無資料 預估合作費用 $500+ 總追蹤數 5,027 近期無商業合作貼文 跟著黑羊遛小孩…" at bounding box center [542, 320] width 811 height 265
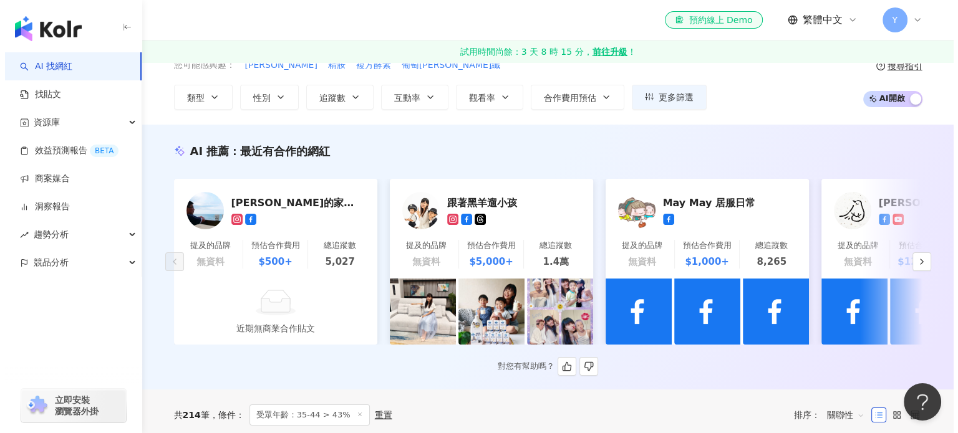
scroll to position [62, 0]
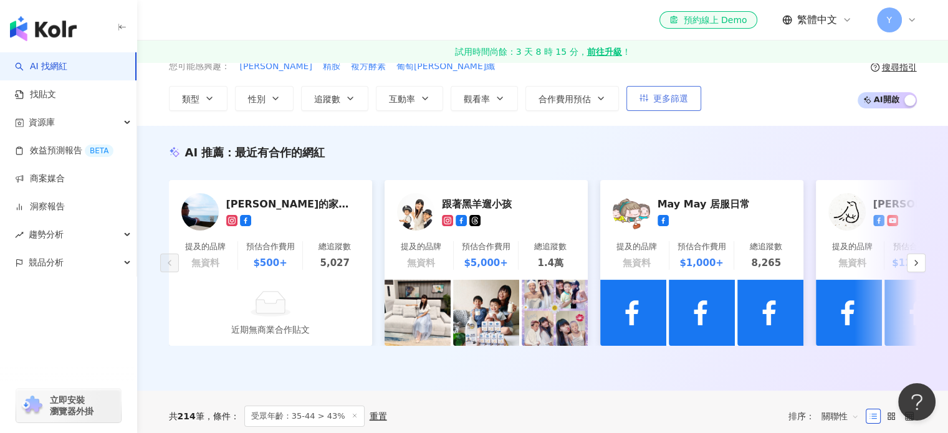
click at [686, 104] on button "更多篩選" at bounding box center [664, 98] width 75 height 25
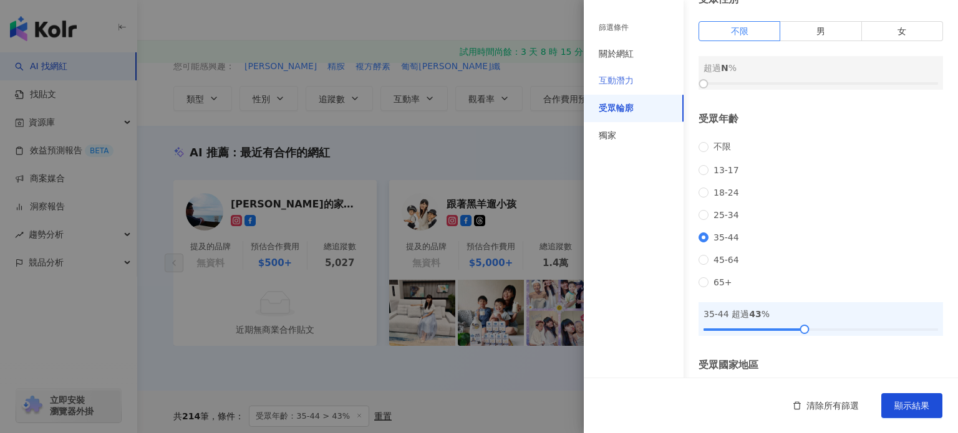
click at [638, 80] on div "互動潛力" at bounding box center [634, 80] width 100 height 27
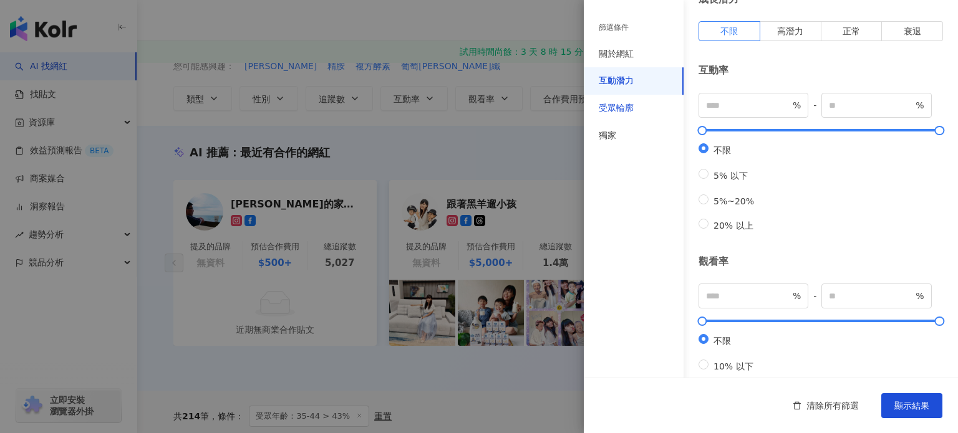
click at [622, 102] on div "受眾輪廓" at bounding box center [616, 108] width 35 height 12
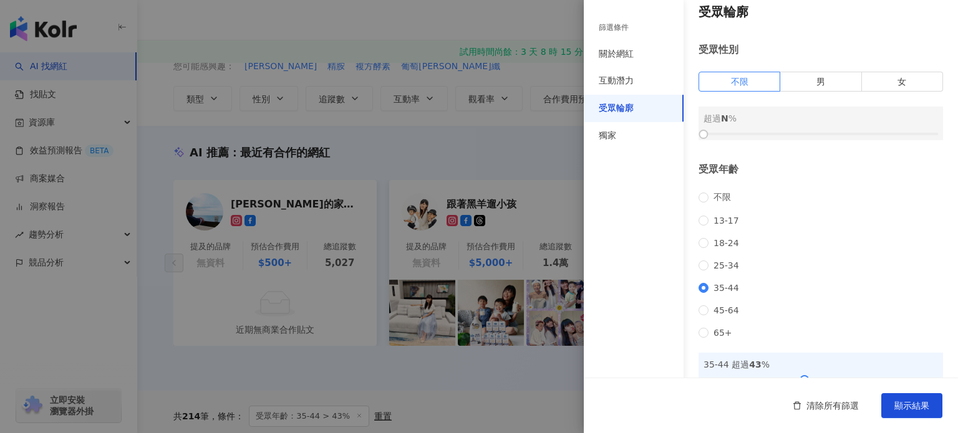
scroll to position [0, 0]
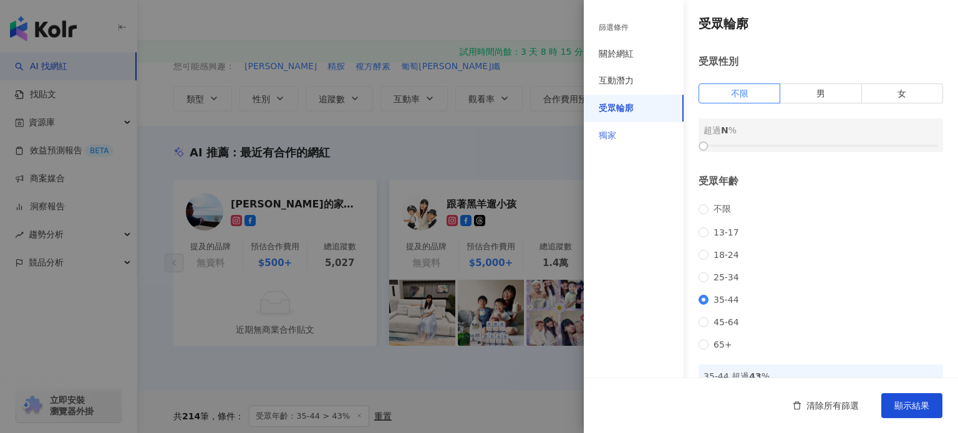
click at [638, 133] on div "獨家" at bounding box center [634, 135] width 100 height 27
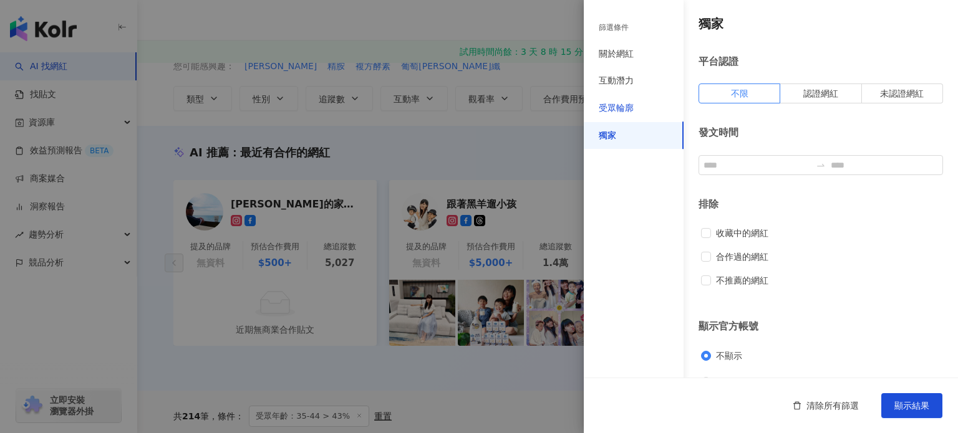
click at [631, 104] on div "受眾輪廓" at bounding box center [616, 108] width 35 height 12
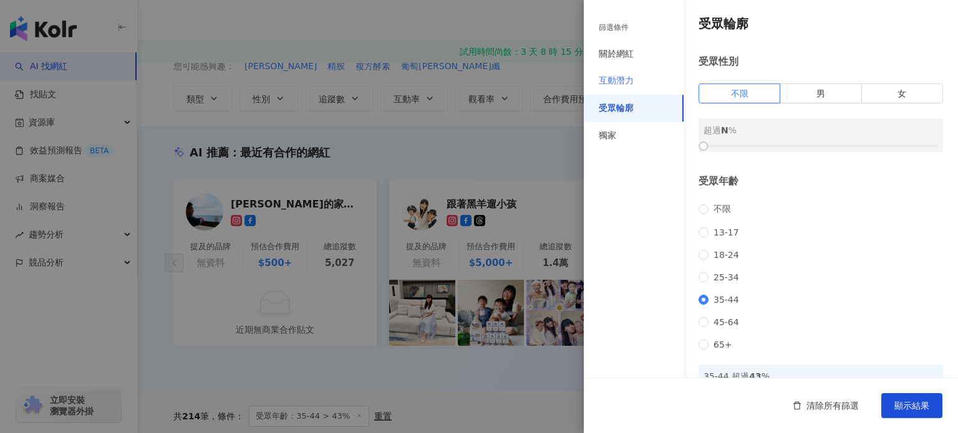
click at [628, 73] on div "互動潛力" at bounding box center [634, 80] width 100 height 27
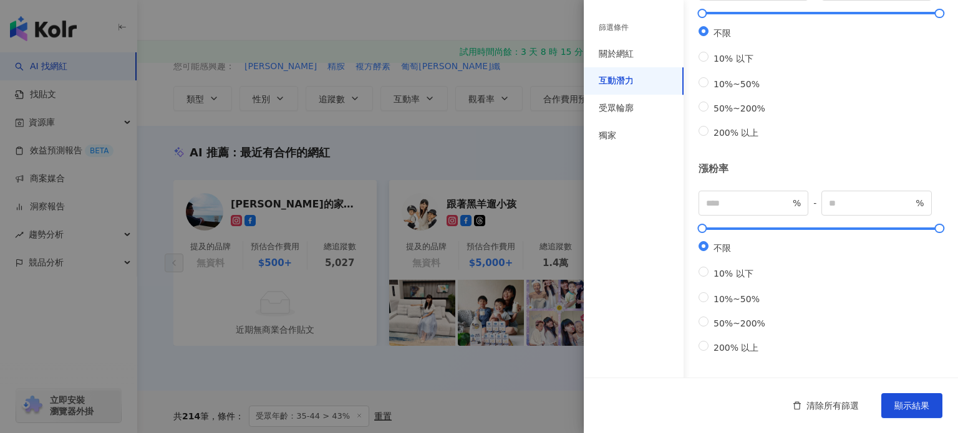
scroll to position [401, 0]
click at [620, 52] on div "關於網紅" at bounding box center [616, 54] width 35 height 12
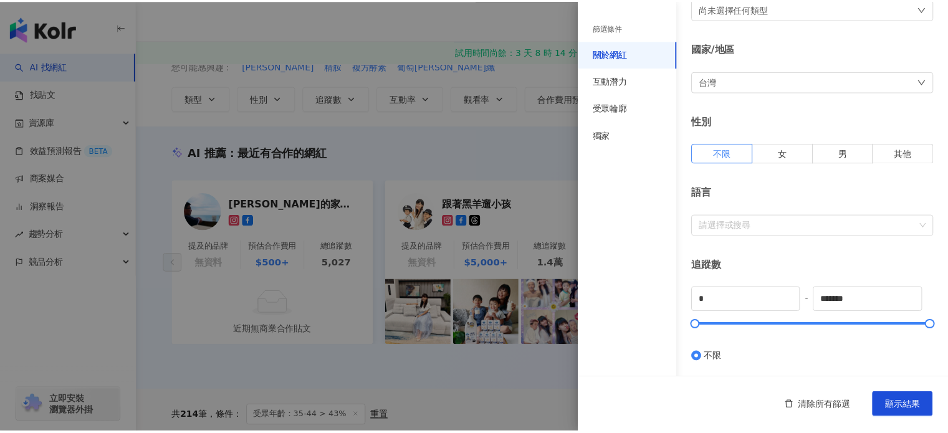
scroll to position [70, 0]
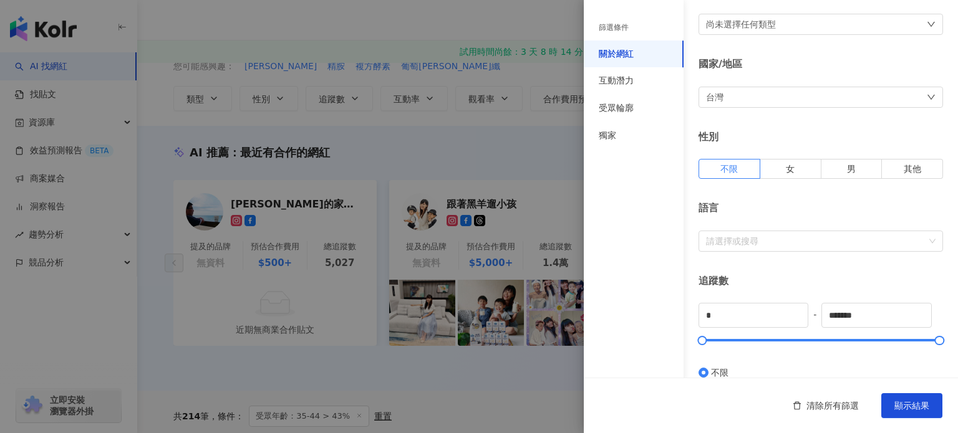
click at [633, 22] on div "篩選條件" at bounding box center [634, 28] width 100 height 26
click at [538, 143] on div at bounding box center [479, 216] width 958 height 433
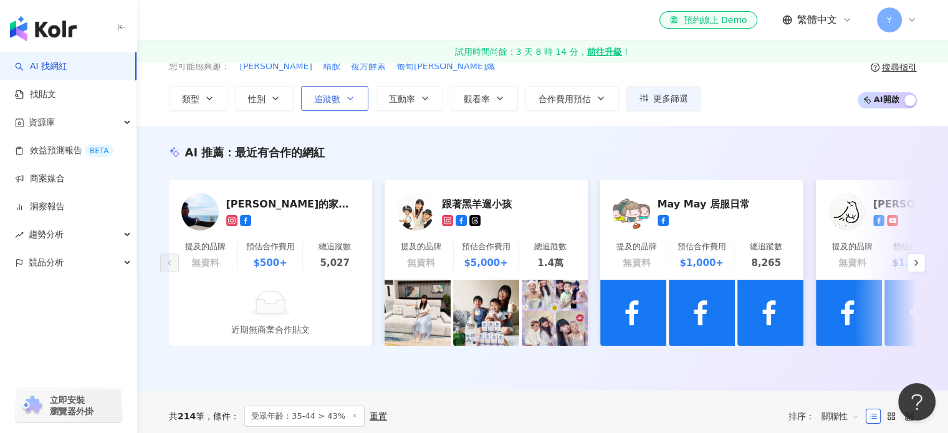
click at [329, 100] on span "追蹤數" at bounding box center [327, 99] width 26 height 10
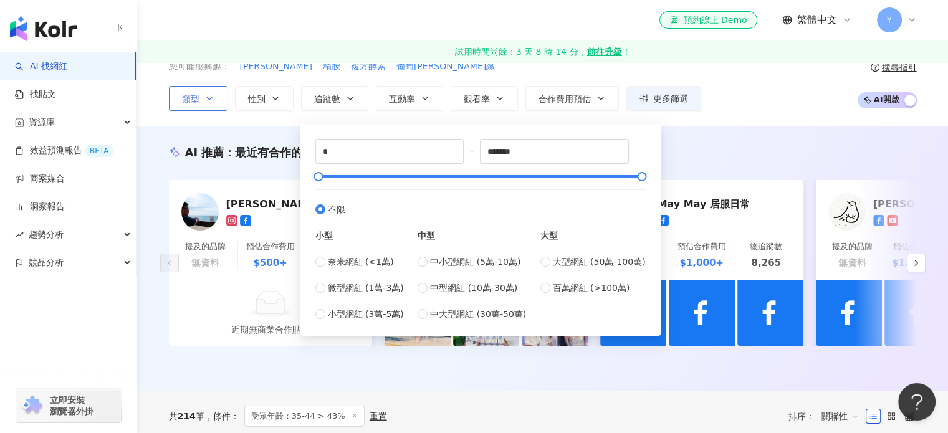
click at [200, 95] on button "類型" at bounding box center [198, 98] width 59 height 25
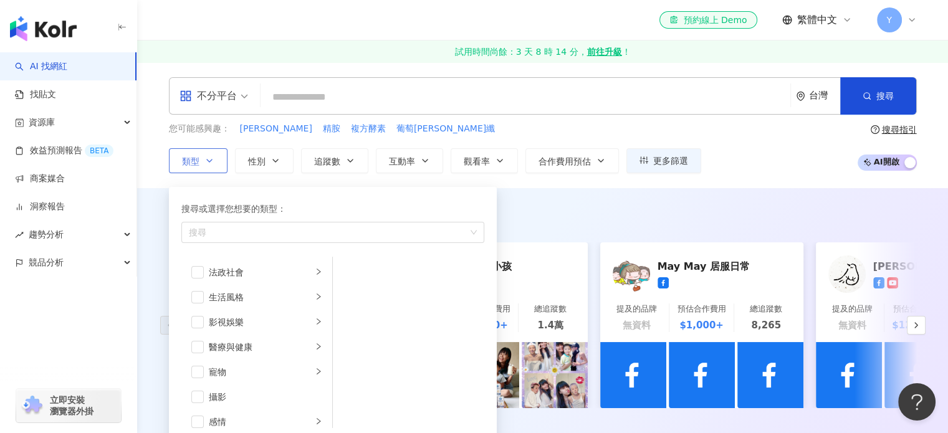
scroll to position [249, 0]
click at [242, 350] on div "醫療與健康" at bounding box center [260, 347] width 103 height 14
click at [349, 322] on span "button" at bounding box center [349, 321] width 12 height 12
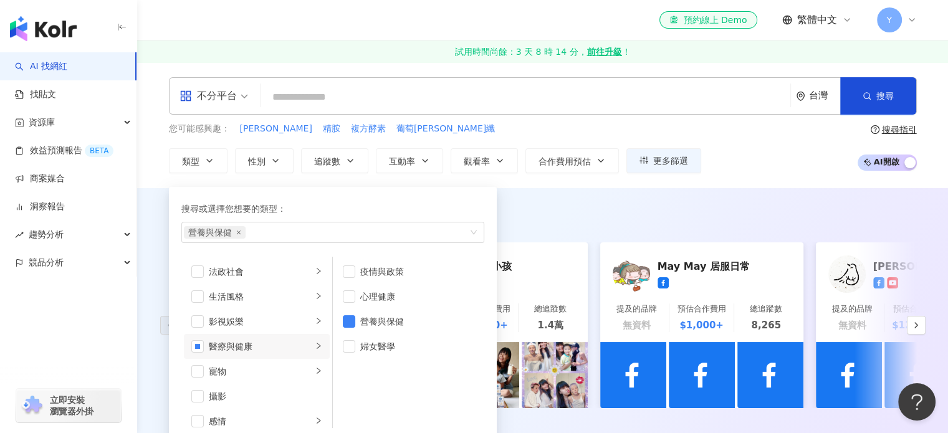
click at [616, 204] on div "AI 推薦 ： 最近有合作的網紅 史蒂文的家 - 藍天 提及的品牌 無資料 預估合作費用 $500+ 總追蹤數 5,027 近期無商業合作貼文 跟著黑羊遛小孩…" at bounding box center [542, 320] width 811 height 265
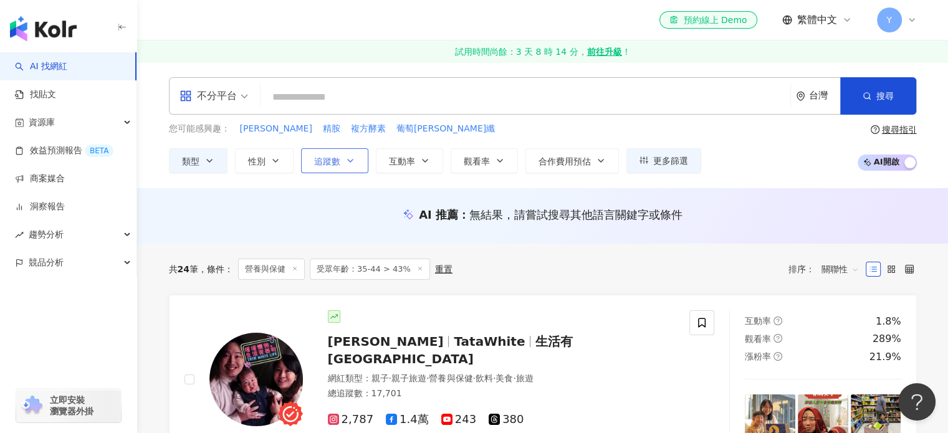
click at [345, 166] on button "追蹤數" at bounding box center [334, 160] width 67 height 25
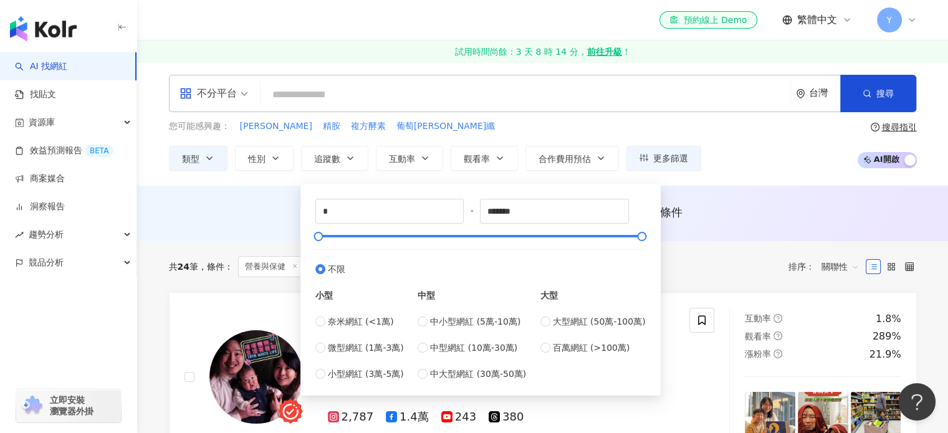
scroll to position [62, 0]
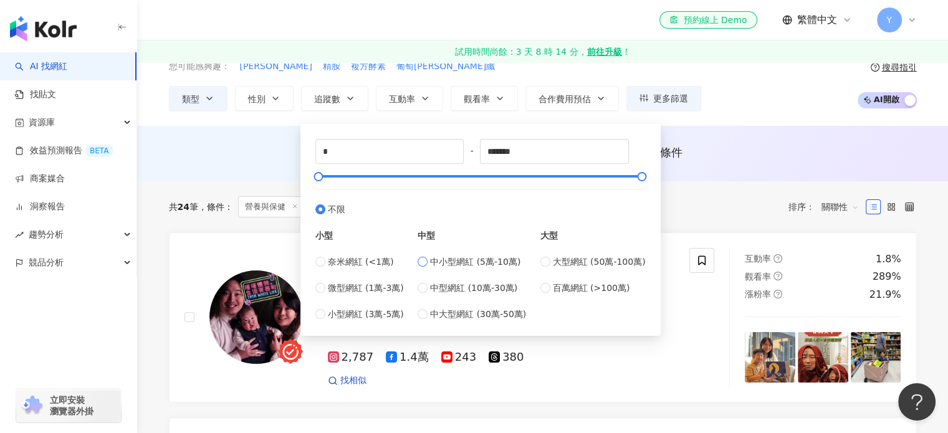
type input "*****"
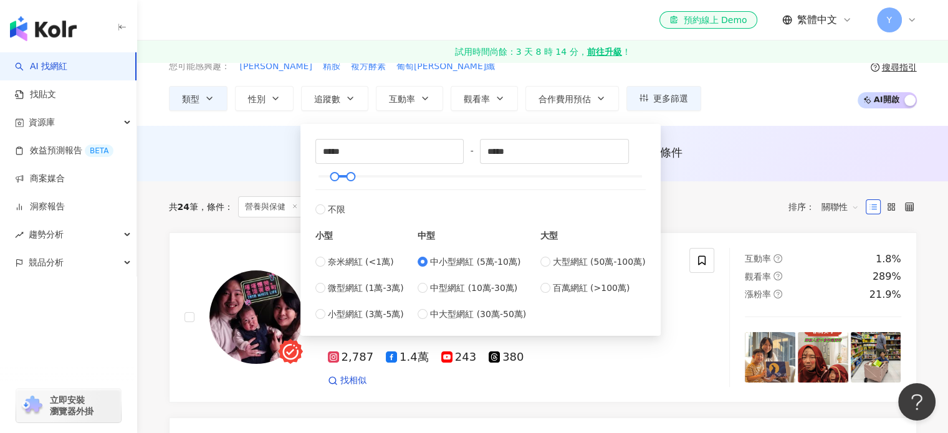
click at [744, 183] on div "共 24 筆 條件 ： 營養與保健 受眾年齡：35-44 > 43% 重置 排序： 關聯性" at bounding box center [543, 206] width 748 height 51
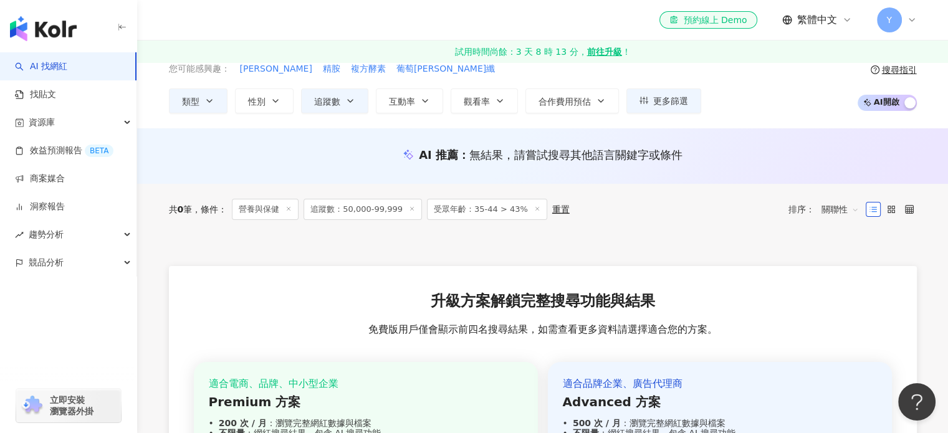
scroll to position [62, 0]
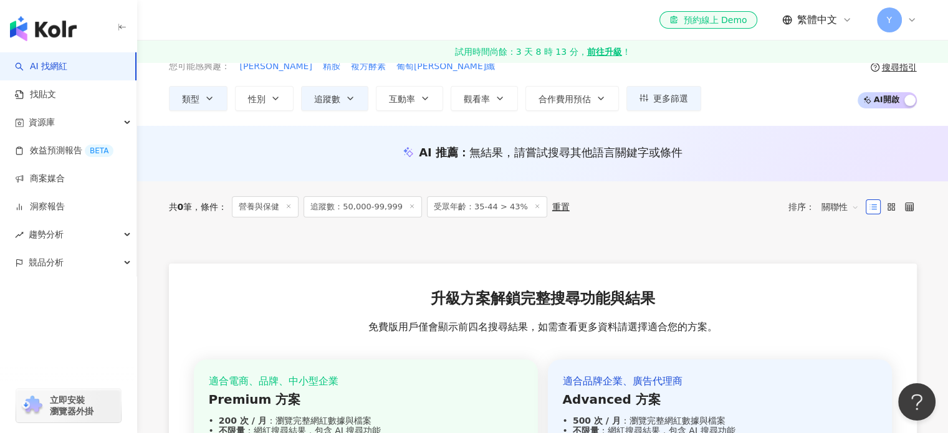
click at [480, 206] on span "受眾年齡：35-44 > 43%" at bounding box center [487, 206] width 120 height 21
click at [877, 204] on icon at bounding box center [873, 207] width 9 height 9
click at [553, 208] on div "重置" at bounding box center [560, 207] width 17 height 10
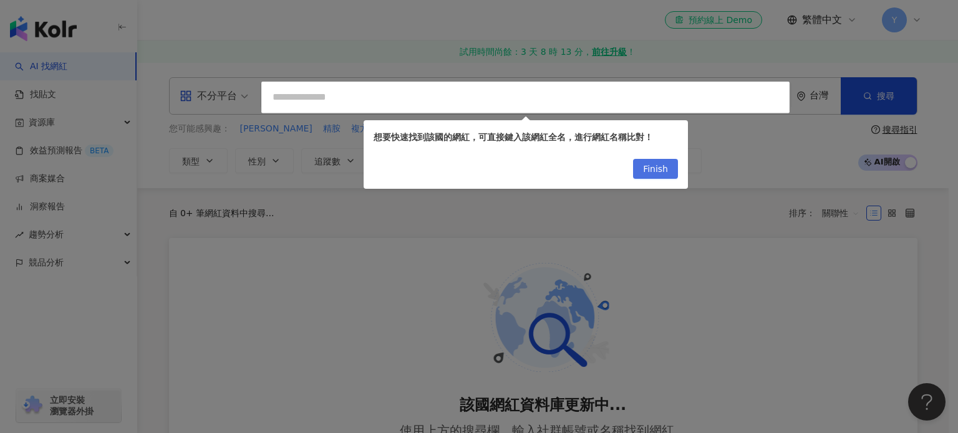
click at [666, 173] on span "Finish" at bounding box center [655, 170] width 25 height 20
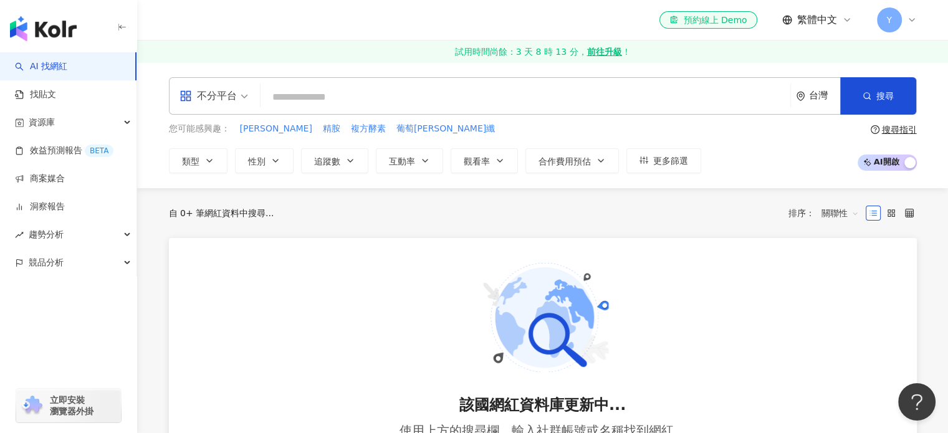
click at [741, 198] on div "自 0+ 筆網紅資料中搜尋... 排序： 關聯性" at bounding box center [543, 213] width 748 height 50
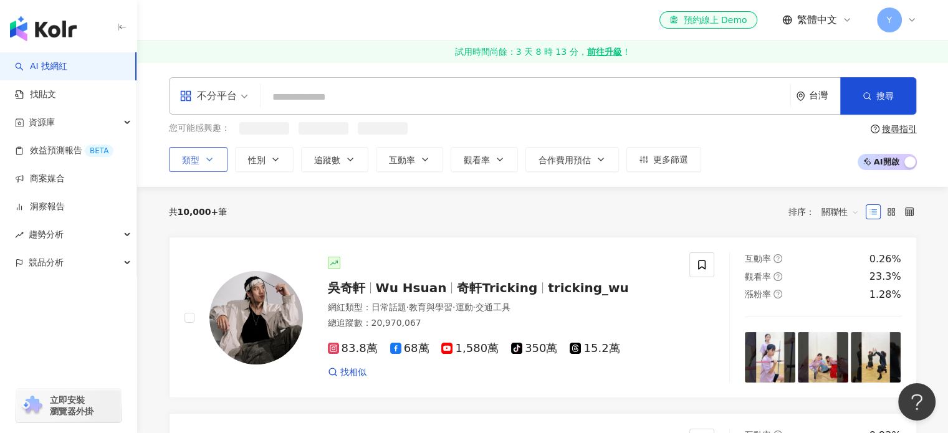
click at [202, 159] on button "類型" at bounding box center [198, 159] width 59 height 25
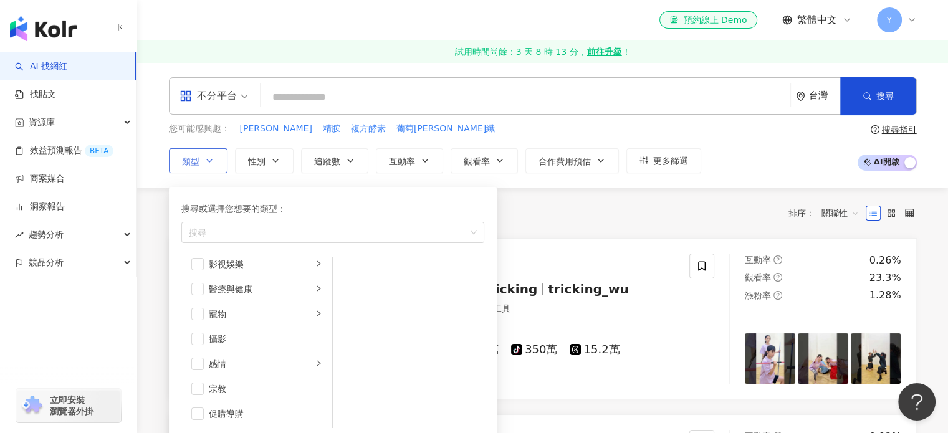
scroll to position [312, 0]
click at [195, 284] on span "button" at bounding box center [197, 284] width 12 height 12
click at [254, 279] on div "醫療與健康" at bounding box center [260, 284] width 103 height 14
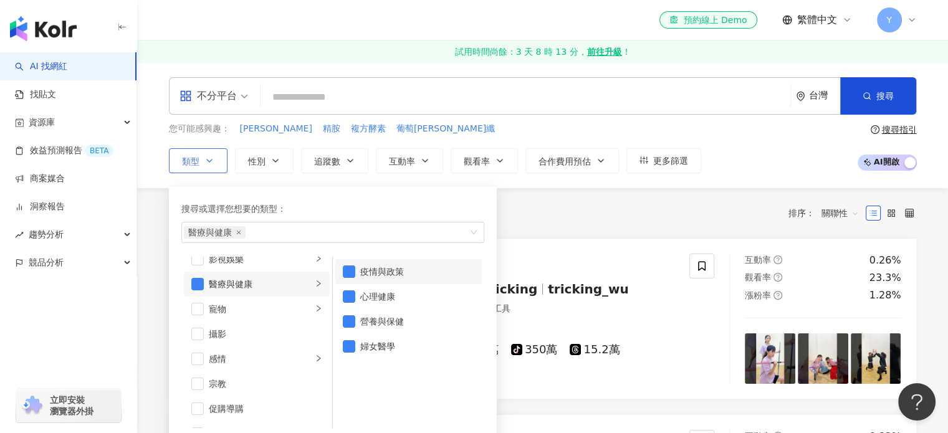
click at [355, 271] on li "疫情與政策" at bounding box center [408, 271] width 147 height 25
click at [354, 297] on span "button" at bounding box center [349, 297] width 12 height 12
click at [351, 344] on span "button" at bounding box center [349, 346] width 12 height 12
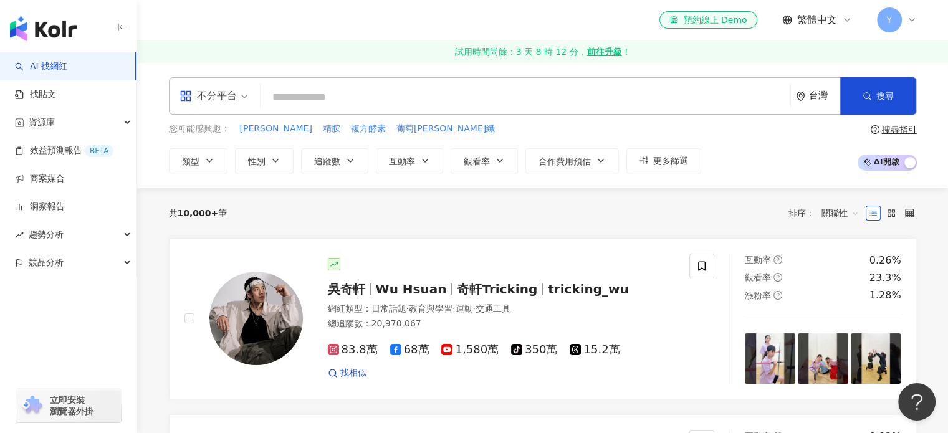
click at [580, 203] on div "共 10,000+ 筆 排序： 關聯性" at bounding box center [543, 213] width 748 height 20
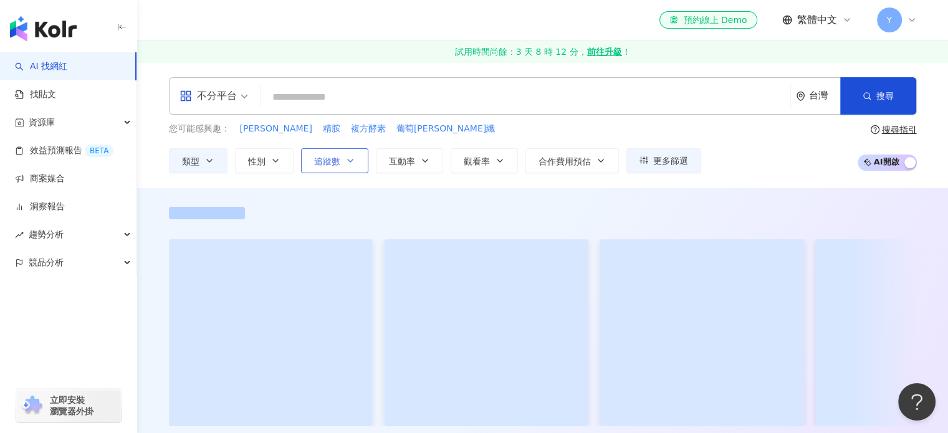
click at [337, 159] on span "追蹤數" at bounding box center [327, 161] width 26 height 10
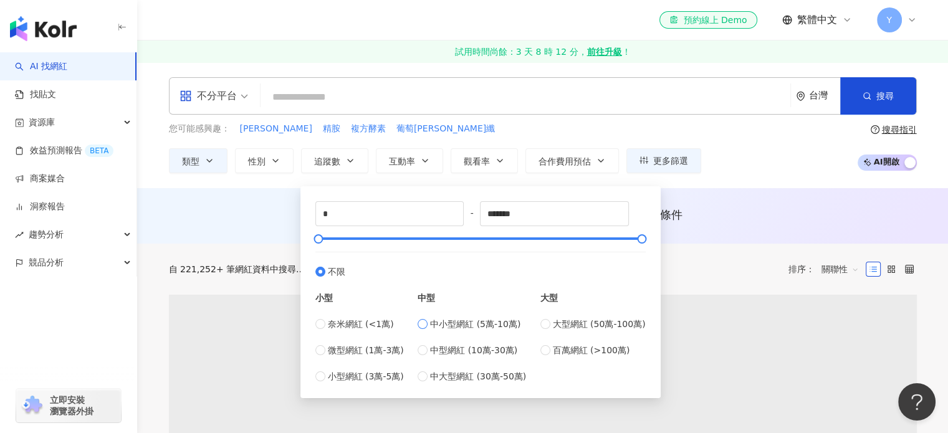
click at [479, 321] on span "中小型網紅 (5萬-10萬)" at bounding box center [475, 324] width 90 height 14
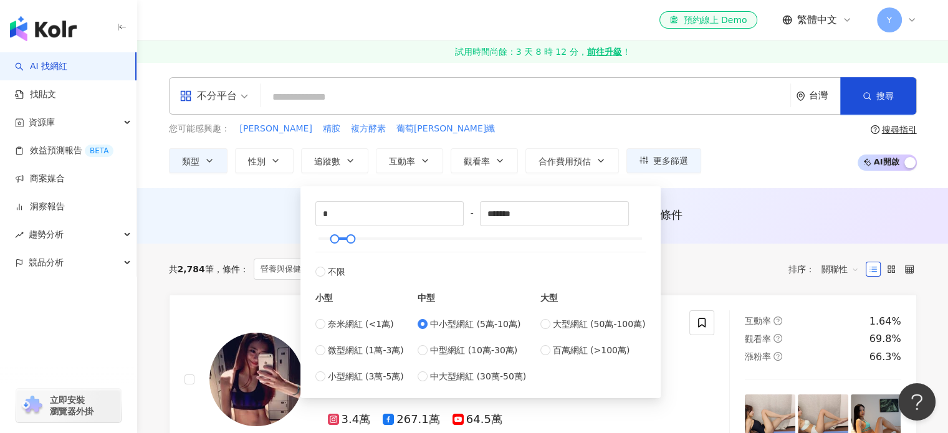
type input "*****"
click at [749, 203] on div "AI 推薦 ： 無結果，請嘗試搜尋其他語言關鍵字或條件" at bounding box center [542, 215] width 811 height 55
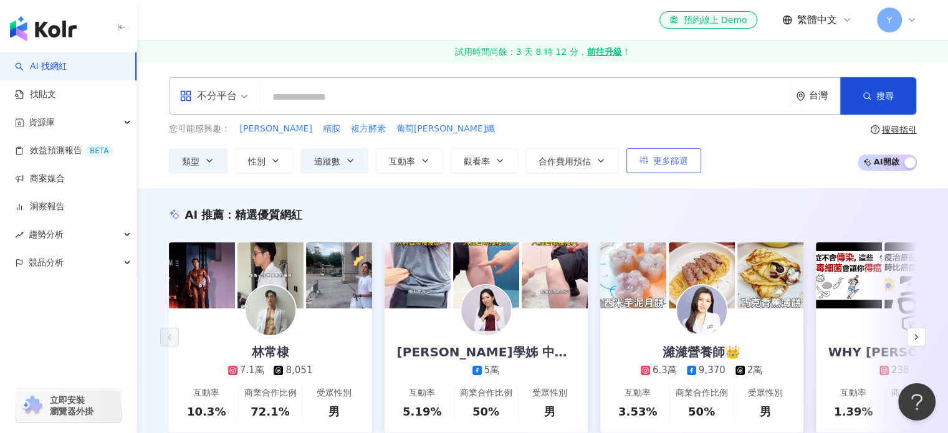
click at [665, 158] on span "更多篩選" at bounding box center [670, 161] width 35 height 10
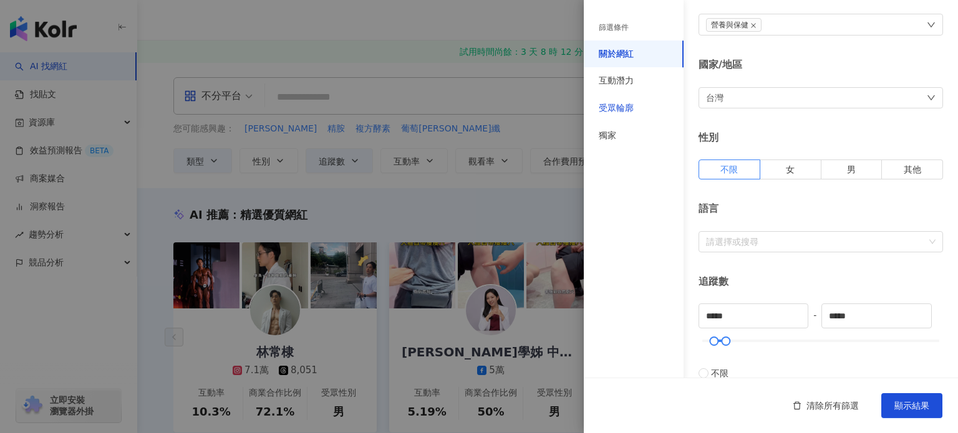
click at [631, 108] on div "受眾輪廓" at bounding box center [616, 108] width 35 height 12
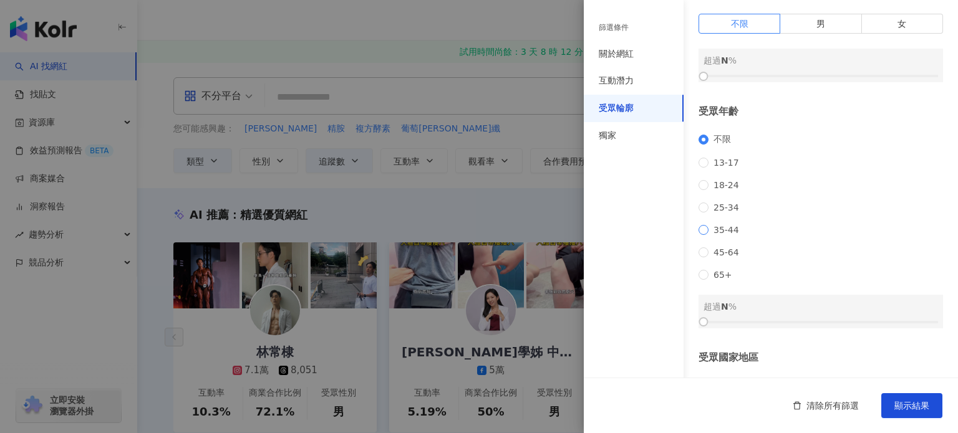
click at [723, 235] on span "35-44" at bounding box center [726, 230] width 36 height 10
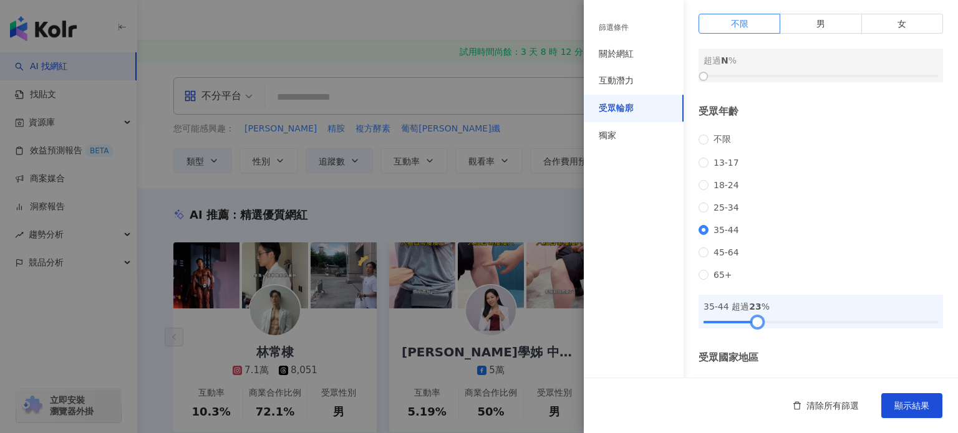
drag, startPoint x: 709, startPoint y: 335, endPoint x: 764, endPoint y: 333, distance: 55.5
click at [764, 329] on div "35-44 超過 23 %" at bounding box center [820, 312] width 244 height 34
click at [918, 406] on span "顯示結果" at bounding box center [911, 406] width 35 height 10
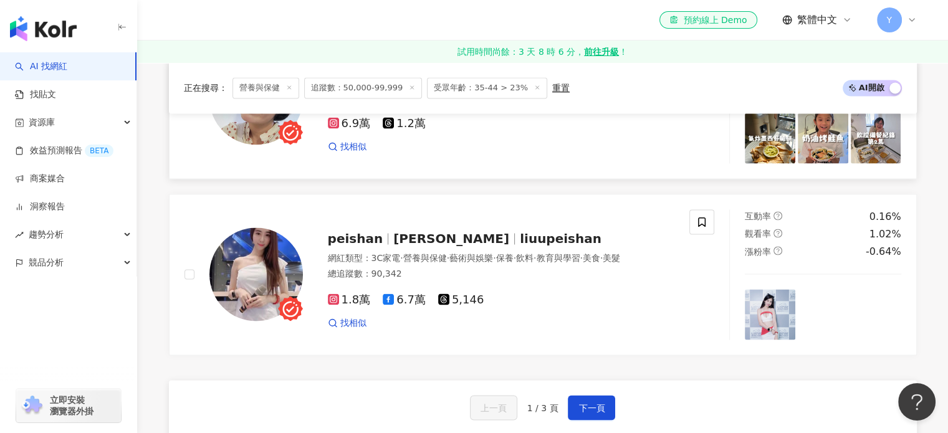
scroll to position [2244, 0]
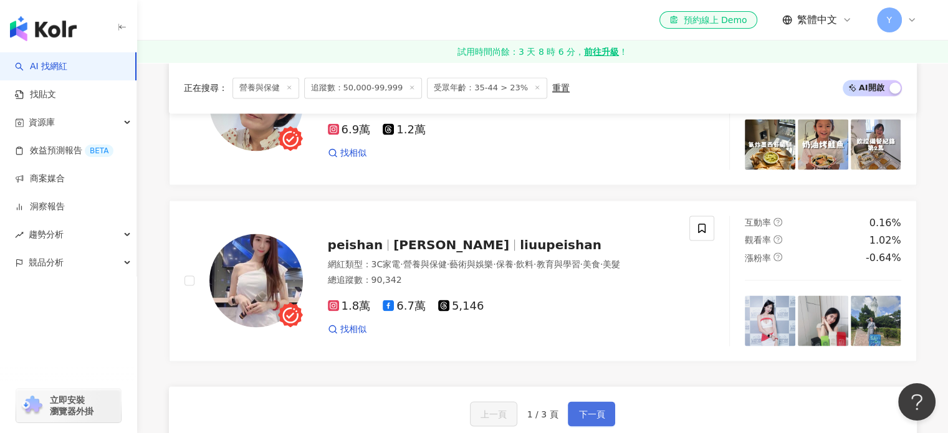
click at [596, 402] on button "下一頁" at bounding box center [591, 413] width 47 height 25
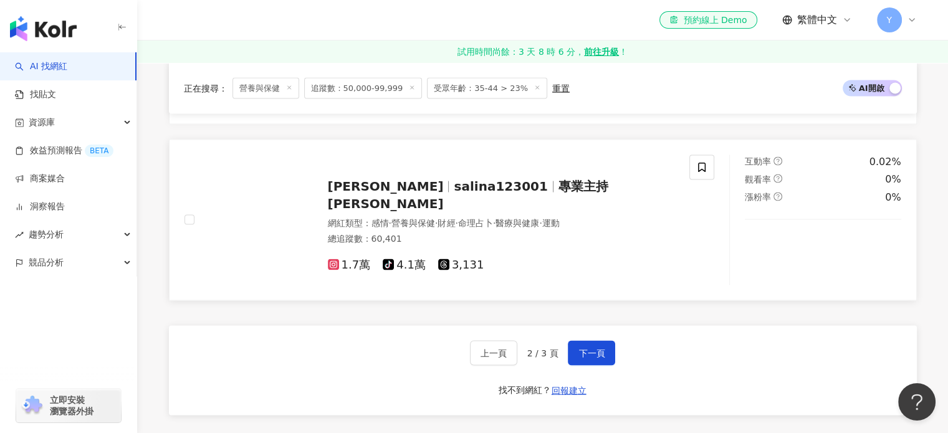
scroll to position [2307, 0]
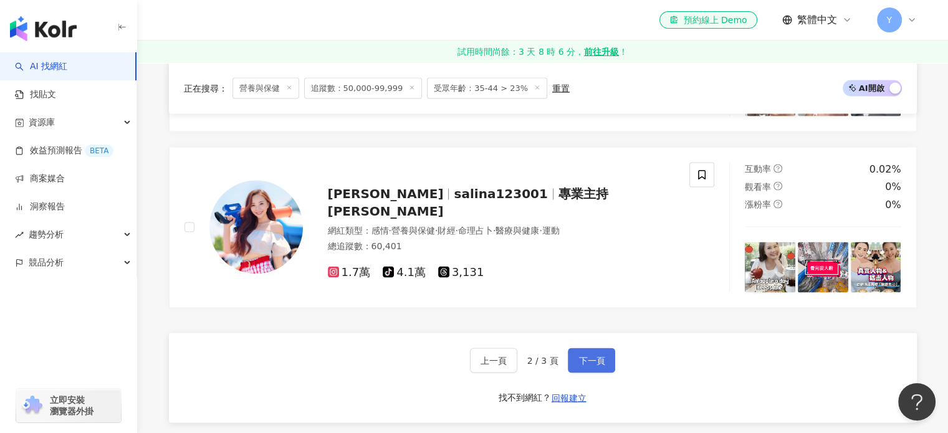
click at [601, 355] on span "下一頁" at bounding box center [592, 360] width 26 height 10
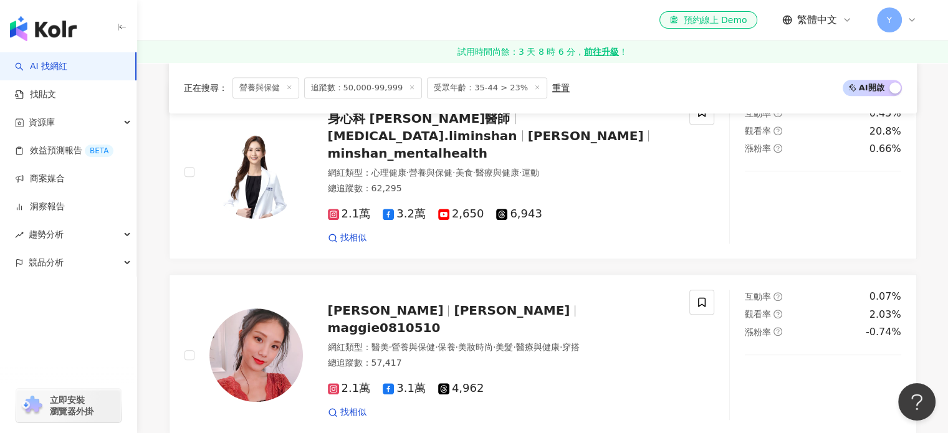
scroll to position [1249, 0]
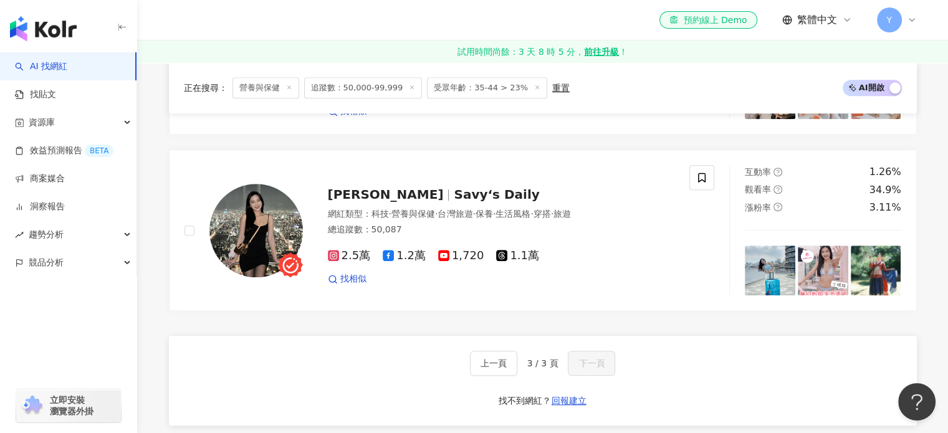
click at [360, 84] on span "追蹤數：50,000-99,999" at bounding box center [363, 87] width 118 height 21
click at [552, 88] on div "重置" at bounding box center [560, 88] width 17 height 10
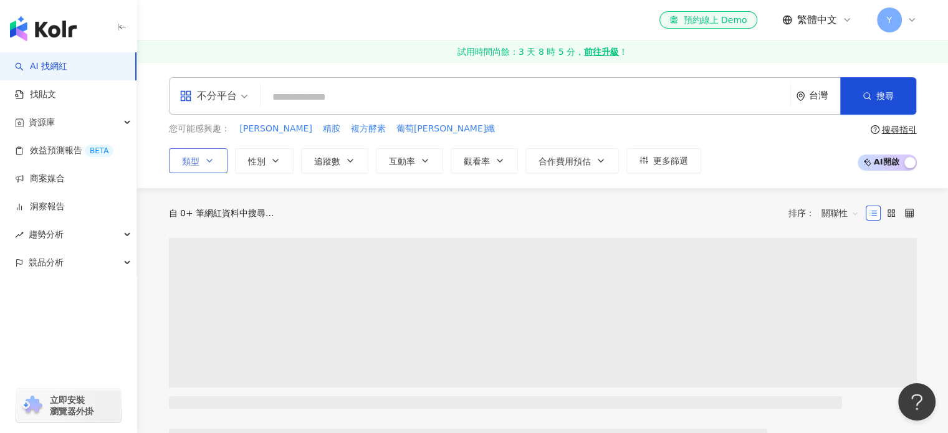
click at [214, 156] on button "類型" at bounding box center [198, 160] width 59 height 25
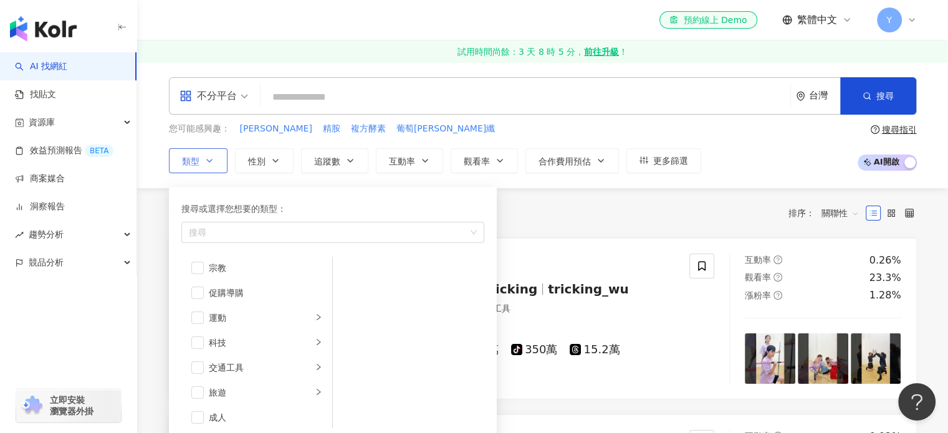
scroll to position [431, 0]
click at [201, 287] on span "button" at bounding box center [197, 289] width 12 height 12
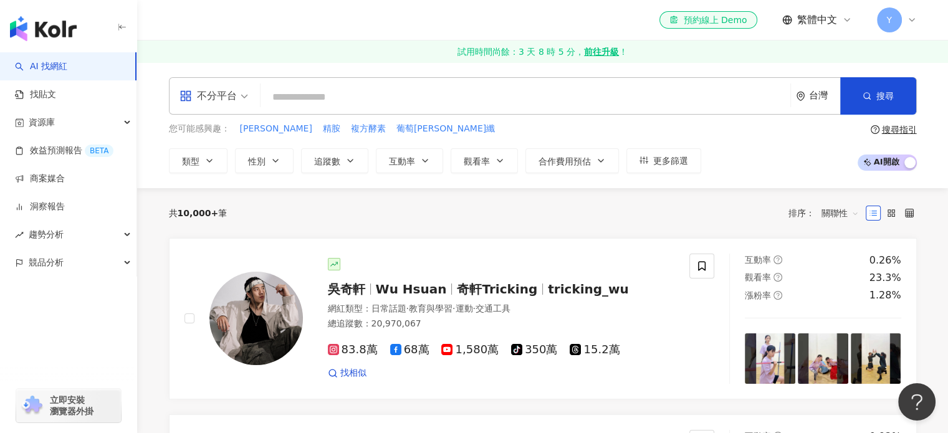
click at [574, 196] on div "共 10,000+ 筆 排序： 關聯性" at bounding box center [543, 213] width 748 height 50
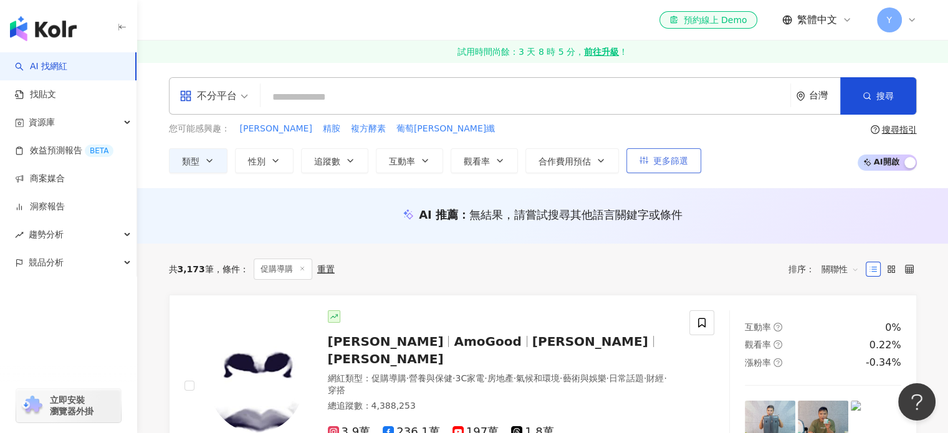
click at [673, 160] on span "更多篩選" at bounding box center [670, 161] width 35 height 10
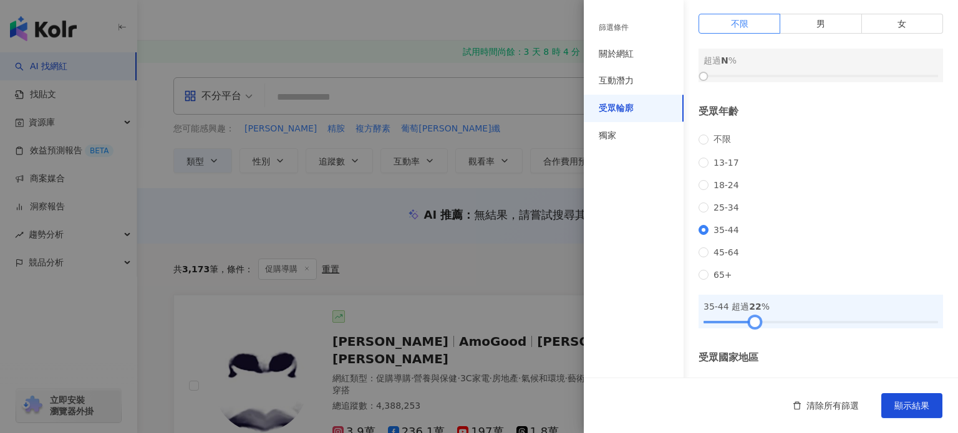
drag, startPoint x: 728, startPoint y: 335, endPoint x: 757, endPoint y: 335, distance: 29.9
click at [757, 325] on div at bounding box center [754, 322] width 7 height 7
click at [928, 408] on span "顯示結果" at bounding box center [911, 406] width 35 height 10
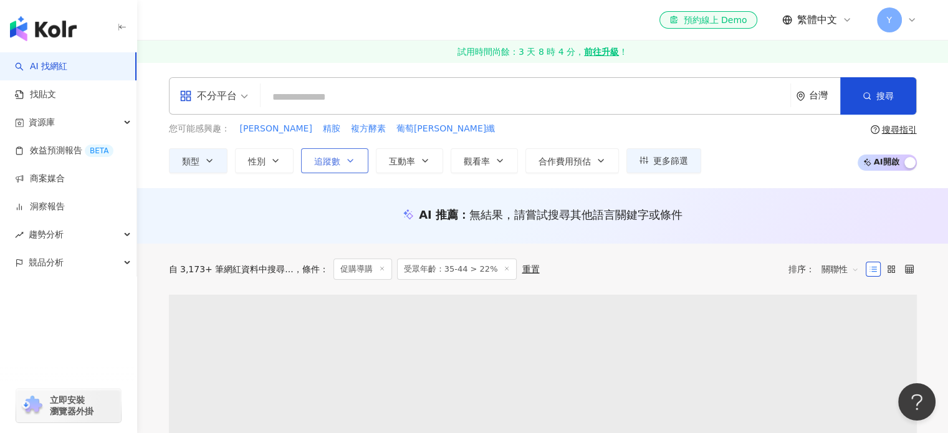
click at [342, 161] on button "追蹤數" at bounding box center [334, 160] width 67 height 25
type input "*"
type input "*******"
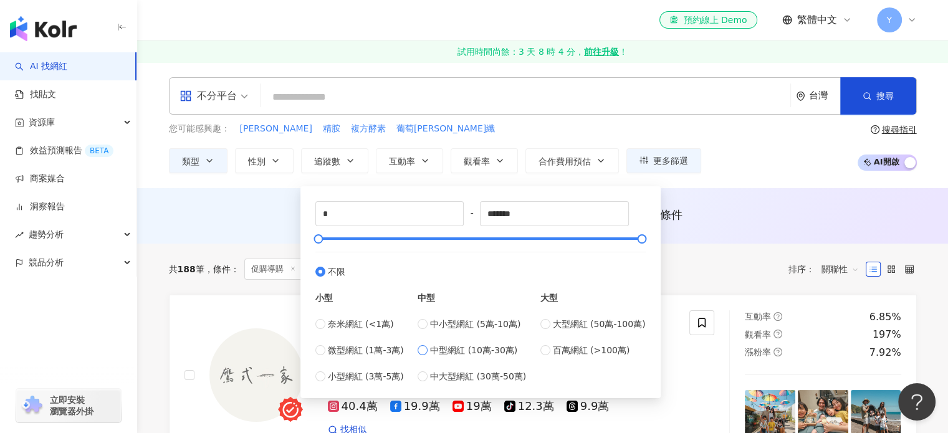
click at [473, 349] on span "中型網紅 (10萬-30萬)" at bounding box center [473, 351] width 87 height 14
type input "******"
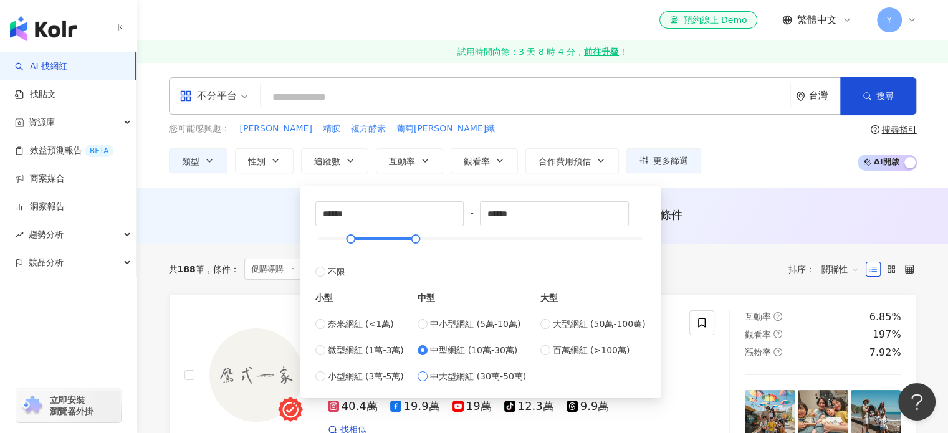
click at [494, 375] on span "中大型網紅 (30萬-50萬)" at bounding box center [478, 377] width 96 height 14
type input "******"
click at [474, 349] on span "中型網紅 (10萬-30萬)" at bounding box center [473, 351] width 87 height 14
type input "******"
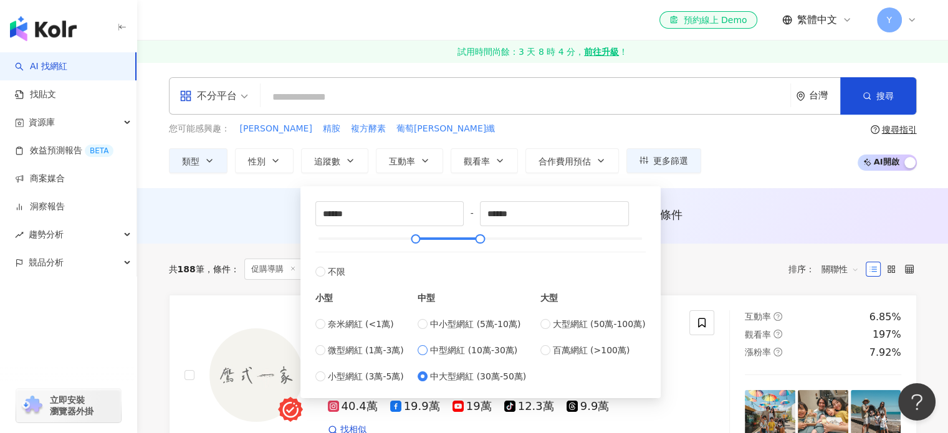
type input "******"
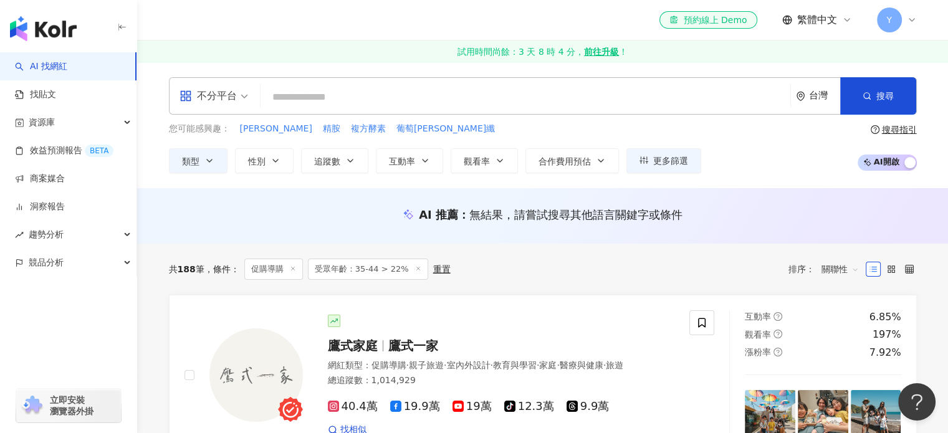
click at [753, 224] on div "AI 推薦 ： 無結果，請嘗試搜尋其他語言關鍵字或條件" at bounding box center [543, 218] width 798 height 23
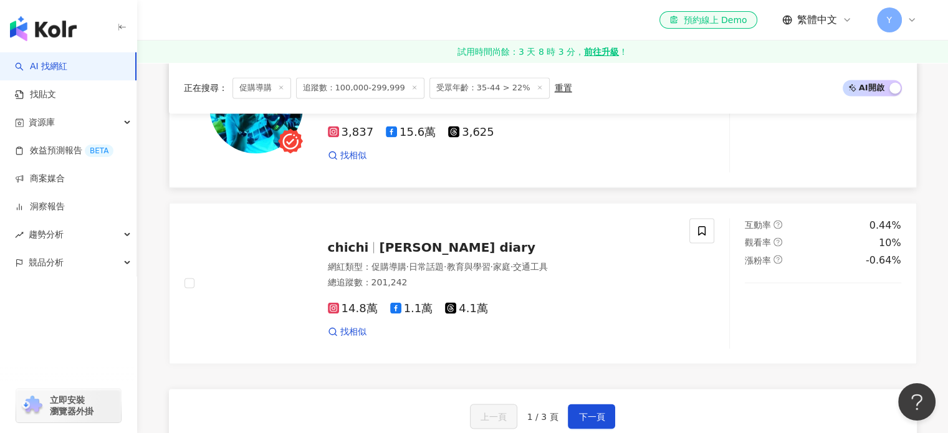
scroll to position [2307, 0]
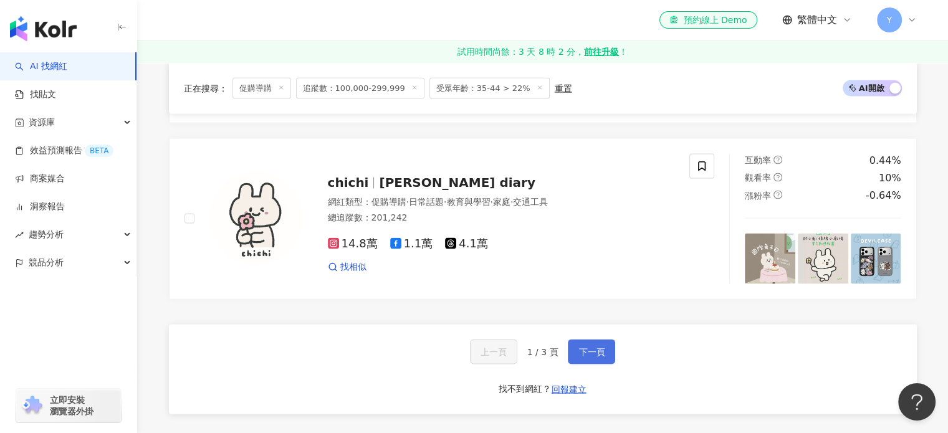
click at [605, 358] on button "下一頁" at bounding box center [591, 351] width 47 height 25
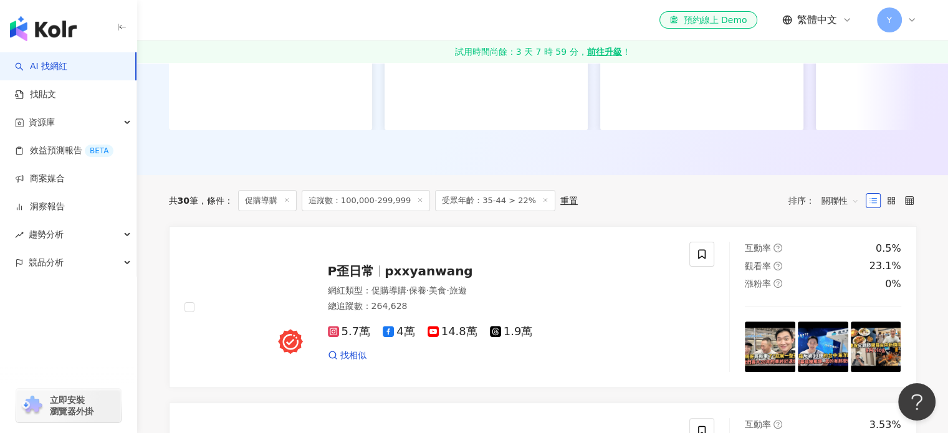
scroll to position [0, 0]
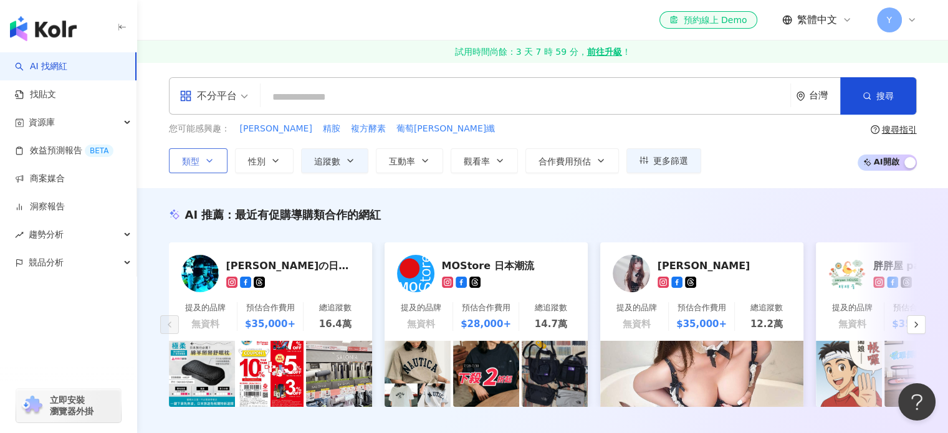
click at [211, 163] on icon "button" at bounding box center [209, 161] width 10 height 10
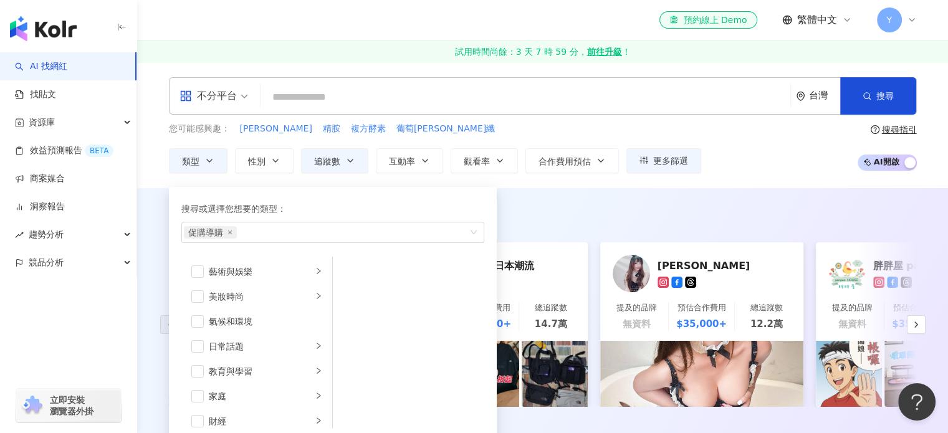
click at [778, 189] on div "AI 推薦 ： 最近有促購導購類合作的網紅 凱子凱の日本旅行大補帖 提及的品牌 無資料 預估合作費用 $35,000+ 總追蹤數 16.4萬 MOStore …" at bounding box center [542, 320] width 811 height 264
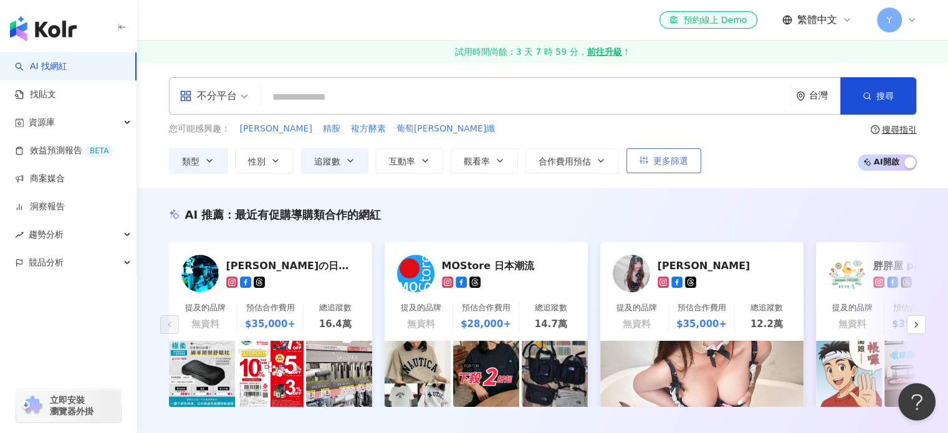
click at [659, 163] on span "更多篩選" at bounding box center [670, 161] width 35 height 10
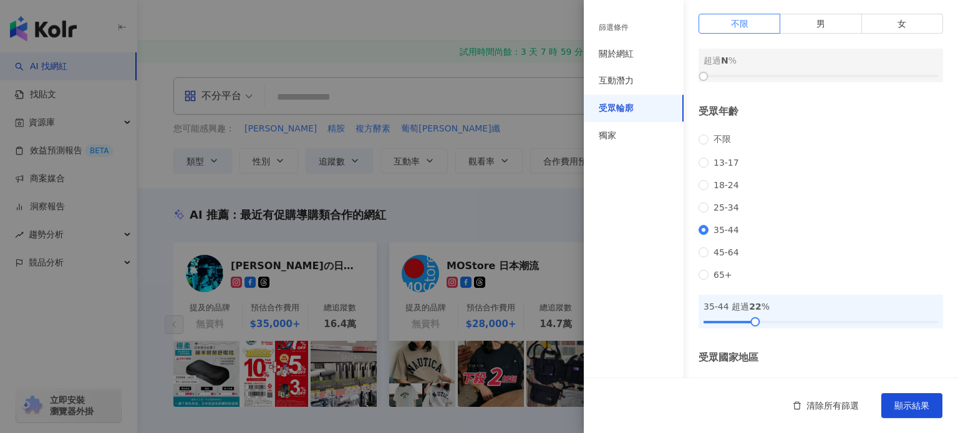
click at [476, 186] on div at bounding box center [479, 216] width 958 height 433
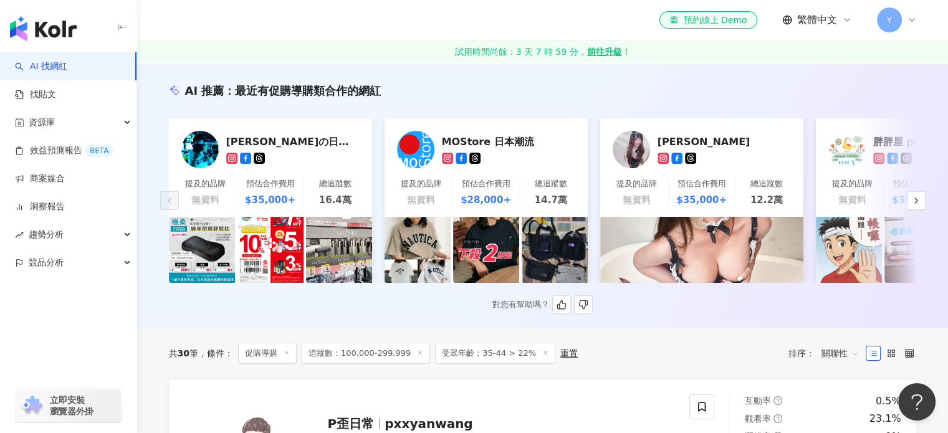
scroll to position [125, 0]
click at [911, 205] on icon "button" at bounding box center [916, 200] width 10 height 10
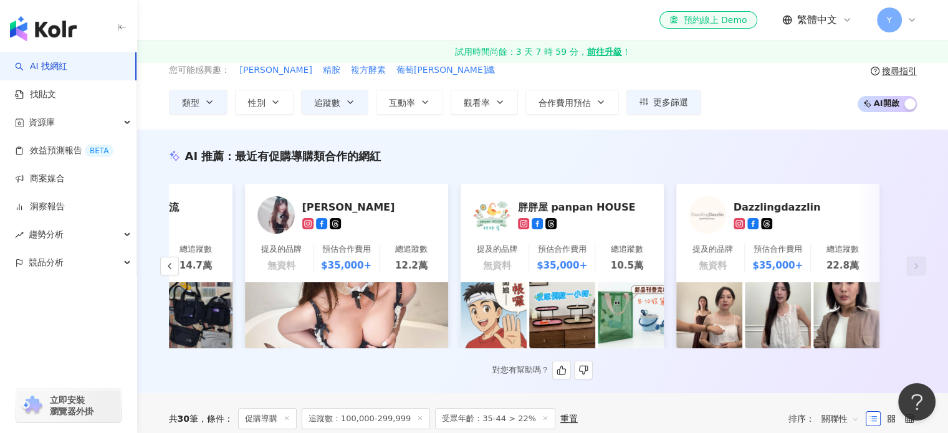
scroll to position [0, 0]
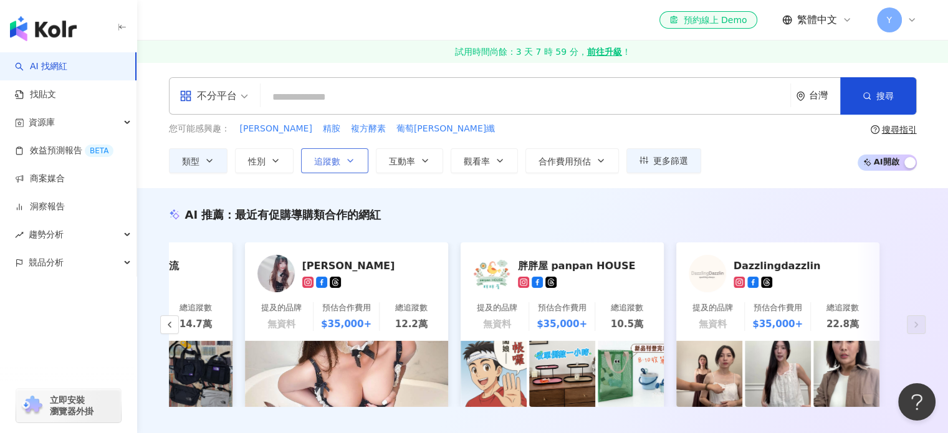
click at [347, 164] on icon "button" at bounding box center [350, 161] width 10 height 10
click at [755, 191] on div "AI 推薦 ： 最近有促購導購類合作的網紅 凱子凱の日本旅行大補帖 提及的品牌 無資料 預估合作費用 $35,000+ 總追蹤數 16.4萬 MOStore …" at bounding box center [542, 320] width 811 height 264
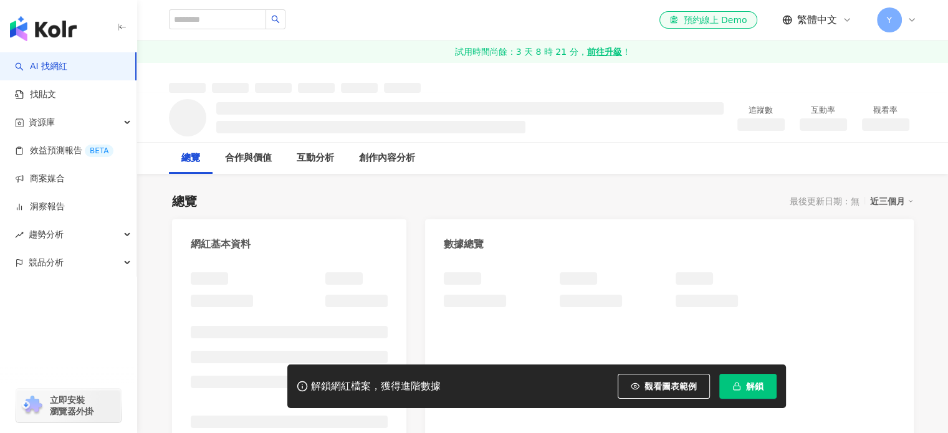
click at [753, 383] on span "解鎖" at bounding box center [754, 387] width 17 height 10
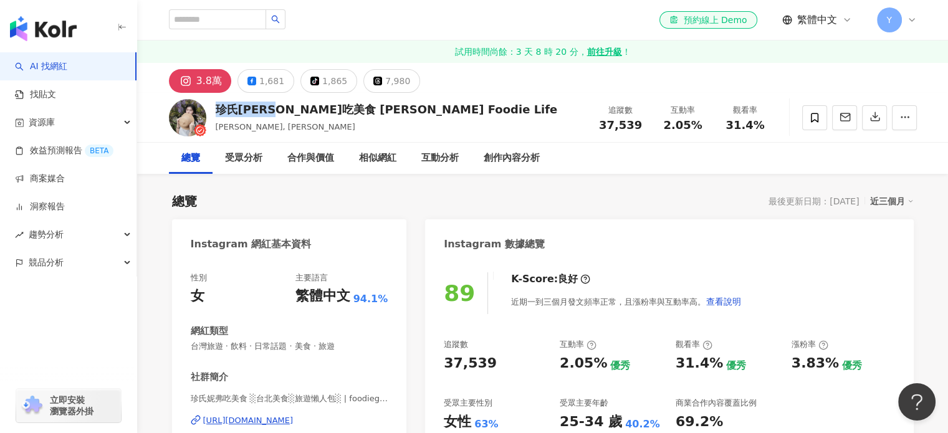
drag, startPoint x: 216, startPoint y: 112, endPoint x: 292, endPoint y: 110, distance: 75.4
click at [292, 110] on div "珍氏[PERSON_NAME]吃美食 [PERSON_NAME] Foodie Life" at bounding box center [387, 110] width 342 height 16
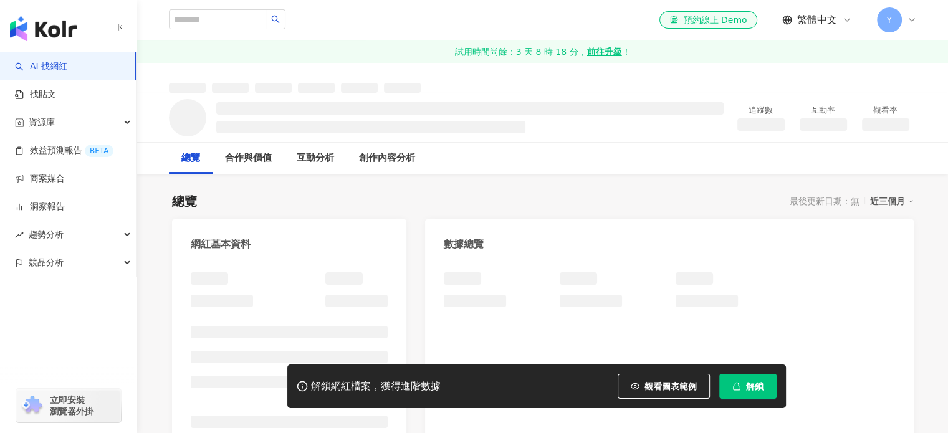
click at [759, 383] on span "解鎖" at bounding box center [754, 387] width 17 height 10
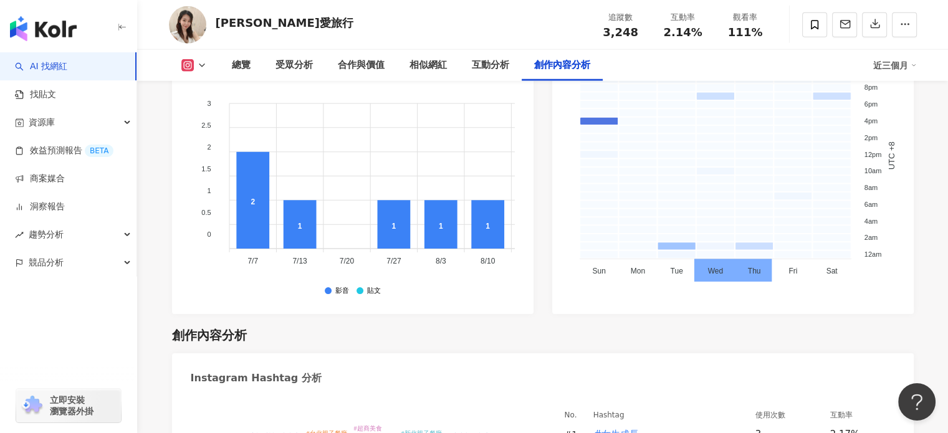
scroll to position [3616, 0]
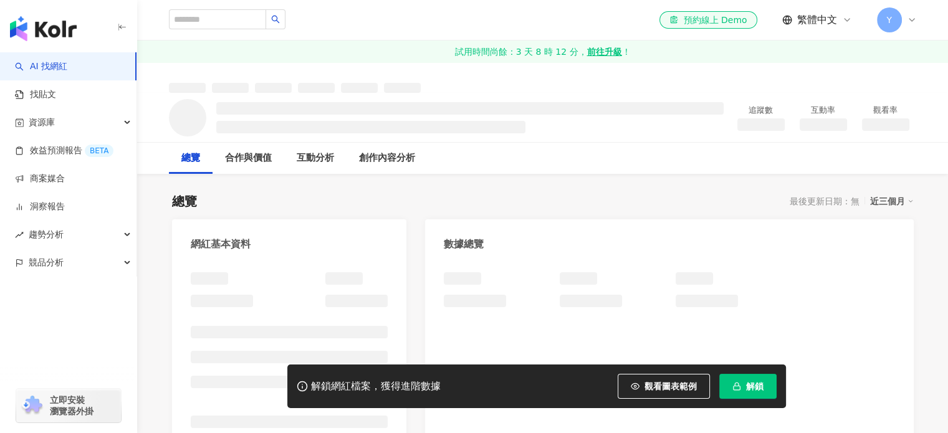
click at [740, 373] on div "解鎖網紅檔案，獲得進階數據 觀看圖表範例 解鎖" at bounding box center [536, 387] width 499 height 44
click at [749, 387] on span "解鎖" at bounding box center [754, 387] width 17 height 10
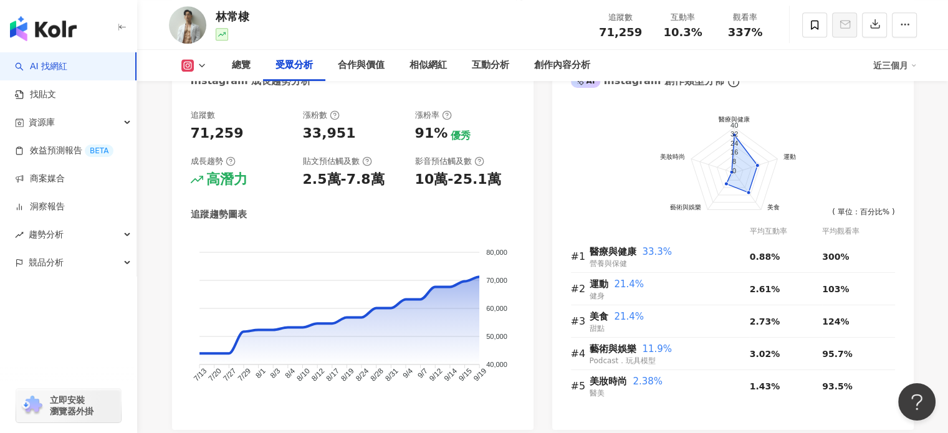
scroll to position [686, 0]
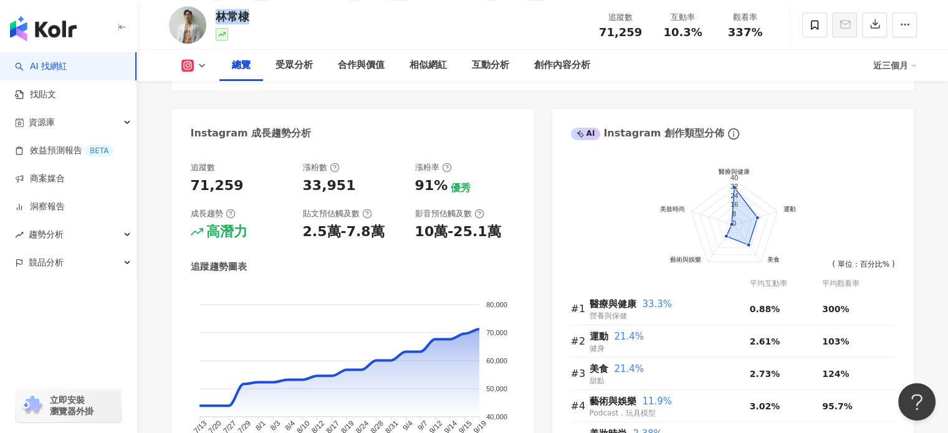
drag, startPoint x: 251, startPoint y: 22, endPoint x: 219, endPoint y: 14, distance: 32.8
click at [219, 14] on div "林常棣 追蹤數 71,259 互動率 10.3% 觀看率 337%" at bounding box center [543, 24] width 798 height 49
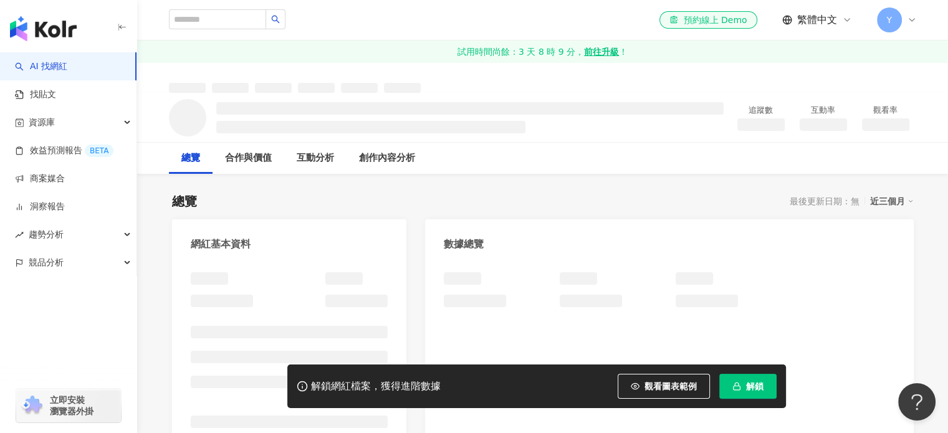
click at [752, 392] on span "解鎖" at bounding box center [754, 387] width 17 height 10
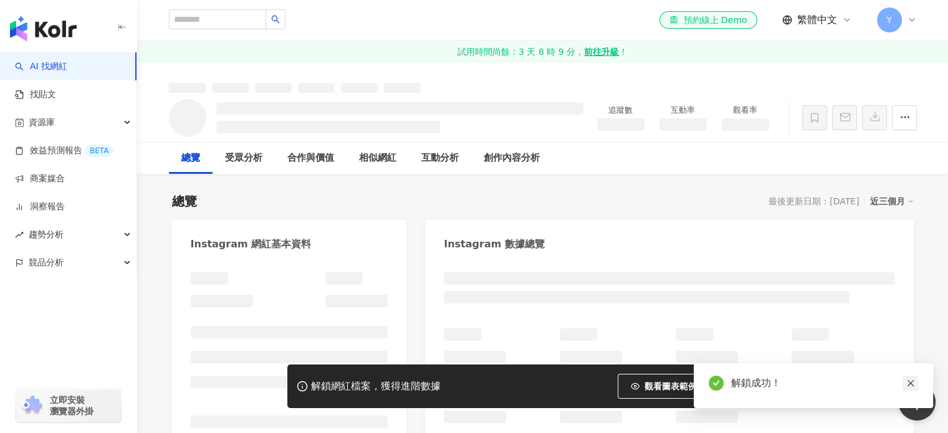
click at [905, 380] on link at bounding box center [911, 384] width 16 height 16
click at [910, 383] on icon "close" at bounding box center [910, 383] width 7 height 7
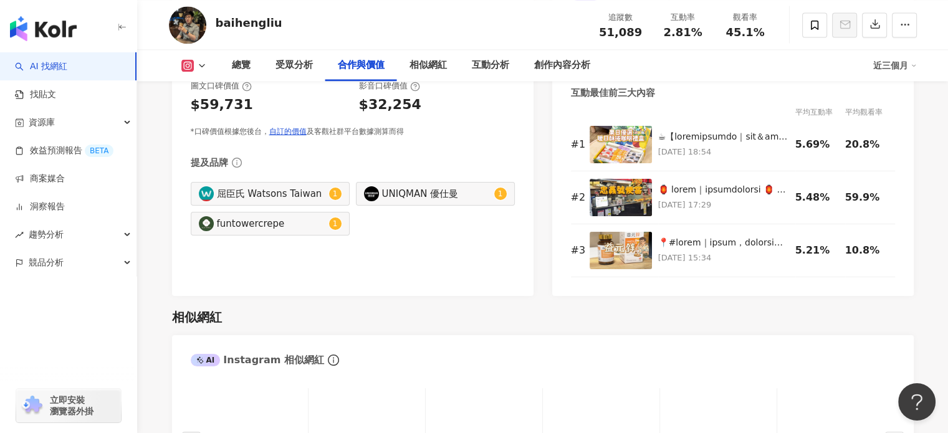
scroll to position [1870, 0]
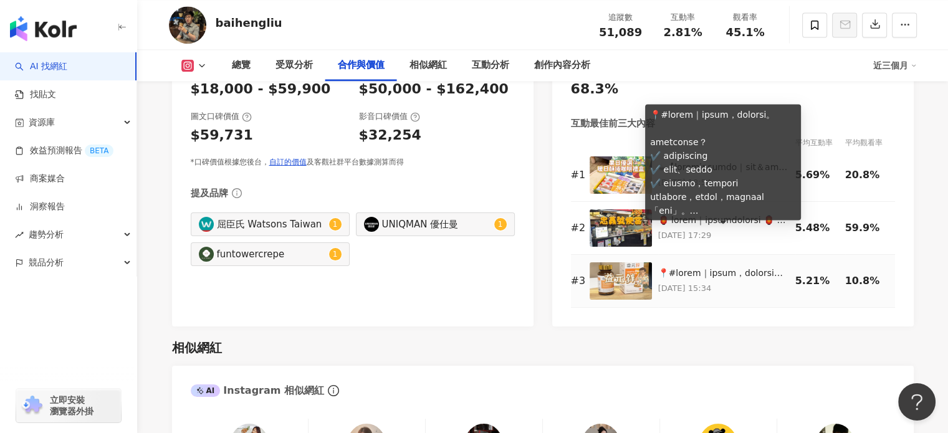
click at [743, 267] on div at bounding box center [723, 273] width 131 height 12
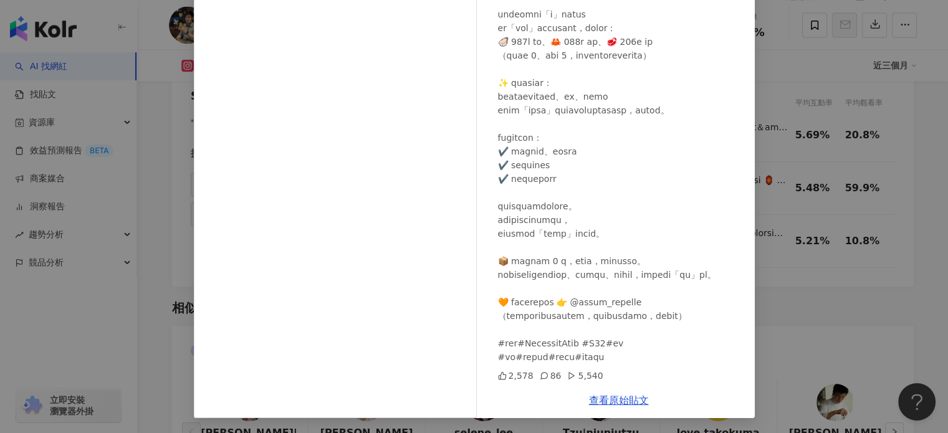
scroll to position [1995, 0]
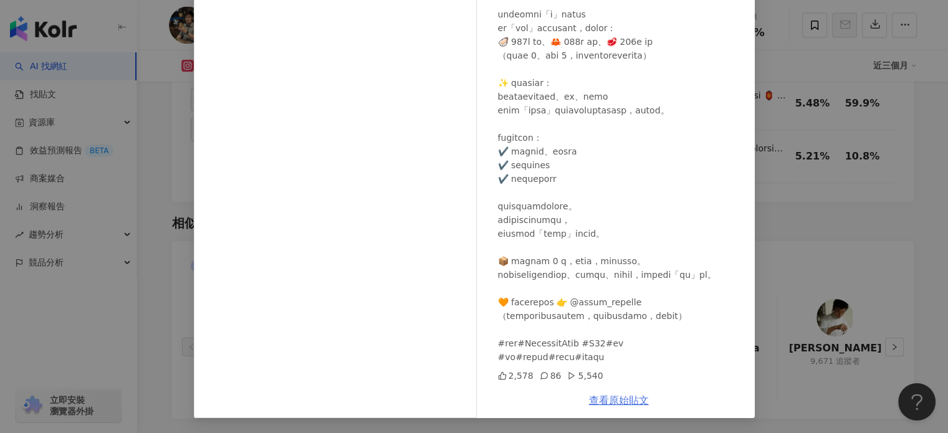
click at [615, 401] on link "查看原始貼文" at bounding box center [619, 401] width 60 height 12
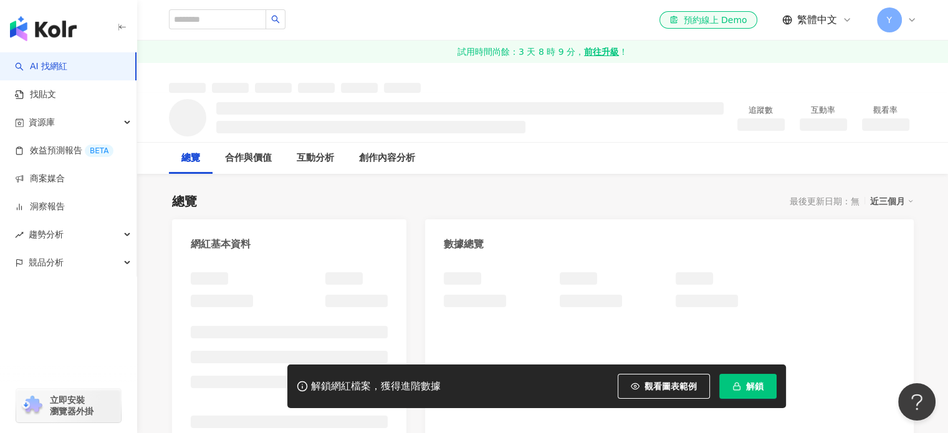
click at [752, 393] on button "解鎖" at bounding box center [747, 386] width 57 height 25
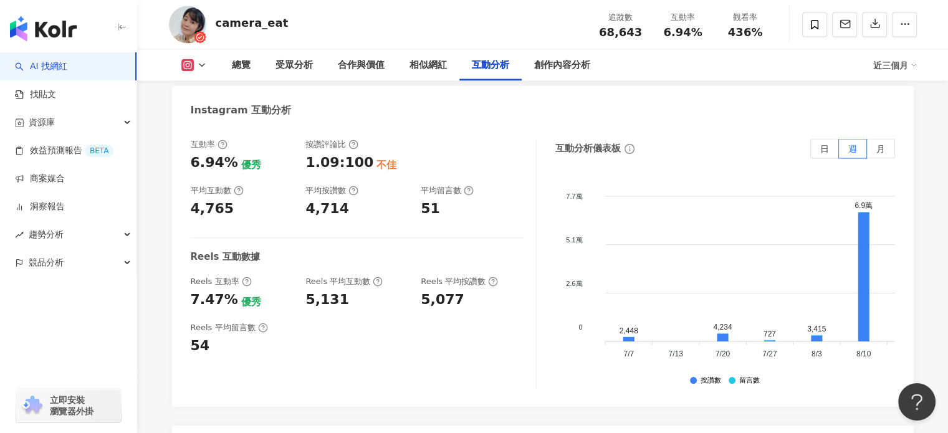
scroll to position [2556, 0]
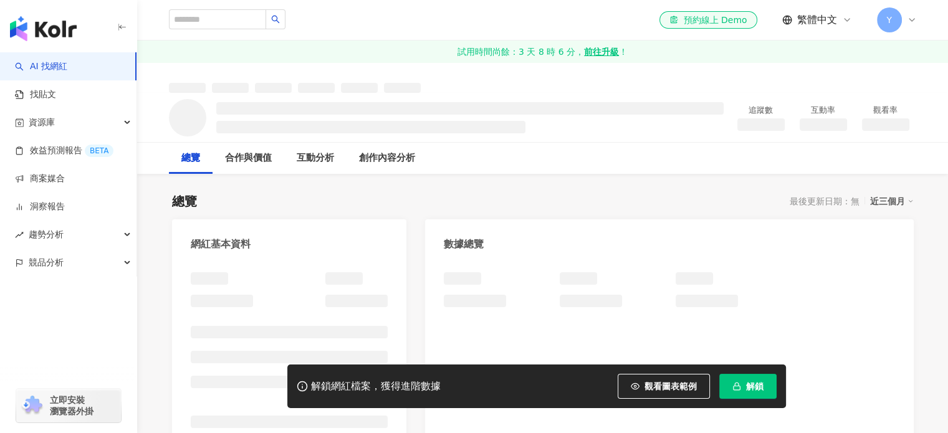
click at [741, 382] on button "解鎖" at bounding box center [747, 386] width 57 height 25
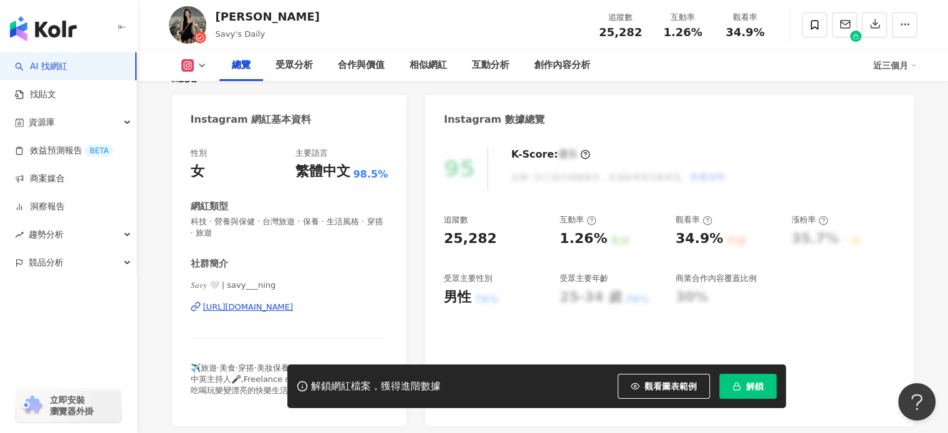
click at [742, 390] on button "解鎖" at bounding box center [747, 386] width 57 height 25
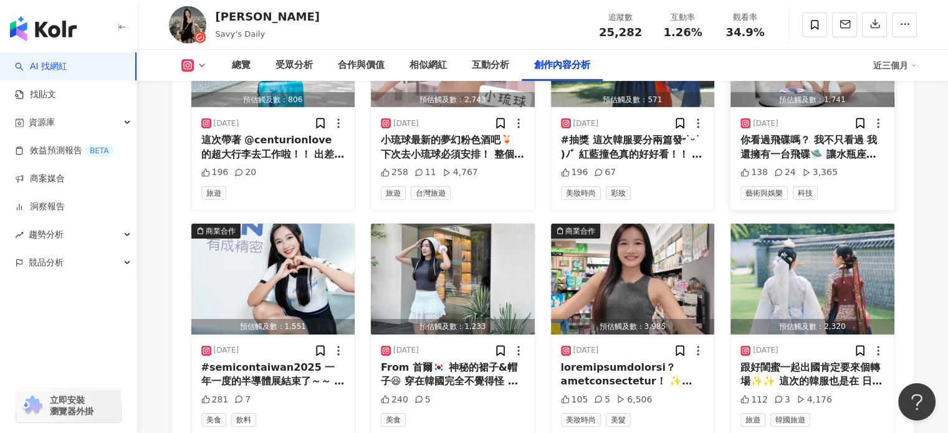
scroll to position [4097, 0]
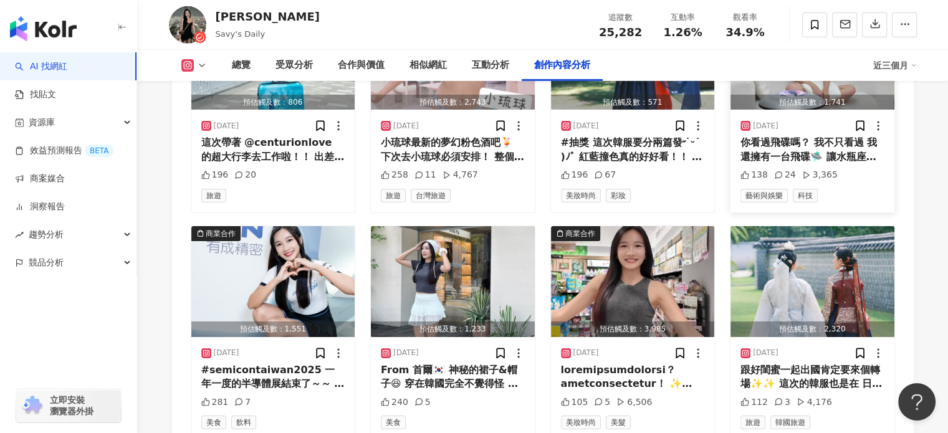
click at [825, 160] on div "你看過飛碟嗎？ 我不只看過 我還擁有一台飛碟🛸 讓水瓶座愛不釋手的 就是[PERSON_NAME] 來自未來的聲光生命體 外型像飛碟 擺在家裡除了是音響 更是…" at bounding box center [813, 150] width 144 height 28
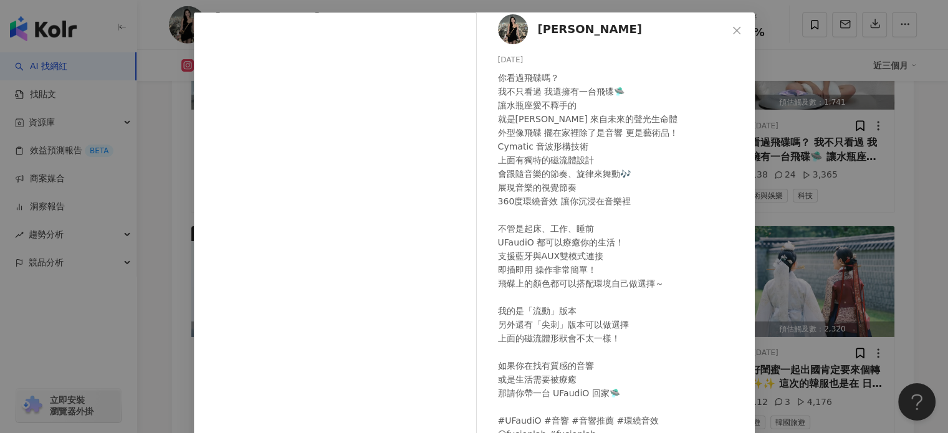
scroll to position [127, 0]
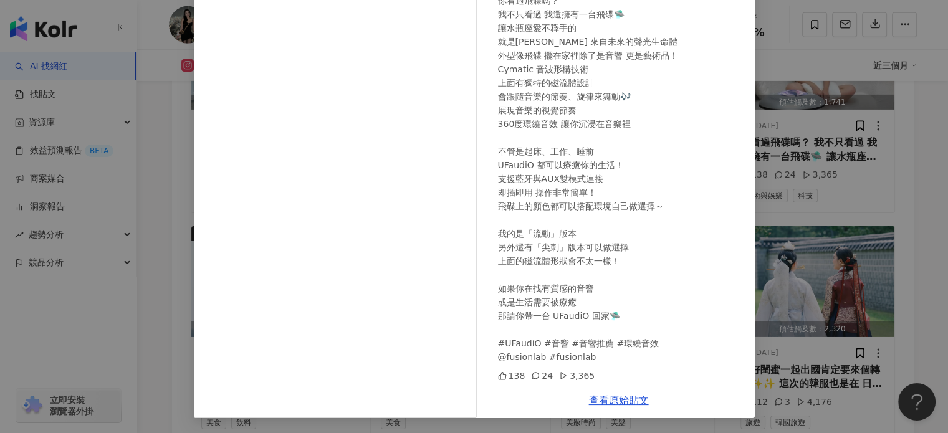
click at [934, 189] on div "[PERSON_NAME] [DATE] 你看過飛碟嗎？ 我不只看過 我還擁有一台飛碟🛸 讓水瓶座愛不釋手的 就是[PERSON_NAME] 來自未來的聲光生…" at bounding box center [474, 216] width 948 height 433
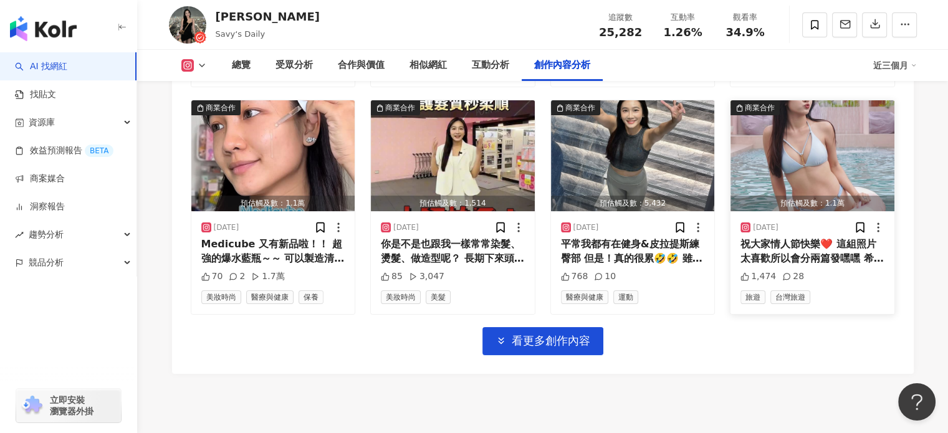
scroll to position [4471, 0]
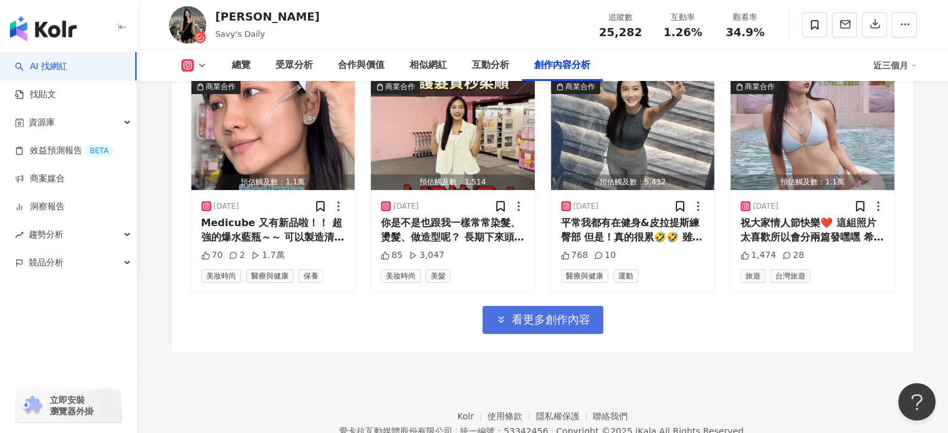
click at [574, 323] on span "看更多創作內容" at bounding box center [551, 320] width 79 height 14
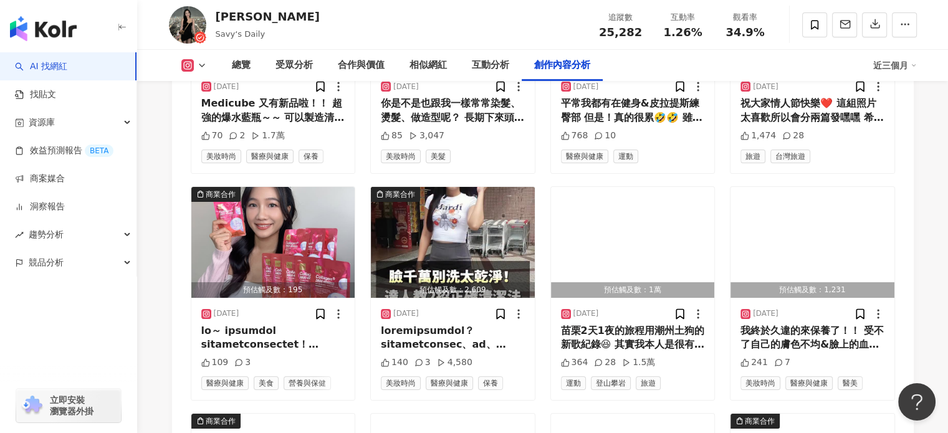
scroll to position [4596, 0]
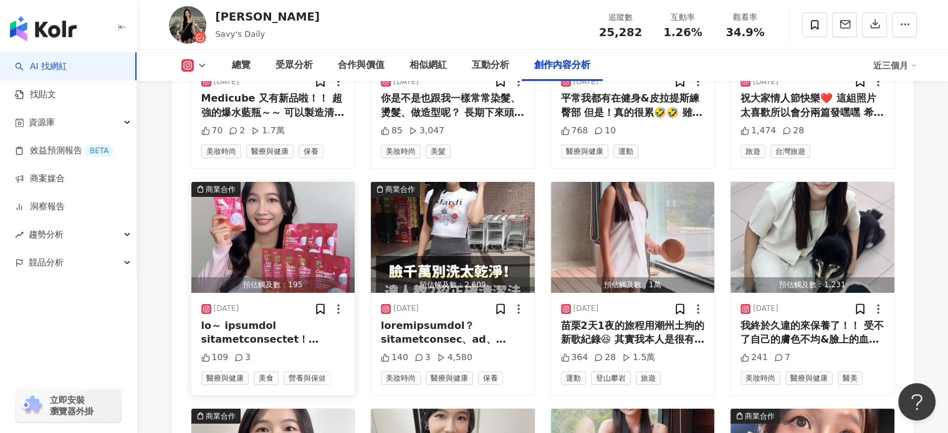
click at [304, 346] on div at bounding box center [273, 333] width 144 height 28
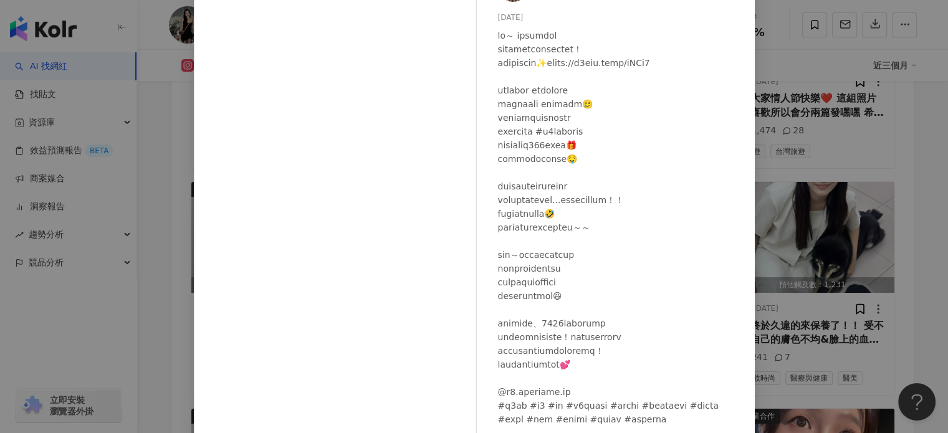
scroll to position [0, 0]
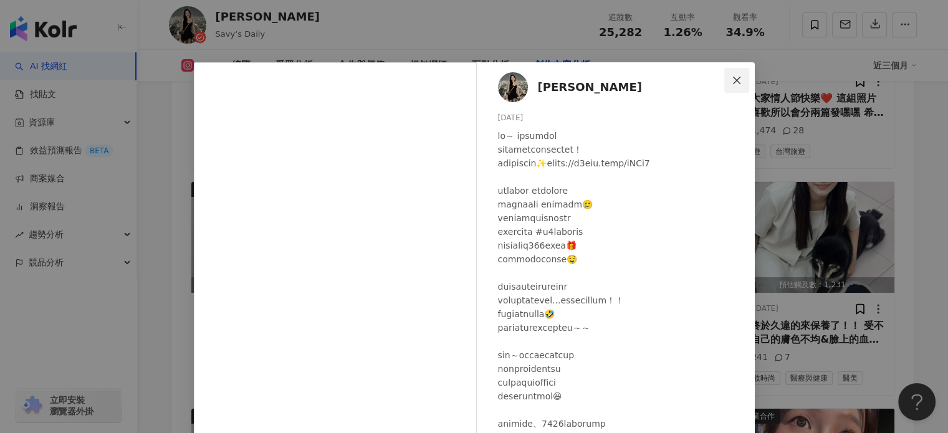
click at [733, 74] on button "Close" at bounding box center [736, 80] width 25 height 25
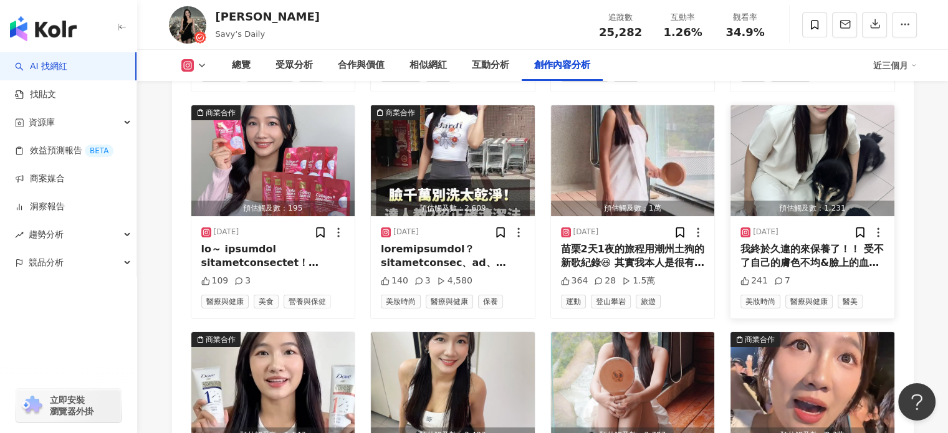
scroll to position [4658, 0]
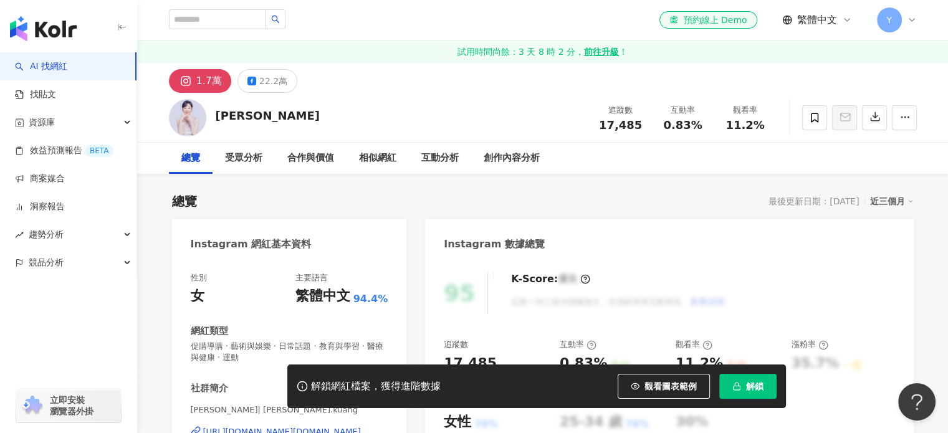
click at [746, 387] on span "解鎖" at bounding box center [754, 387] width 17 height 10
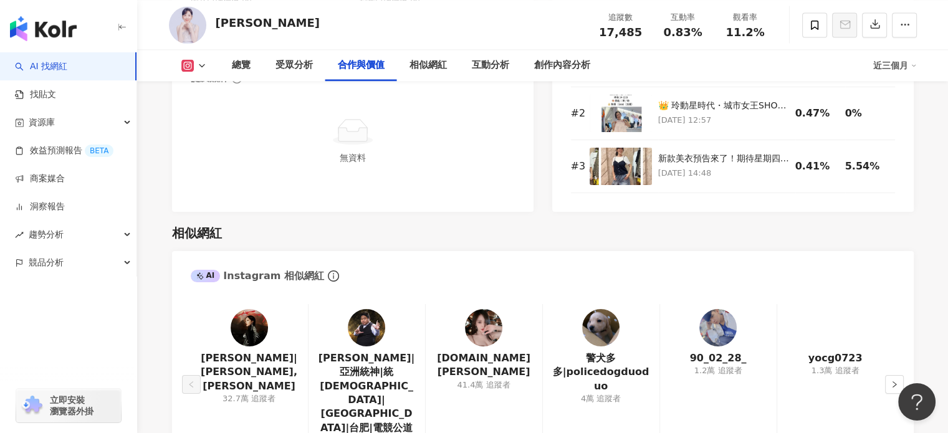
scroll to position [2057, 0]
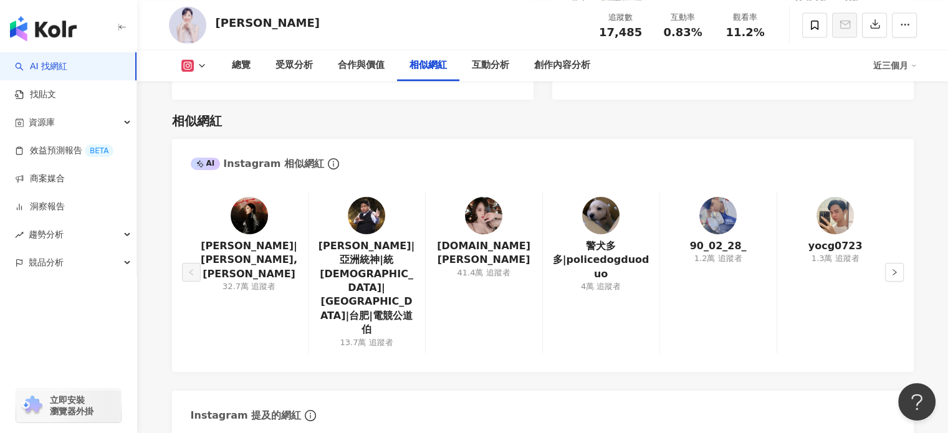
click at [234, 26] on div "況明潔" at bounding box center [268, 23] width 104 height 16
drag, startPoint x: 253, startPoint y: 26, endPoint x: 217, endPoint y: 25, distance: 36.2
click at [217, 25] on div "況明潔 追蹤數 17,485 互動率 0.83% 觀看率 11.2%" at bounding box center [543, 24] width 798 height 49
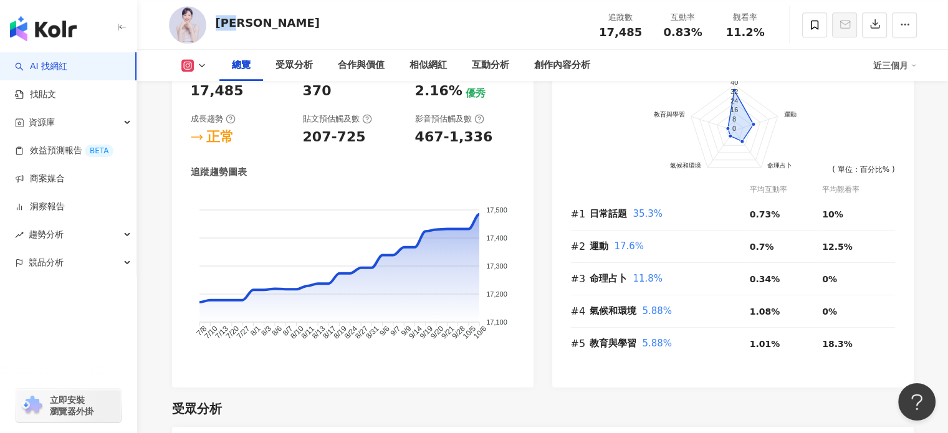
scroll to position [810, 0]
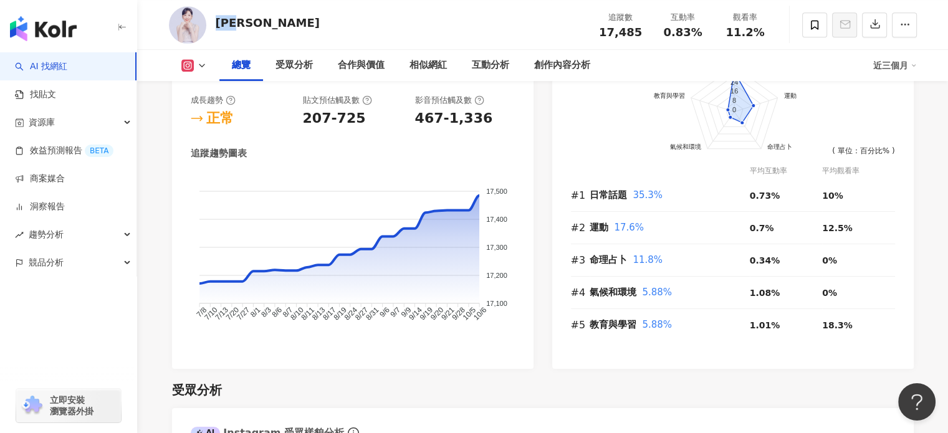
click at [197, 59] on button at bounding box center [194, 65] width 50 height 12
click at [216, 119] on button "Facebook" at bounding box center [213, 116] width 75 height 17
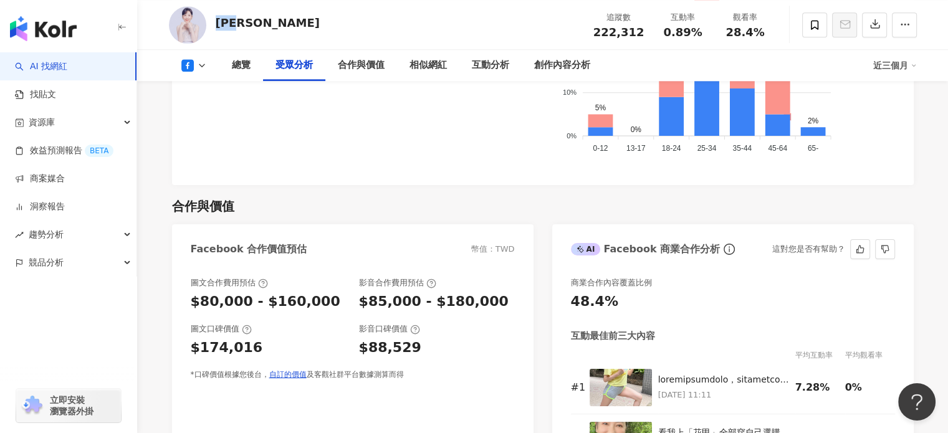
scroll to position [1420, 0]
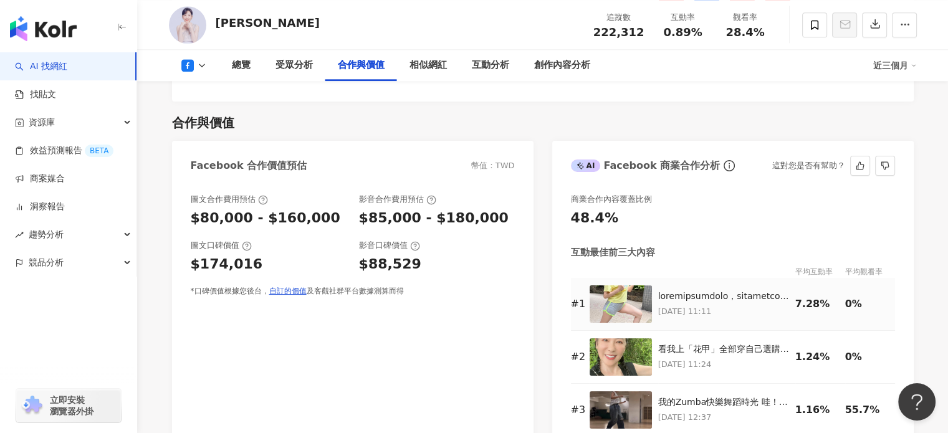
click at [728, 305] on p "2025/8/4 11:11" at bounding box center [723, 312] width 131 height 14
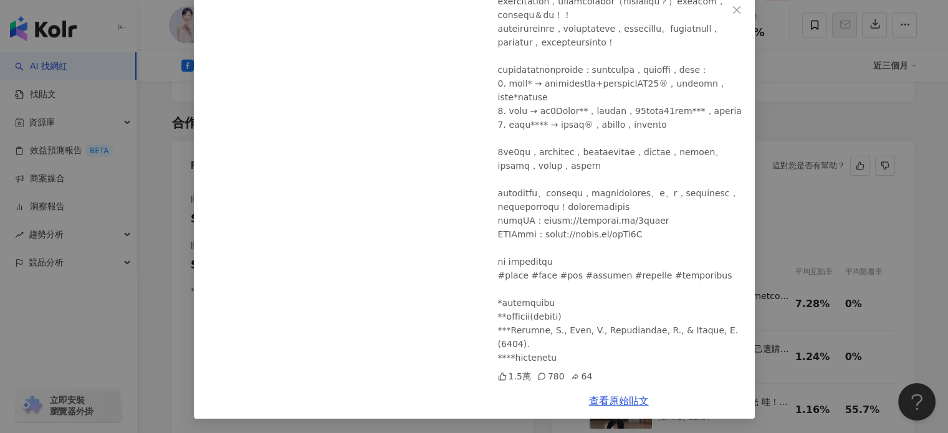
scroll to position [256, 0]
click at [612, 403] on link "查看原始貼文" at bounding box center [619, 401] width 60 height 12
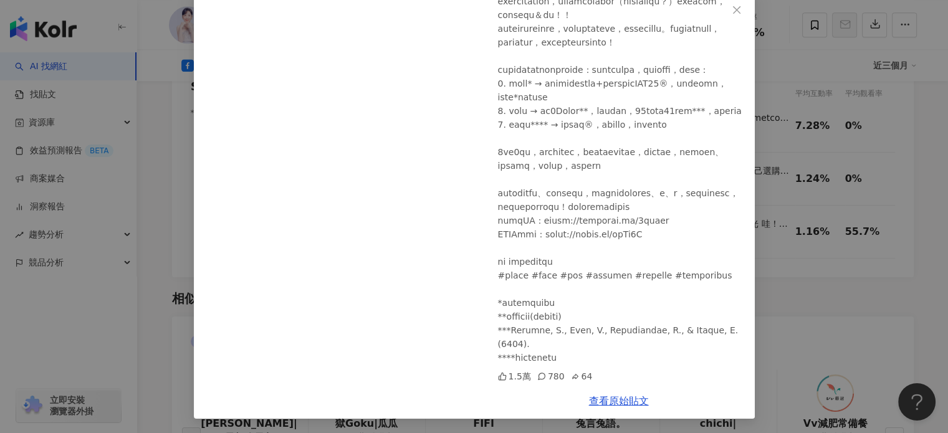
scroll to position [1607, 0]
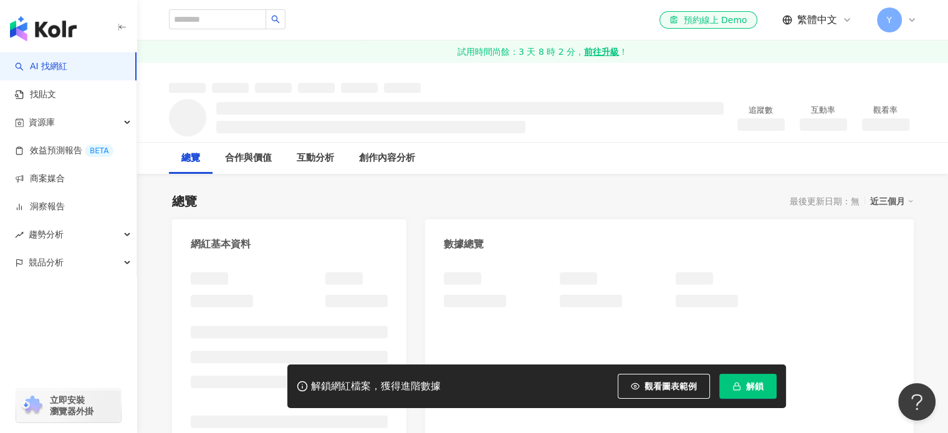
click at [753, 382] on span "解鎖" at bounding box center [754, 387] width 17 height 10
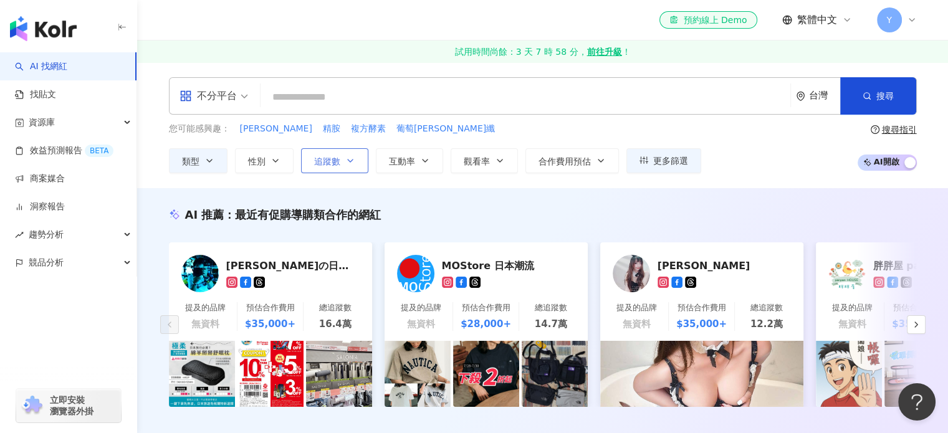
click at [355, 166] on button "追蹤數" at bounding box center [334, 160] width 67 height 25
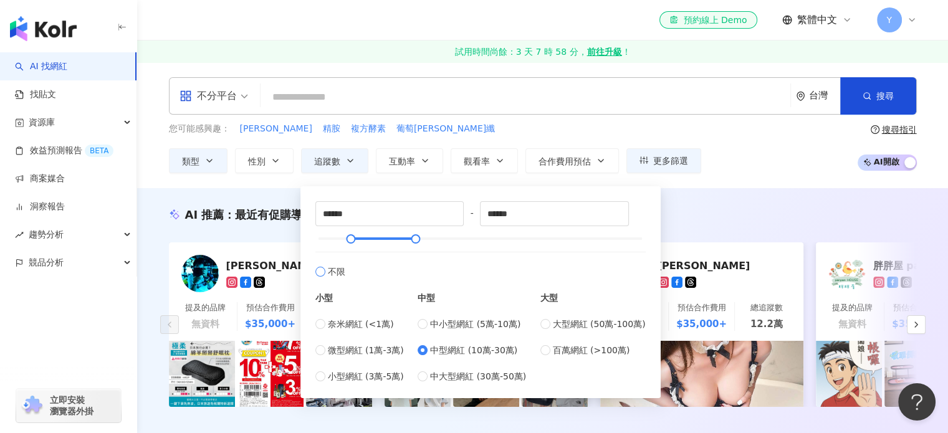
click at [337, 272] on span "不限" at bounding box center [336, 272] width 17 height 14
type input "*"
type input "*******"
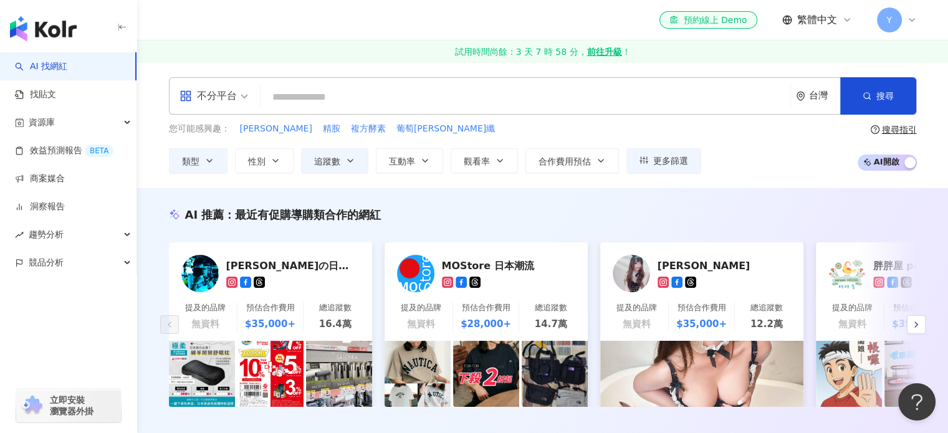
click at [705, 200] on div "AI 推薦 ： 最近有促購導購類合作的網紅 凱子凱の日本旅行大補帖 提及的品牌 無資料 預估合作費用 $35,000+ 總追蹤數 16.4萬 MOStore …" at bounding box center [542, 320] width 811 height 264
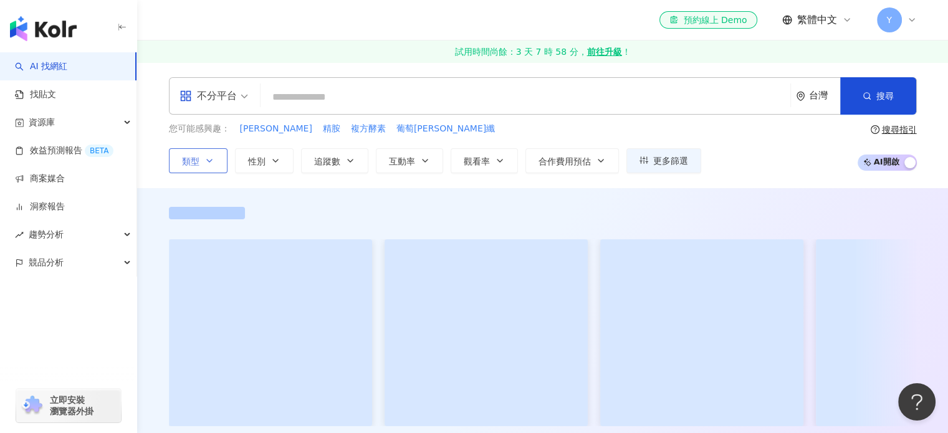
click at [206, 154] on button "類型" at bounding box center [198, 160] width 59 height 25
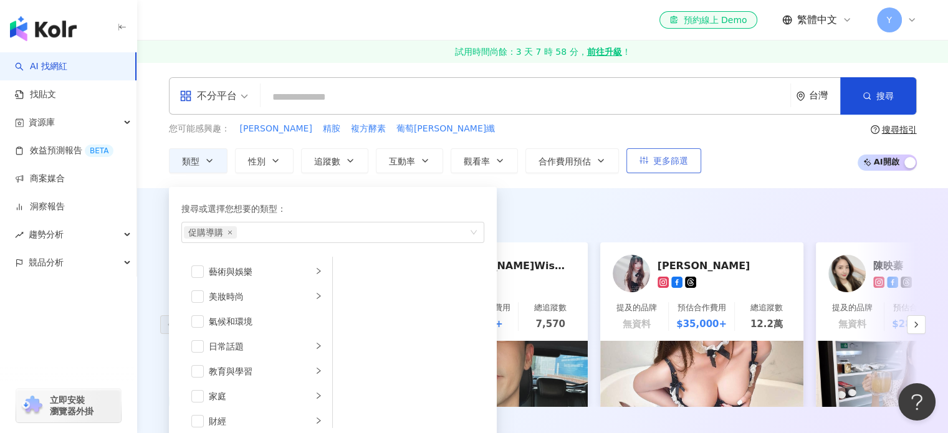
click at [628, 216] on div "AI 推薦 ： 最近有促購導購類合作的網紅" at bounding box center [543, 215] width 748 height 16
click at [668, 165] on span "更多篩選" at bounding box center [670, 161] width 35 height 10
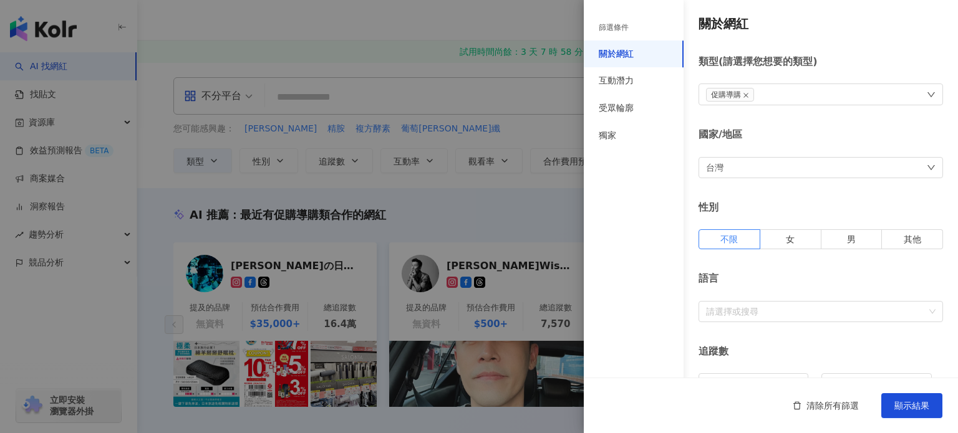
click at [449, 213] on div at bounding box center [479, 216] width 958 height 433
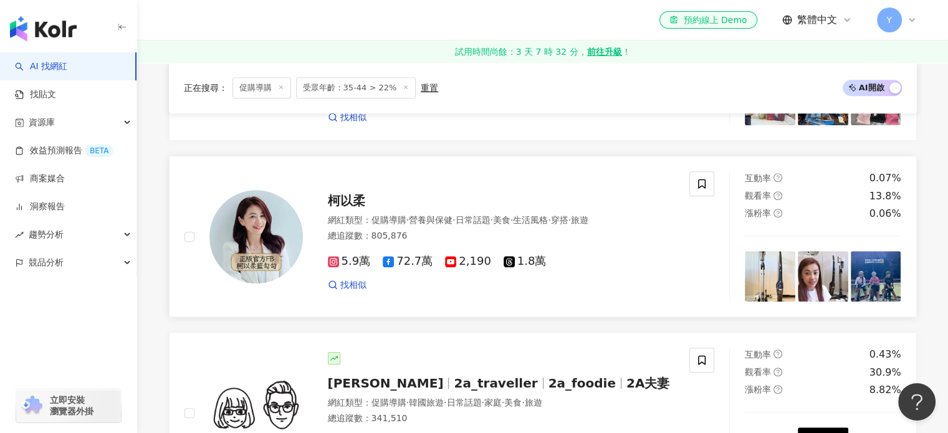
scroll to position [686, 0]
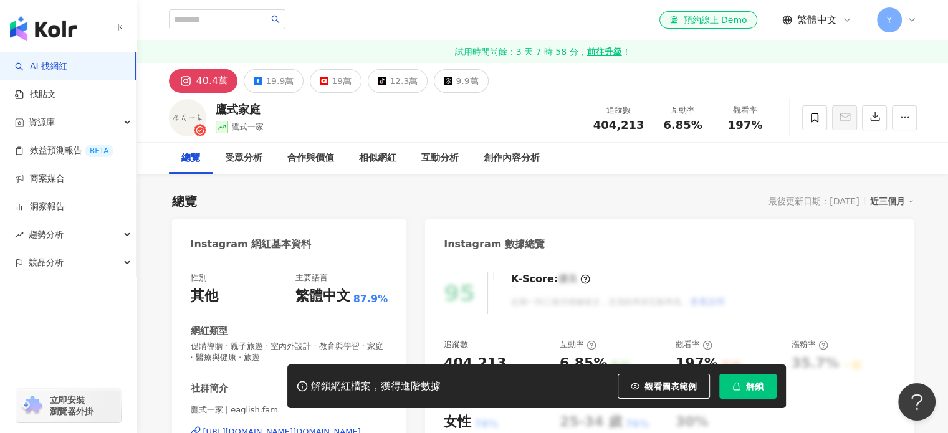
click at [748, 382] on span "解鎖" at bounding box center [754, 387] width 17 height 10
click at [746, 388] on span "解鎖" at bounding box center [754, 387] width 17 height 10
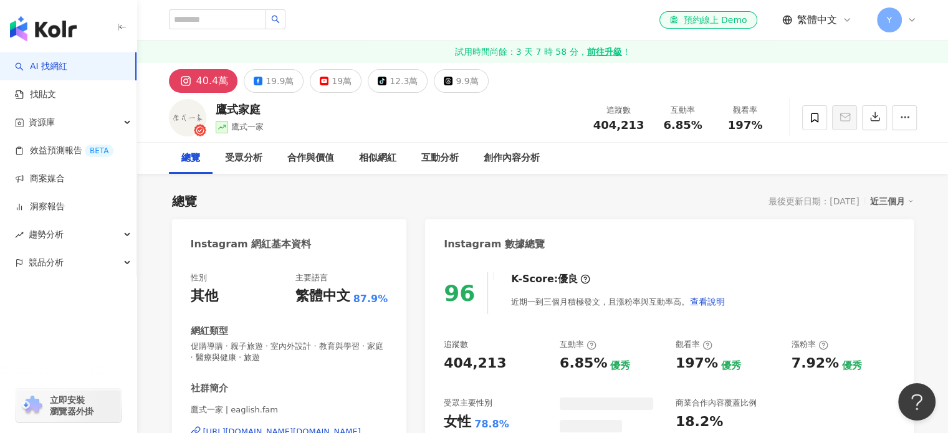
click at [509, 201] on div "總覽 最後更新日期：2025/10/6 近三個月" at bounding box center [543, 201] width 742 height 17
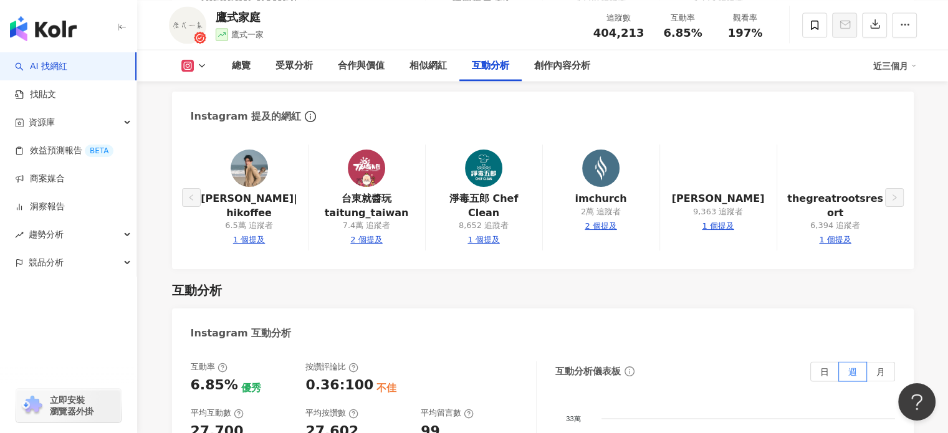
scroll to position [2494, 0]
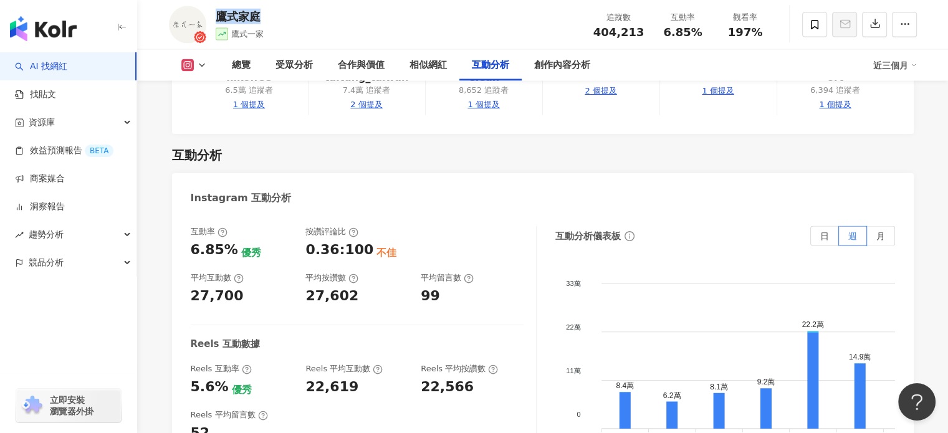
drag, startPoint x: 279, startPoint y: 17, endPoint x: 219, endPoint y: 14, distance: 59.9
click at [219, 14] on div "鷹式家庭 鷹式一家 追蹤數 404,213 互動率 6.85% 觀看率 197%" at bounding box center [543, 24] width 798 height 49
copy div "鷹式家庭"
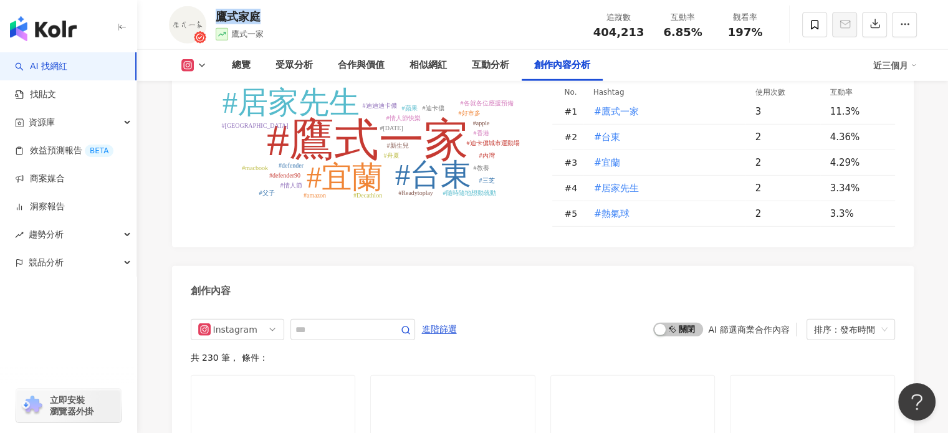
scroll to position [3429, 0]
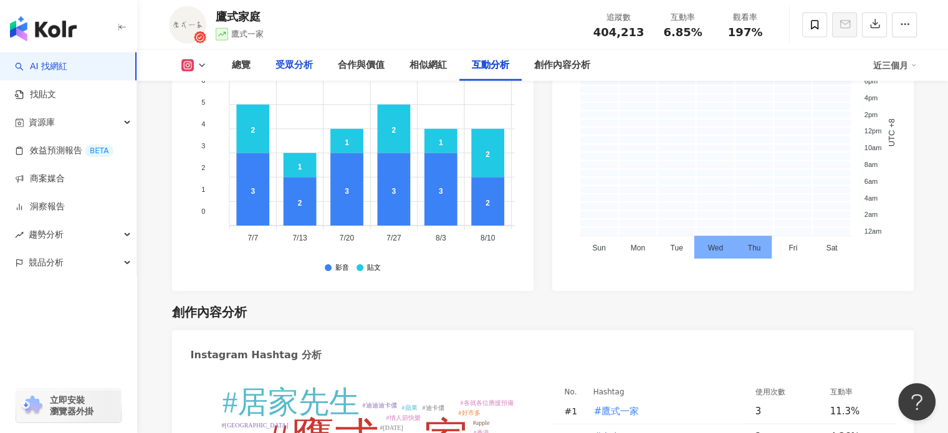
click at [288, 62] on div "受眾分析" at bounding box center [294, 65] width 37 height 15
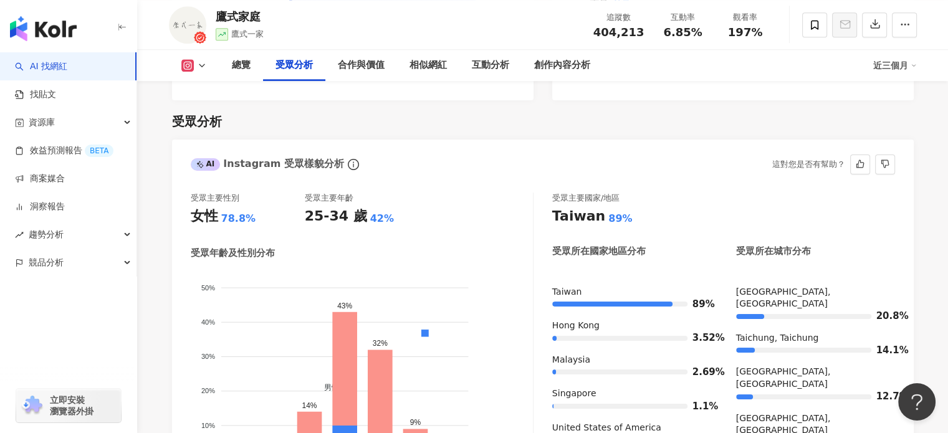
scroll to position [1161, 0]
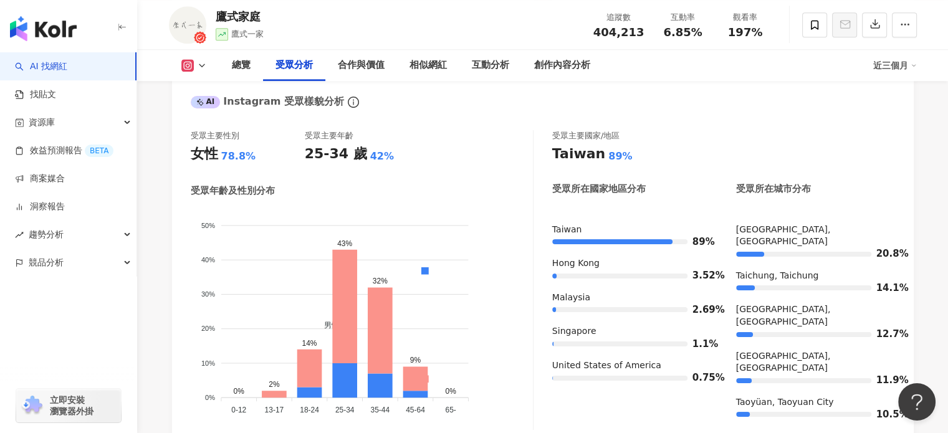
click at [103, 326] on div "button" at bounding box center [68, 318] width 137 height 82
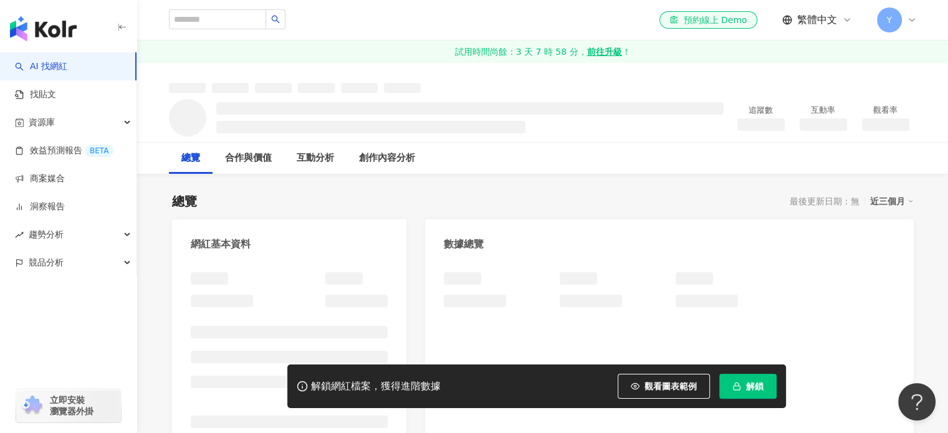
click at [741, 392] on button "解鎖" at bounding box center [747, 386] width 57 height 25
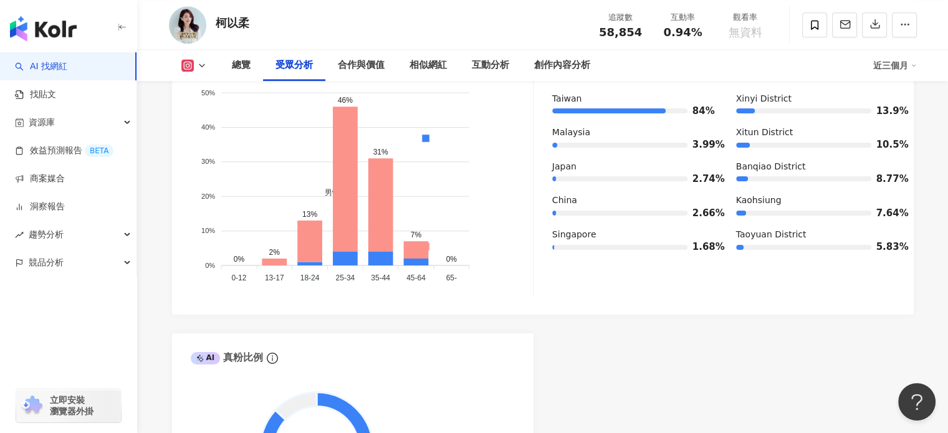
scroll to position [1247, 0]
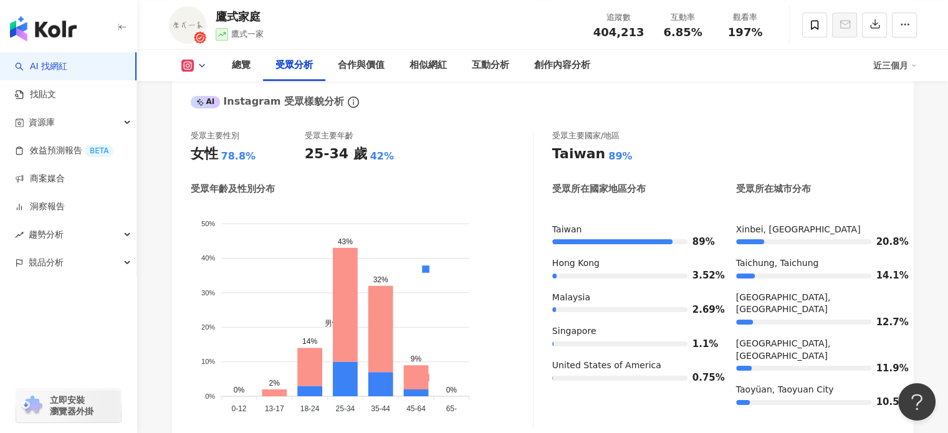
scroll to position [1161, 0]
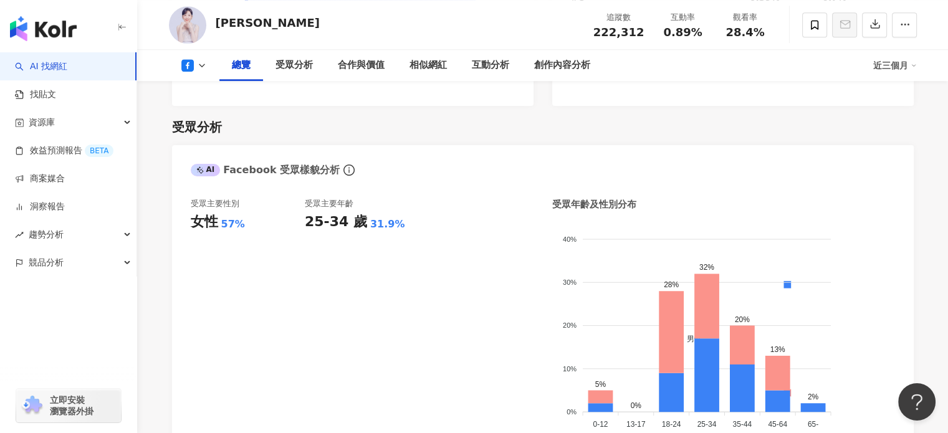
scroll to position [1108, 0]
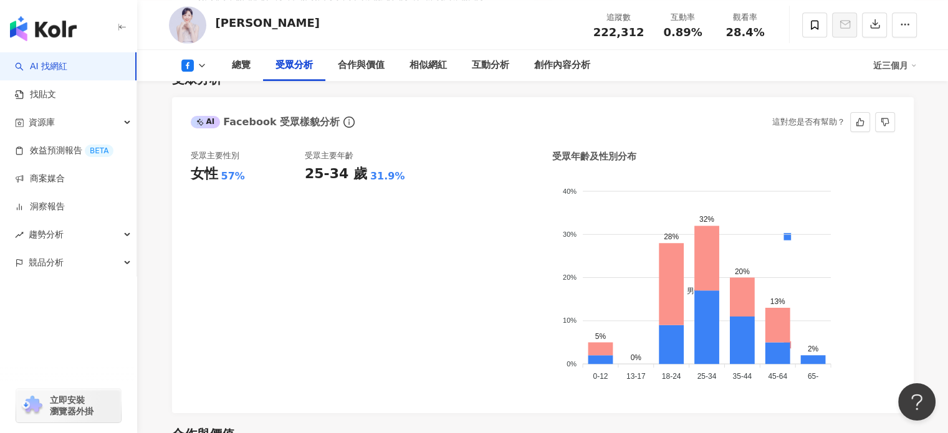
click at [219, 237] on div "受眾主要性別 女性 57%" at bounding box center [248, 272] width 114 height 245
